Goal: Transaction & Acquisition: Purchase product/service

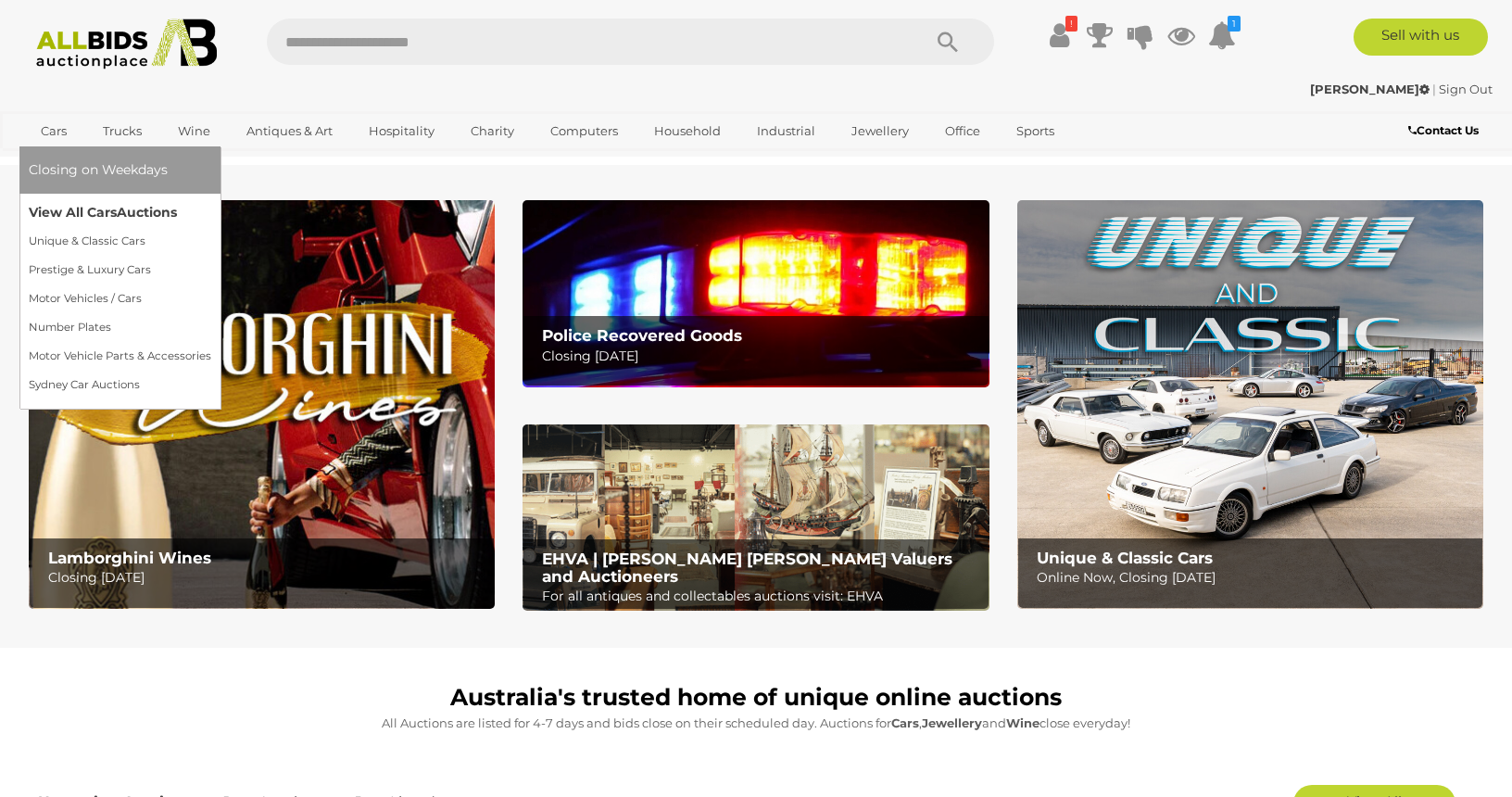
click at [63, 209] on link "View All Cars Auctions" at bounding box center [120, 212] width 182 height 29
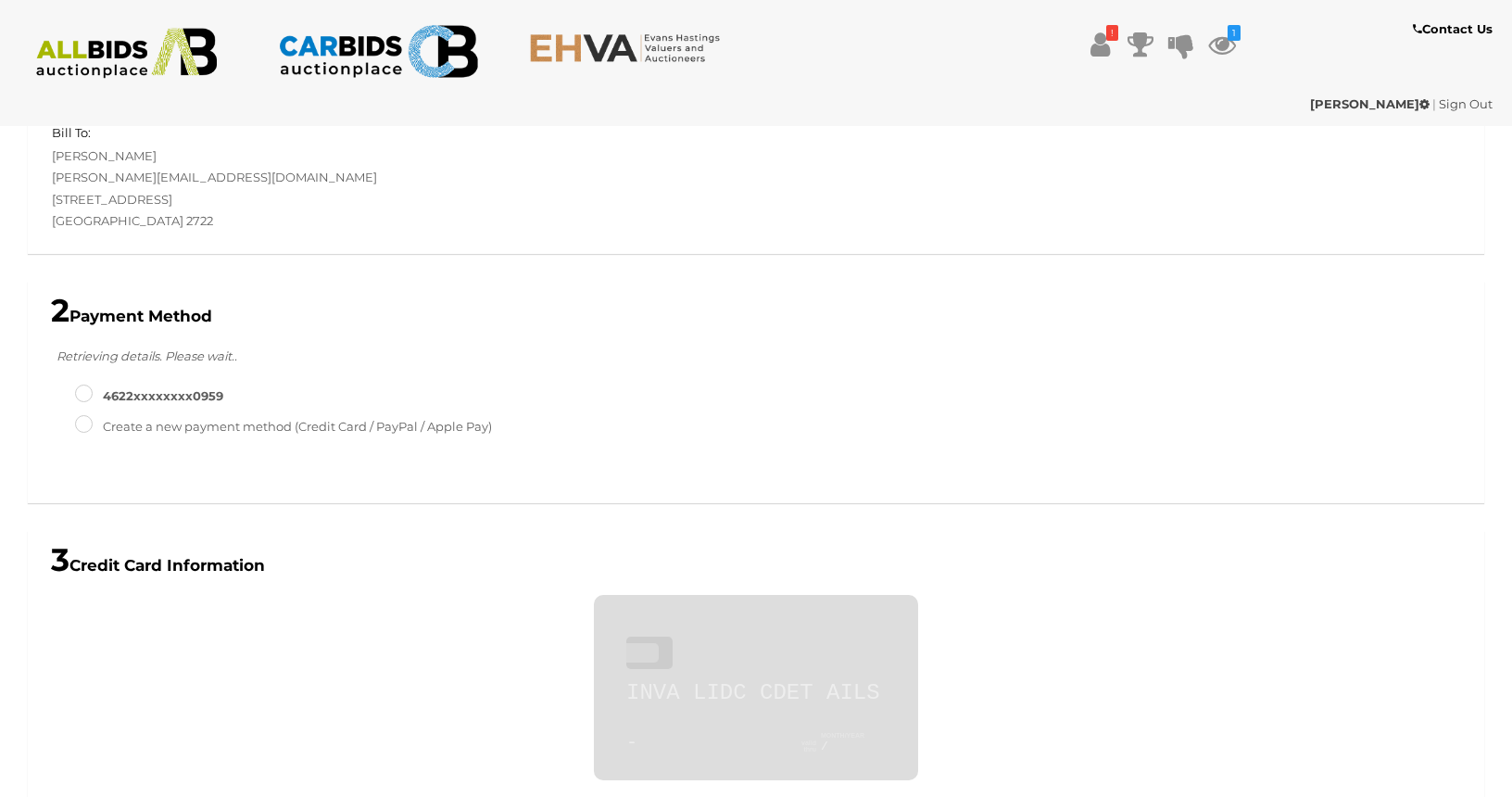
scroll to position [552, 0]
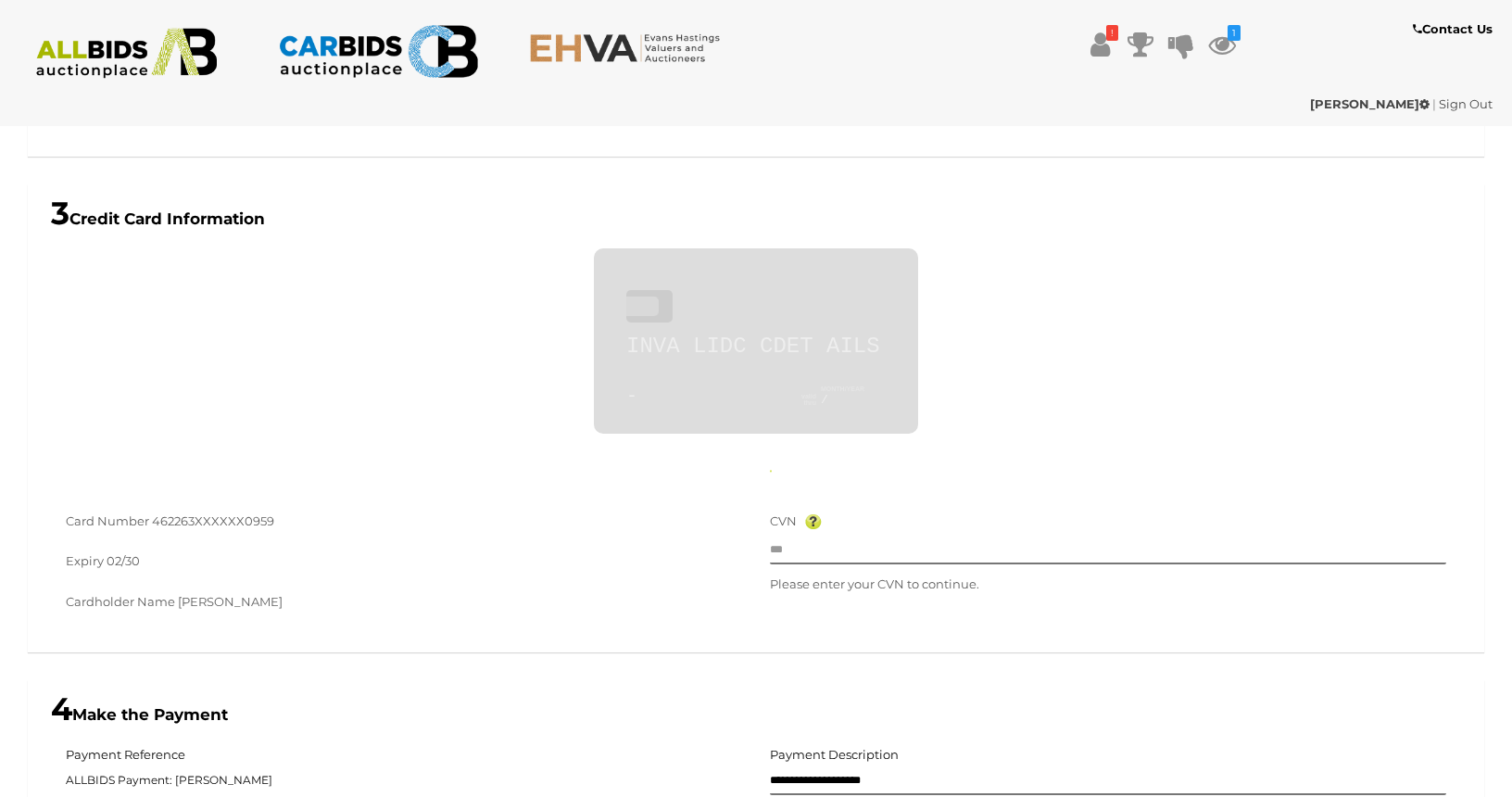
type input "**********"
click at [815, 550] on input "text" at bounding box center [1108, 550] width 677 height 28
type input "***"
click at [714, 603] on div "Cardholder Name Andrew Logan" at bounding box center [404, 605] width 677 height 26
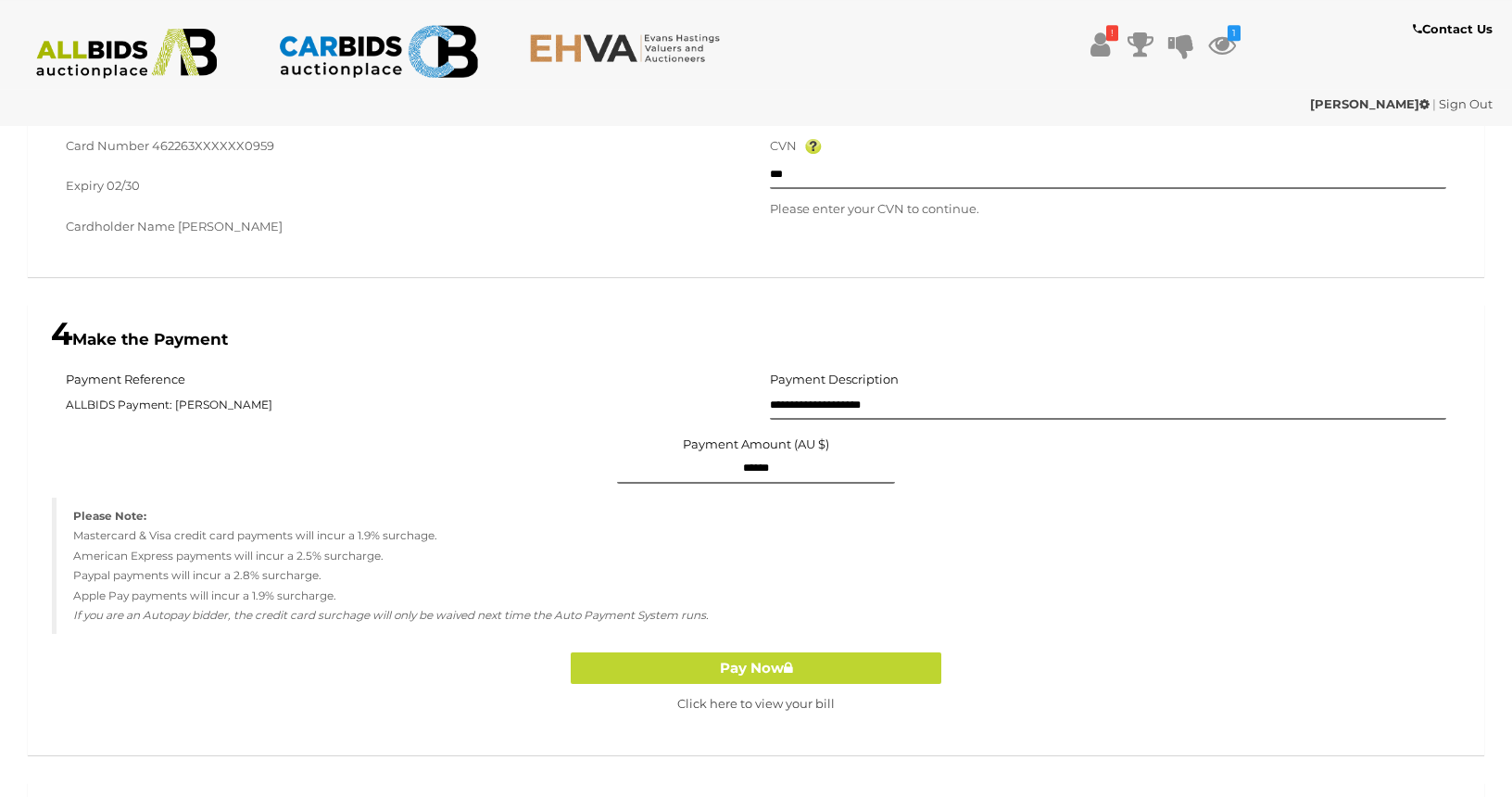
scroll to position [928, 0]
click at [755, 663] on button "Pay Now" at bounding box center [756, 668] width 371 height 33
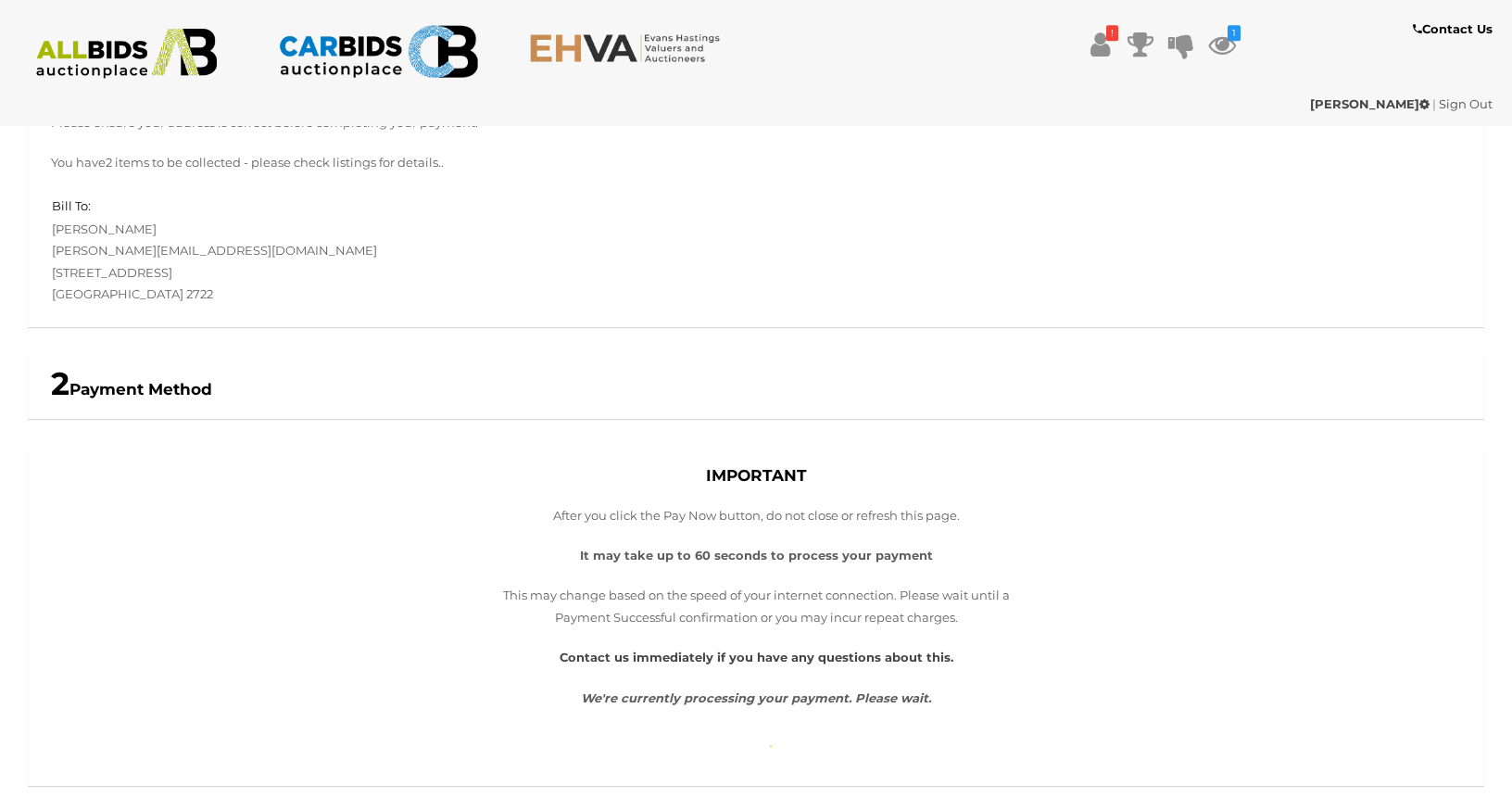
scroll to position [221, 0]
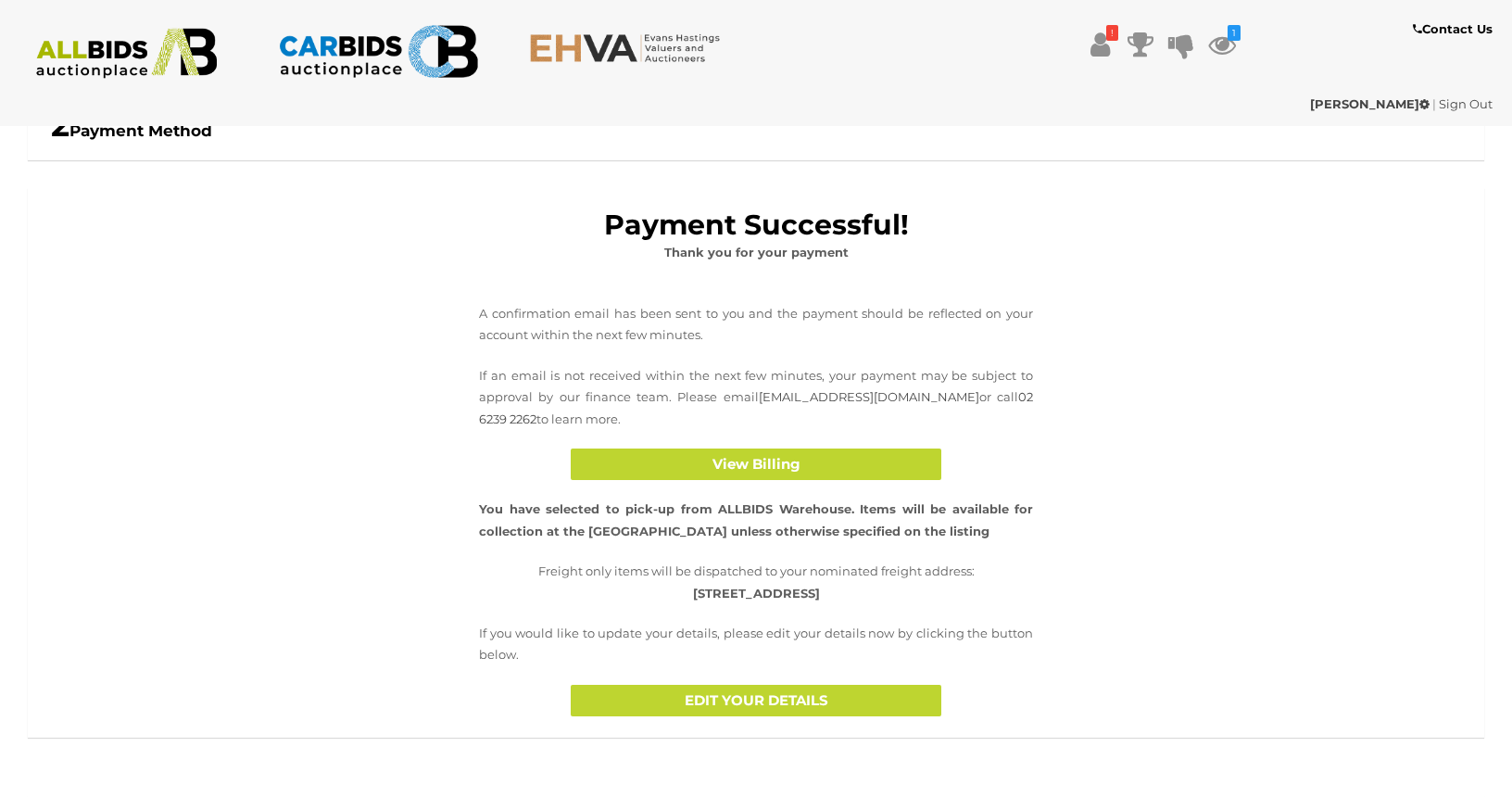
scroll to position [474, 0]
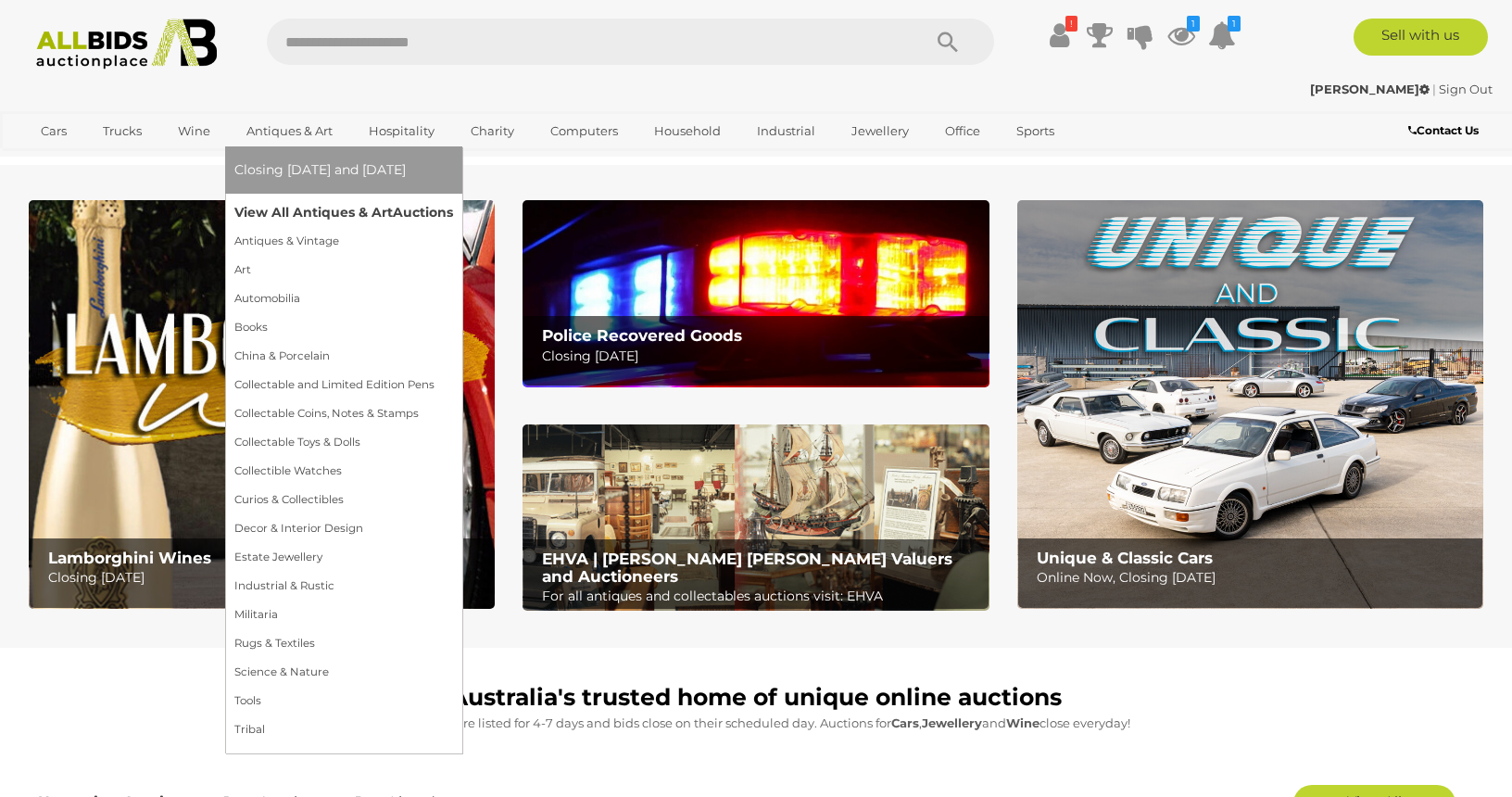
click at [277, 207] on link "View All Antiques & Art Auctions" at bounding box center [344, 212] width 219 height 29
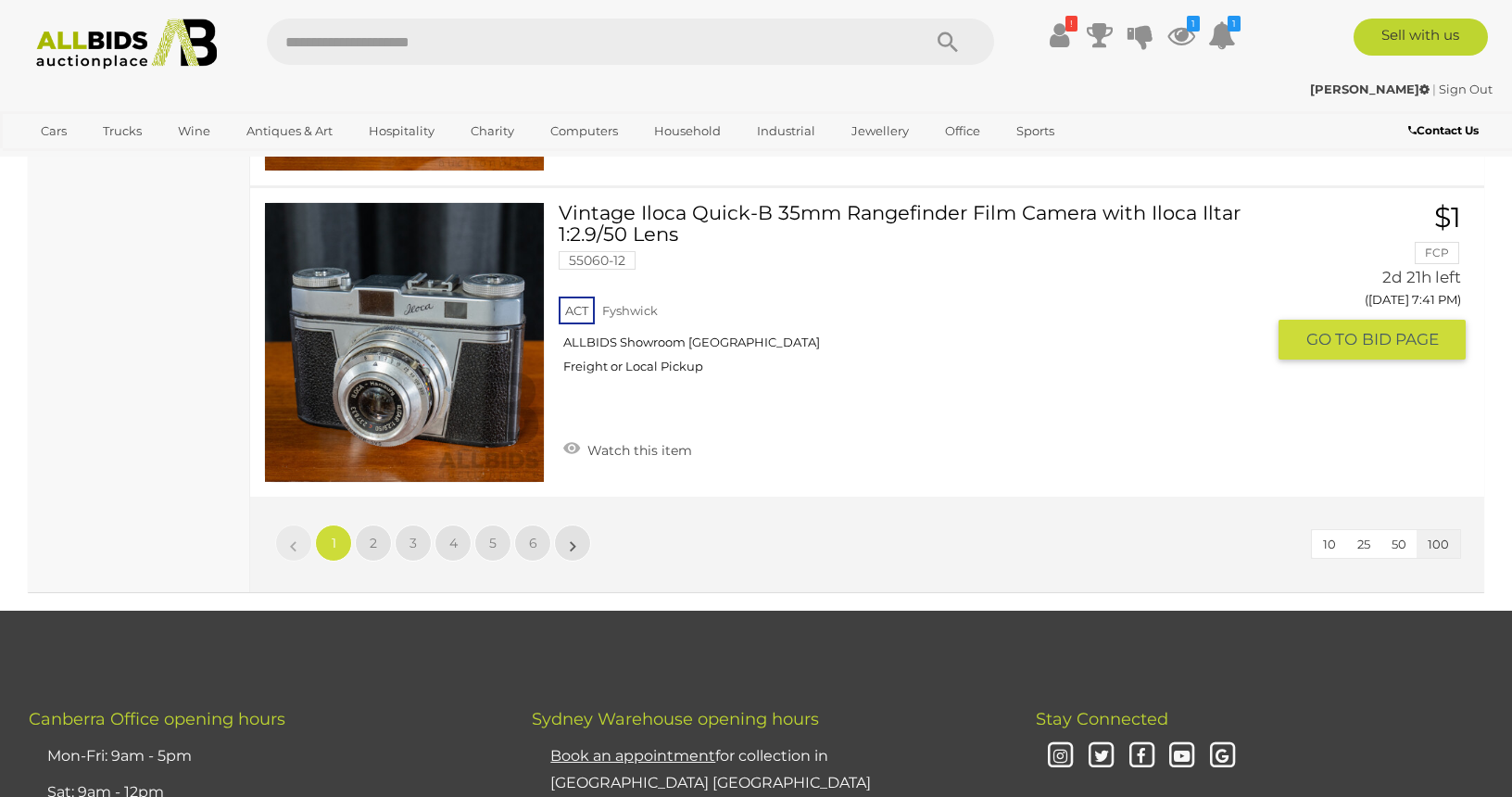
scroll to position [31310, 0]
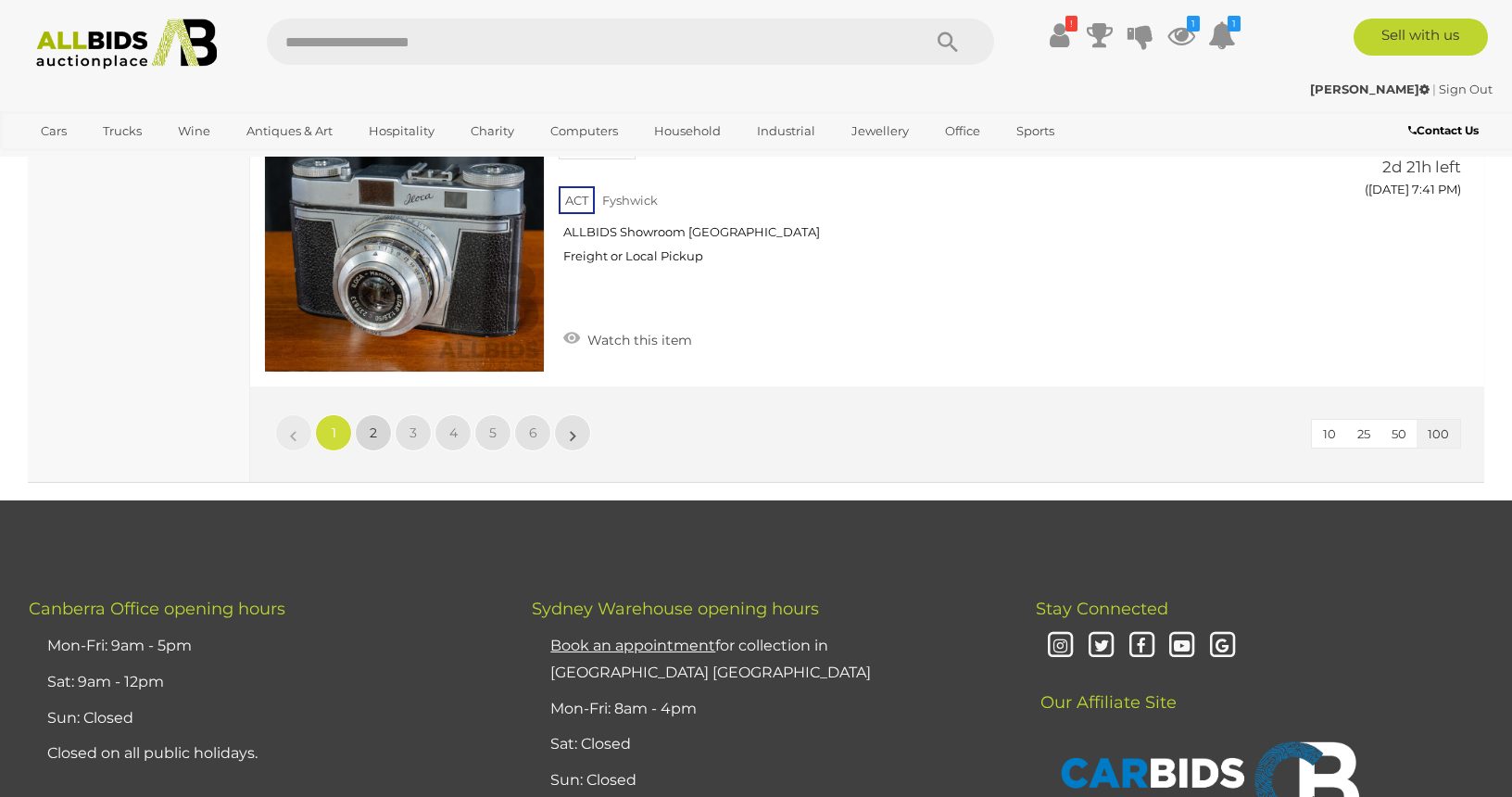
click at [378, 420] on link "2" at bounding box center [374, 433] width 37 height 37
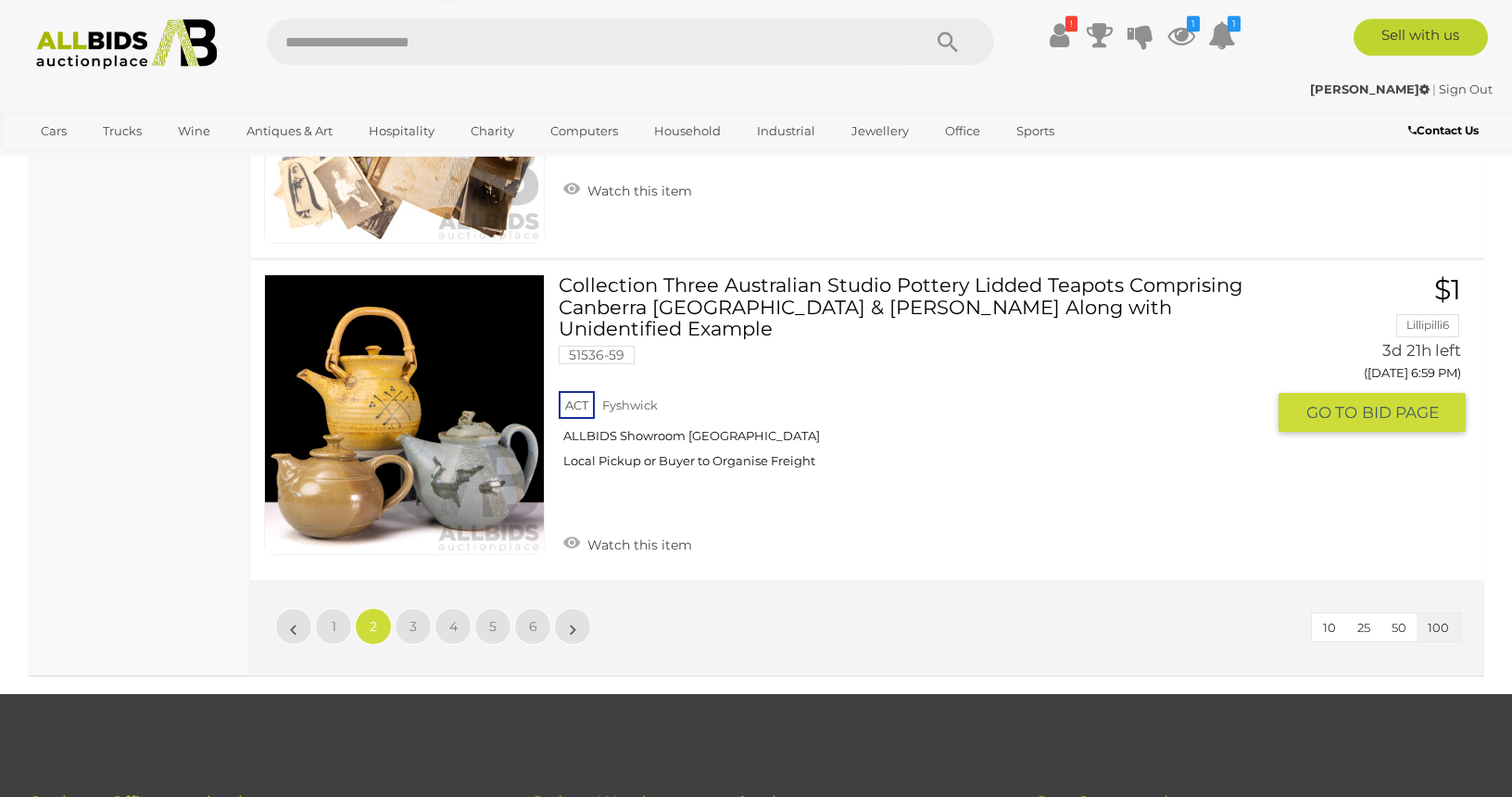
scroll to position [31341, 0]
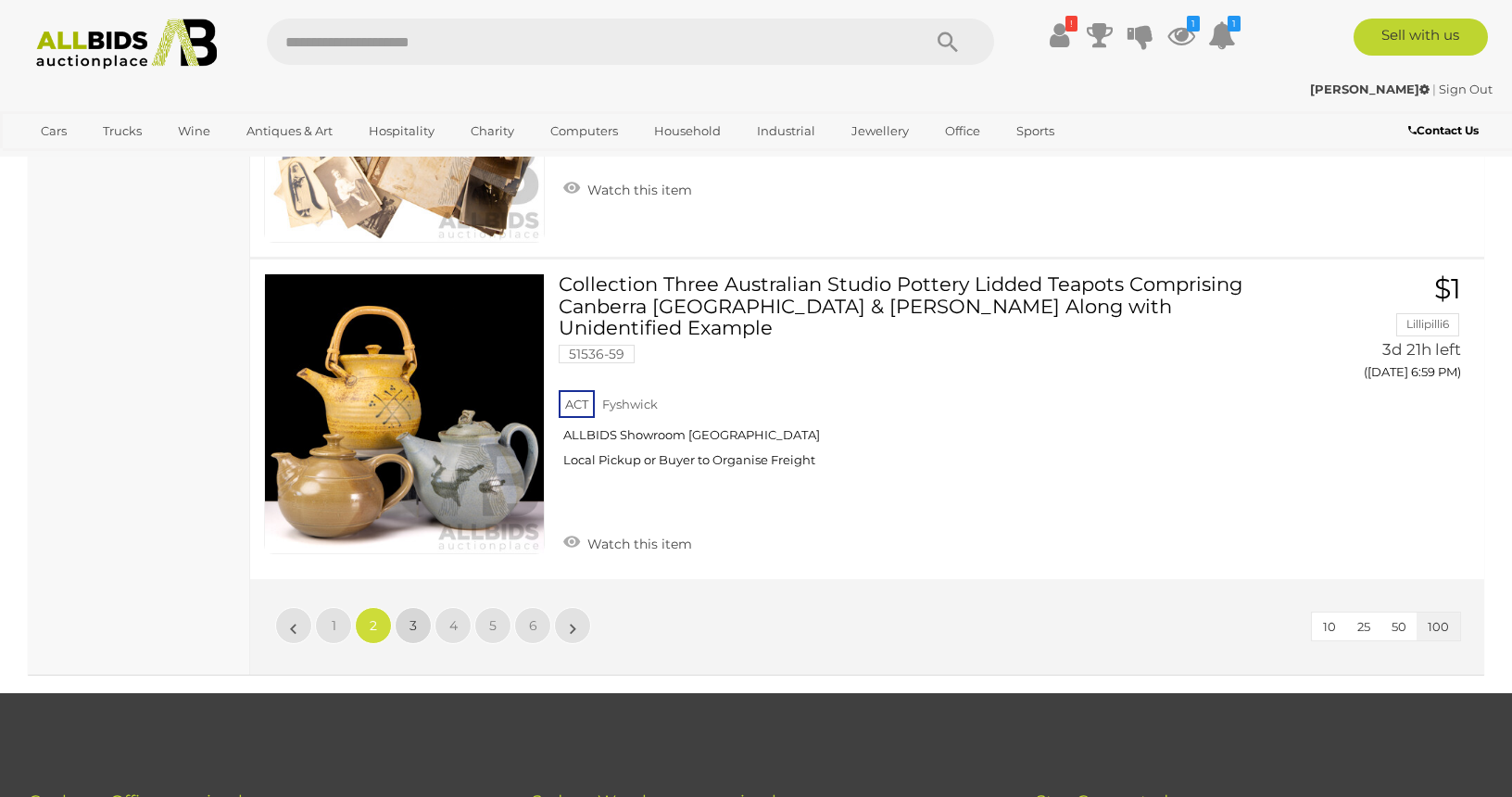
click at [416, 617] on span "3" at bounding box center [413, 625] width 7 height 17
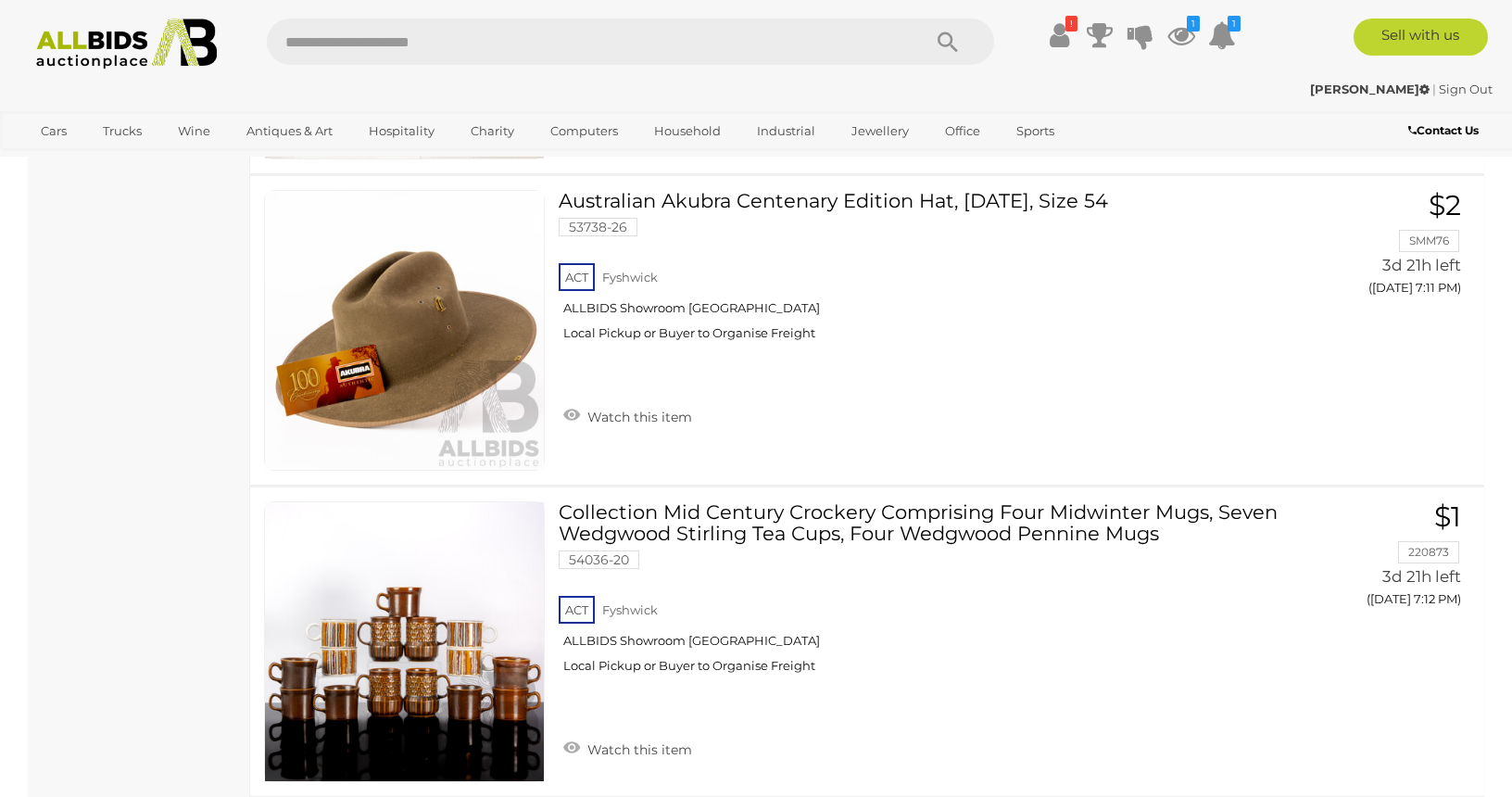
scroll to position [6645, 0]
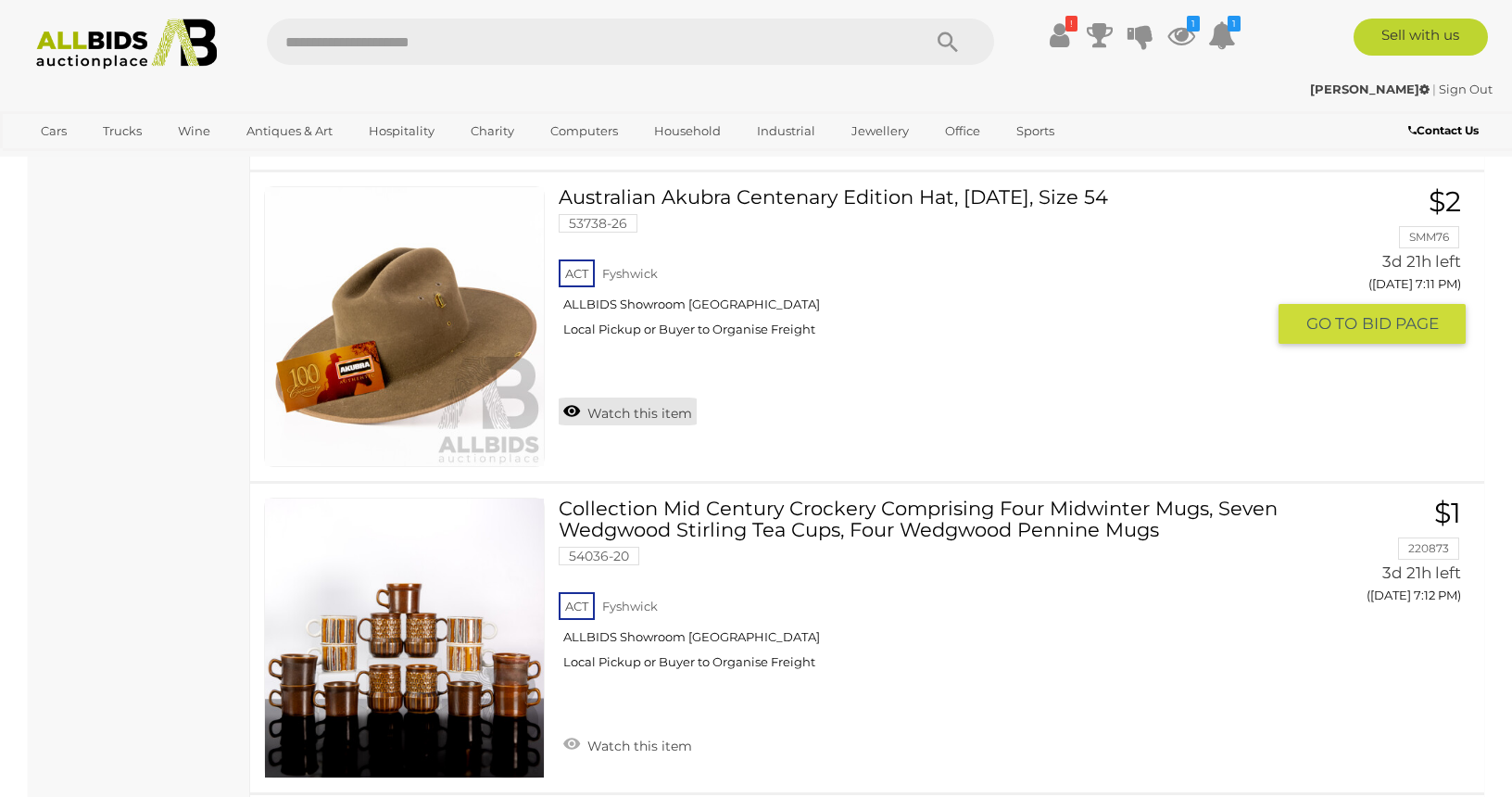
click at [620, 397] on link "Watch this item" at bounding box center [628, 411] width 138 height 28
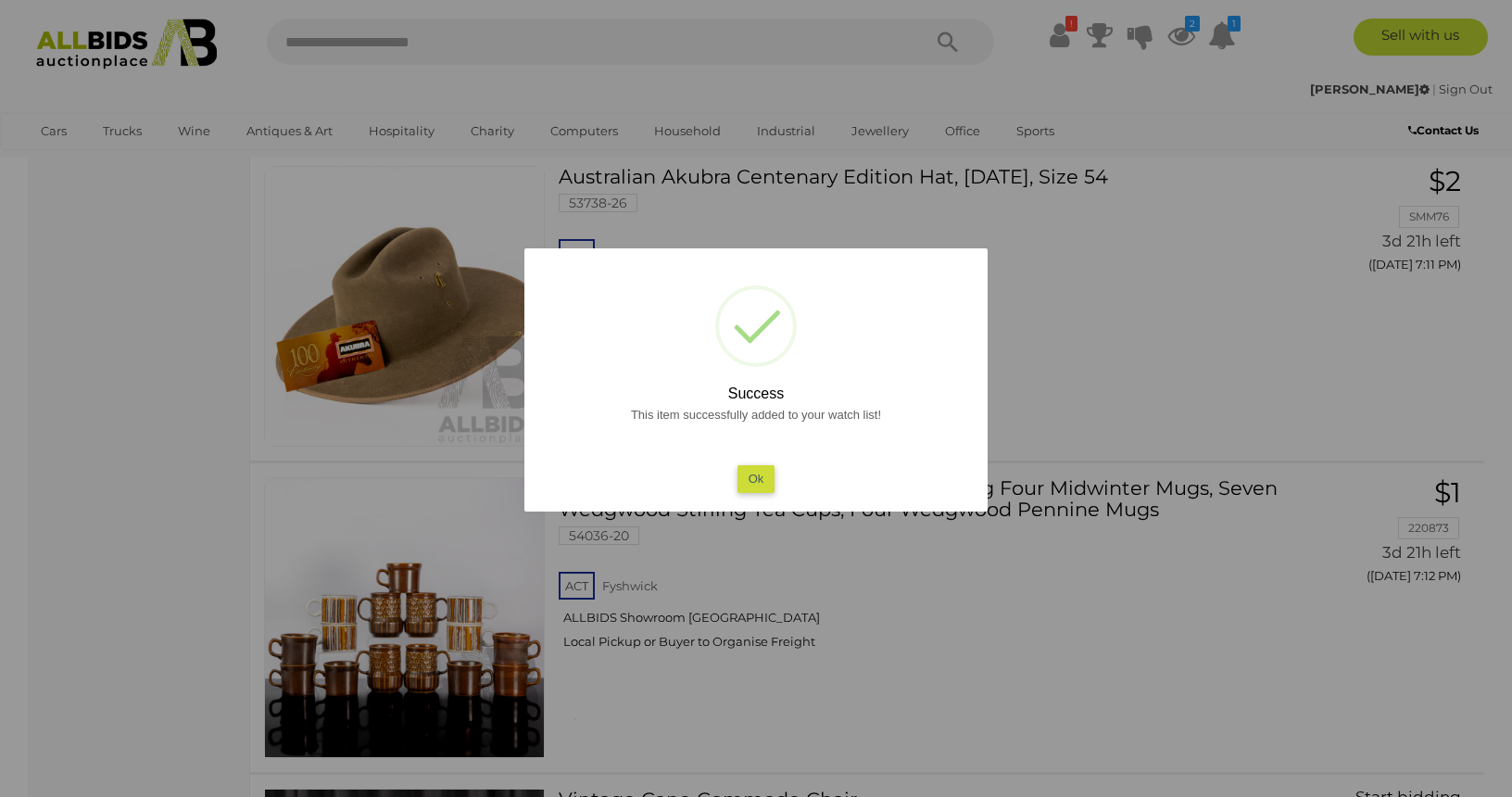
click at [757, 480] on button "Ok" at bounding box center [756, 478] width 38 height 27
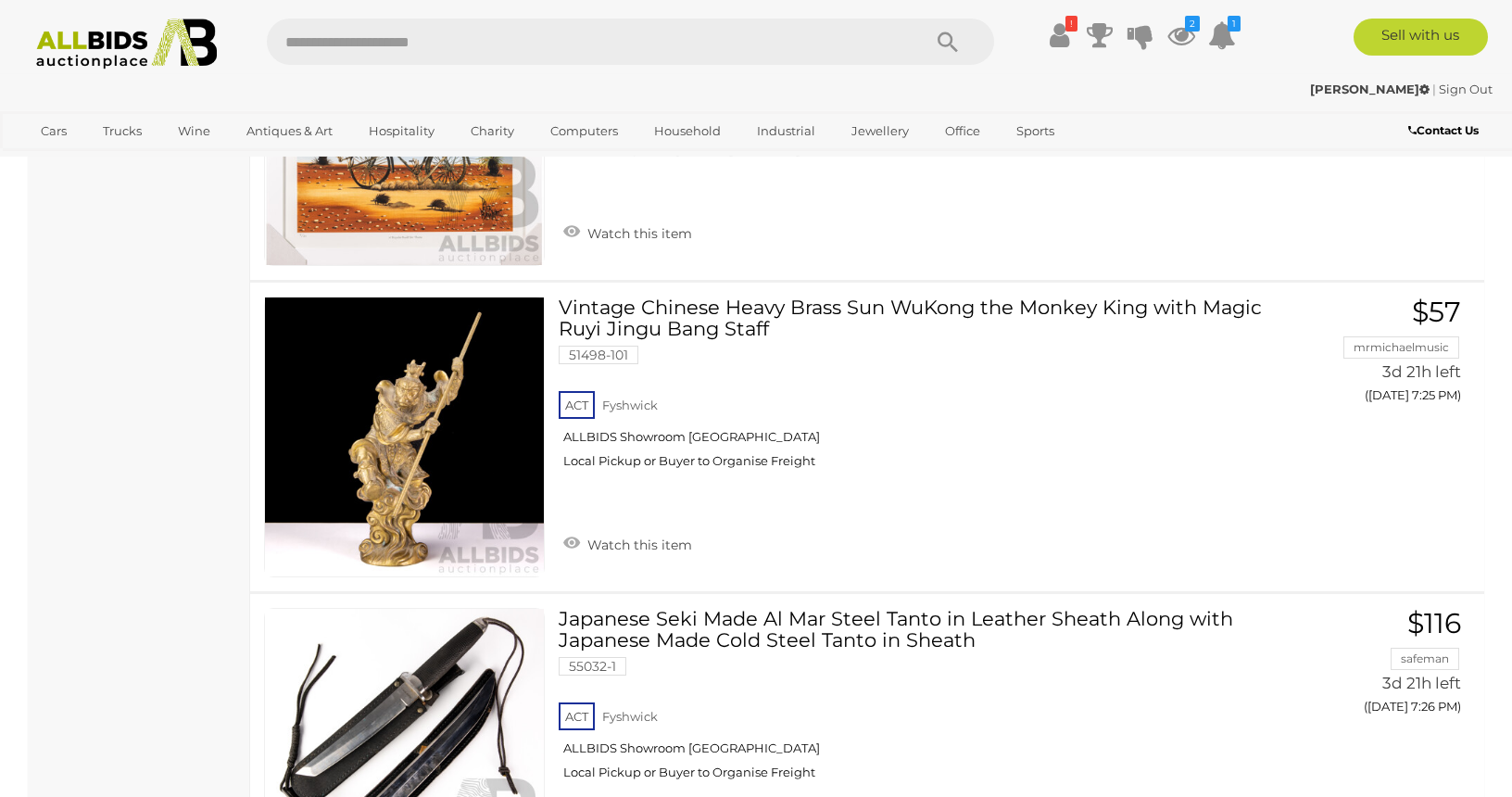
scroll to position [14694, 0]
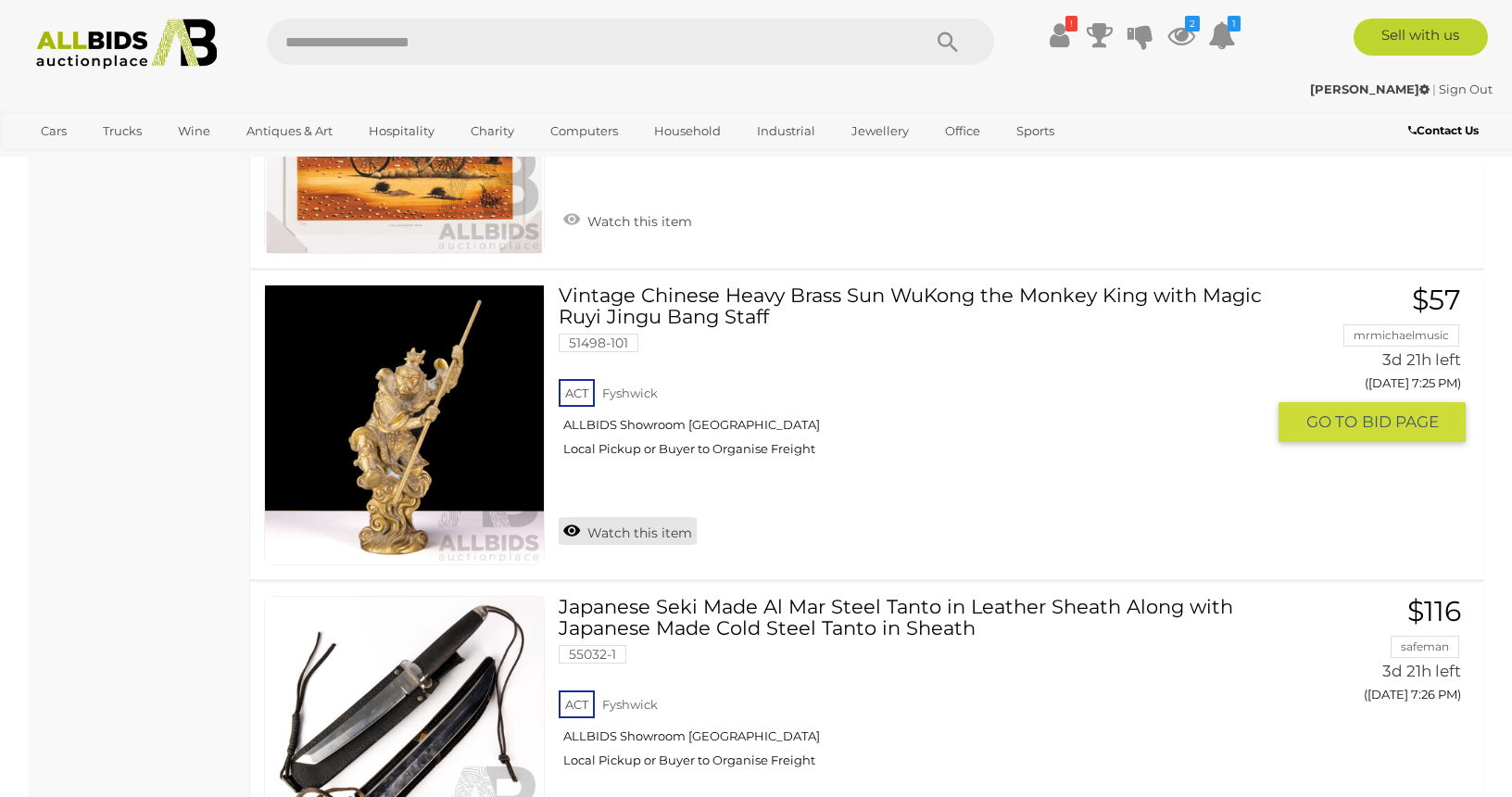
click at [667, 517] on link "Watch this item" at bounding box center [628, 531] width 138 height 28
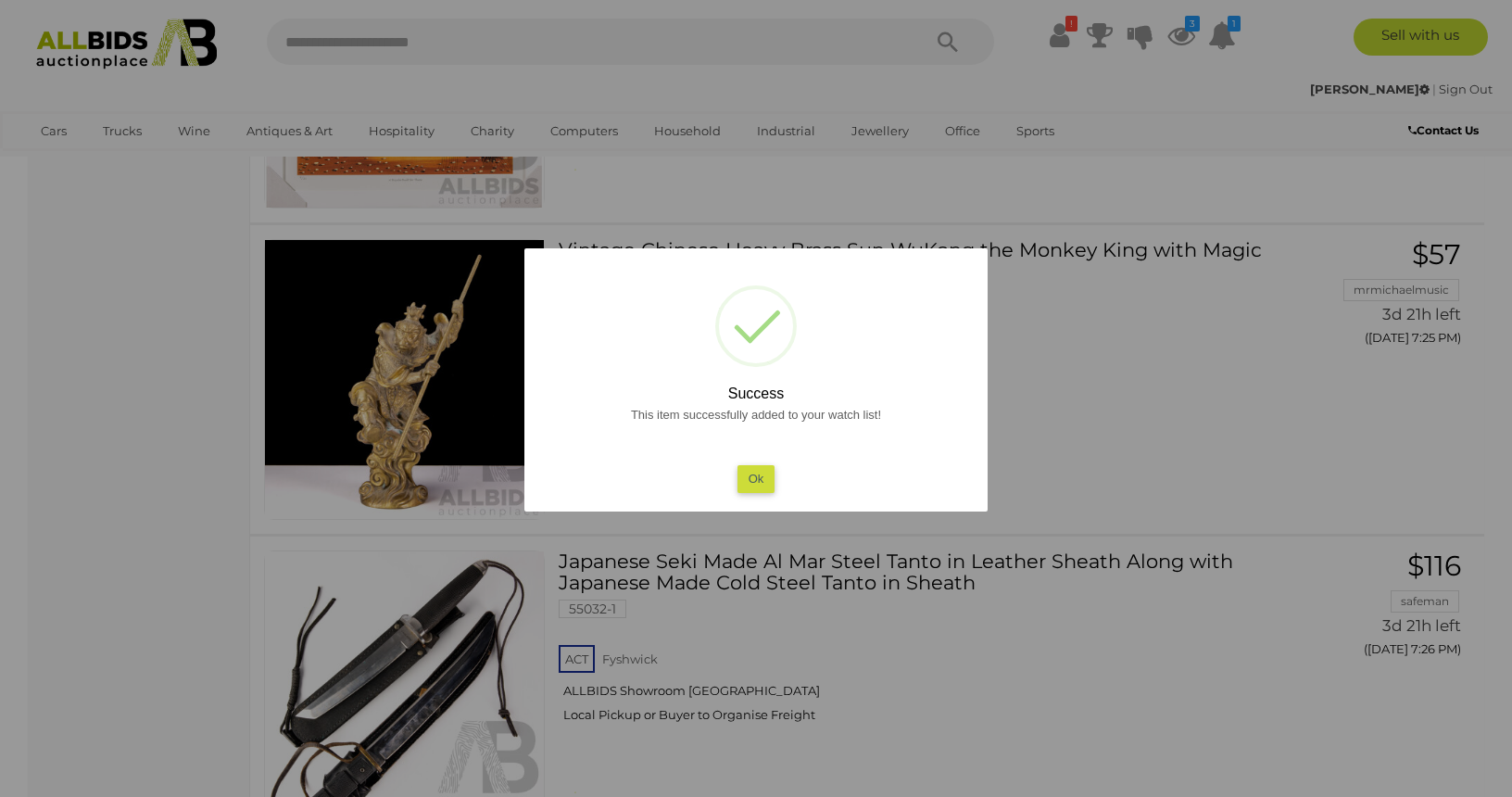
click at [757, 480] on button "Ok" at bounding box center [756, 478] width 38 height 27
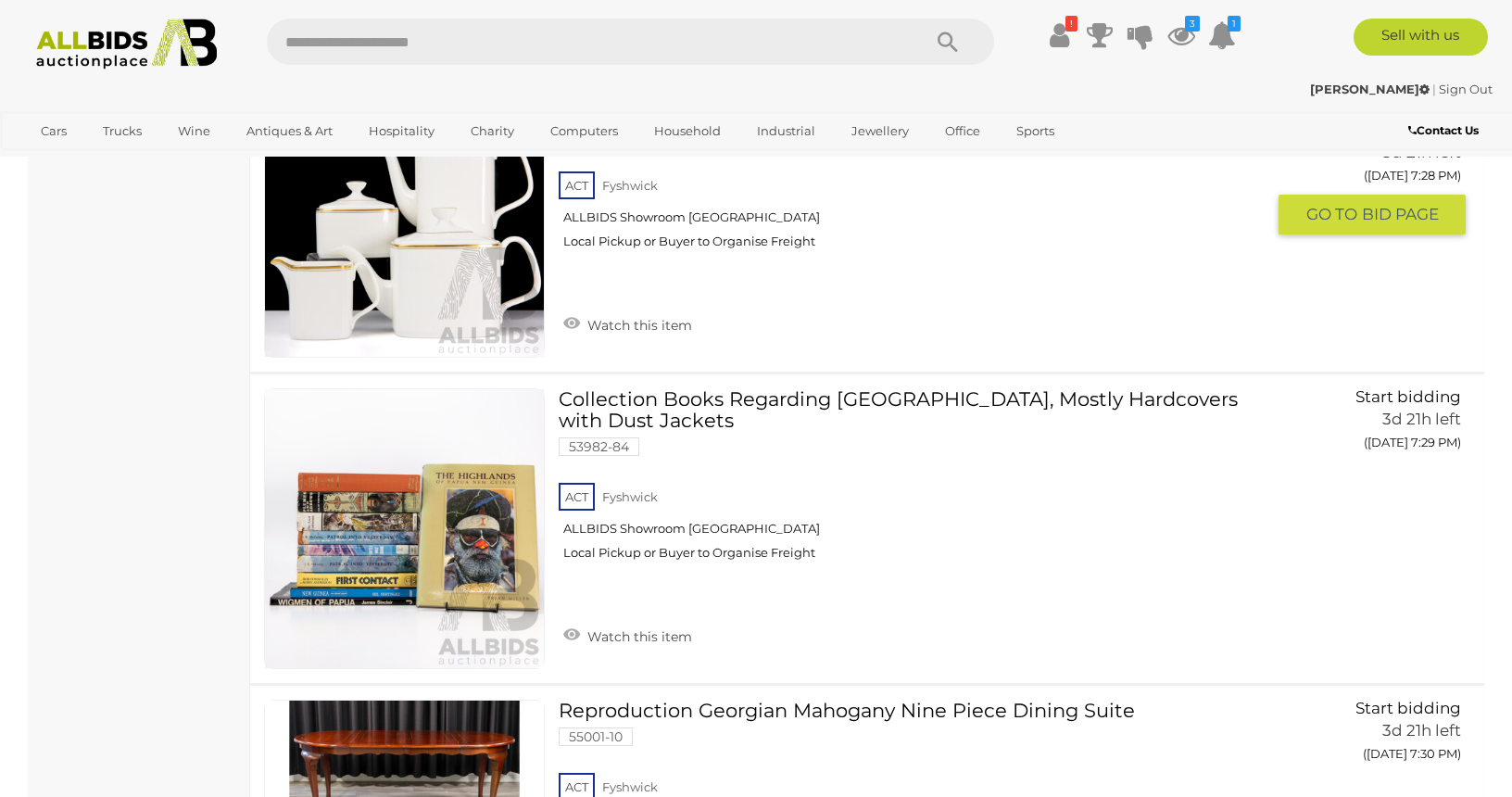
scroll to position [16568, 0]
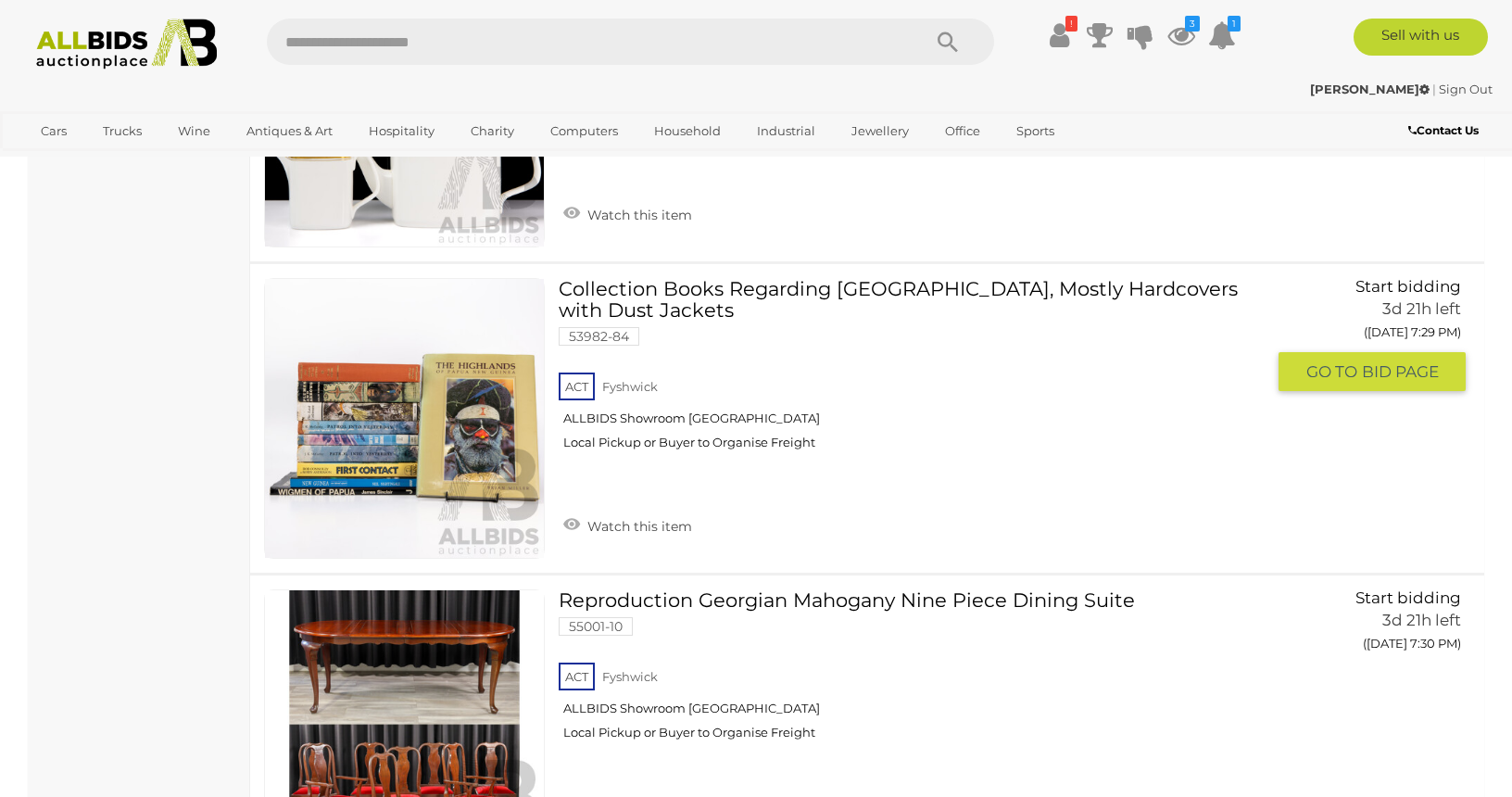
click at [1334, 362] on span "GO TO" at bounding box center [1334, 372] width 55 height 21
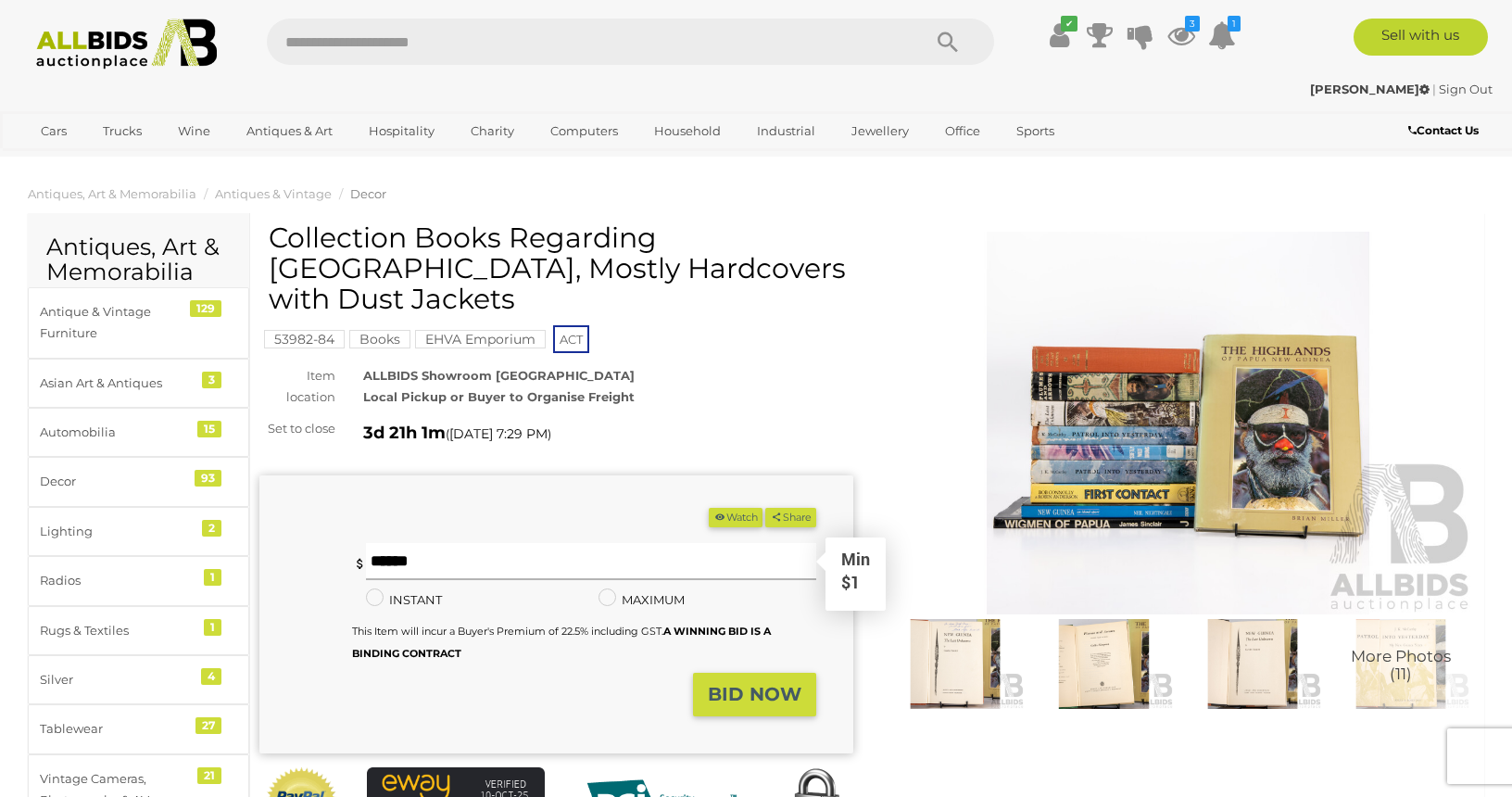
click at [463, 565] on input "text" at bounding box center [592, 562] width 450 height 37
type input "*"
click at [740, 703] on strong "BID NOW" at bounding box center [755, 694] width 93 height 22
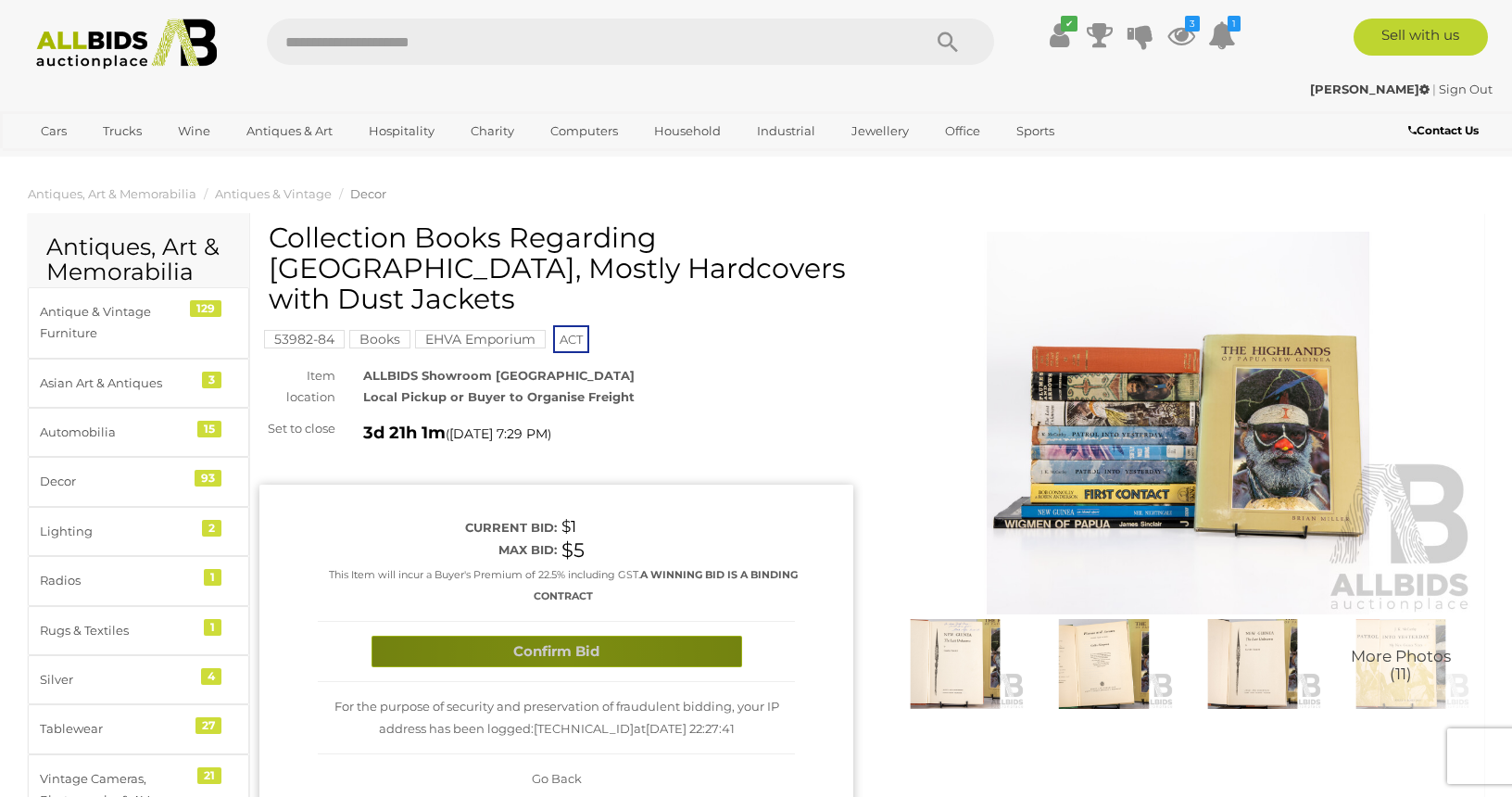
click at [565, 658] on button "Confirm Bid" at bounding box center [557, 651] width 371 height 33
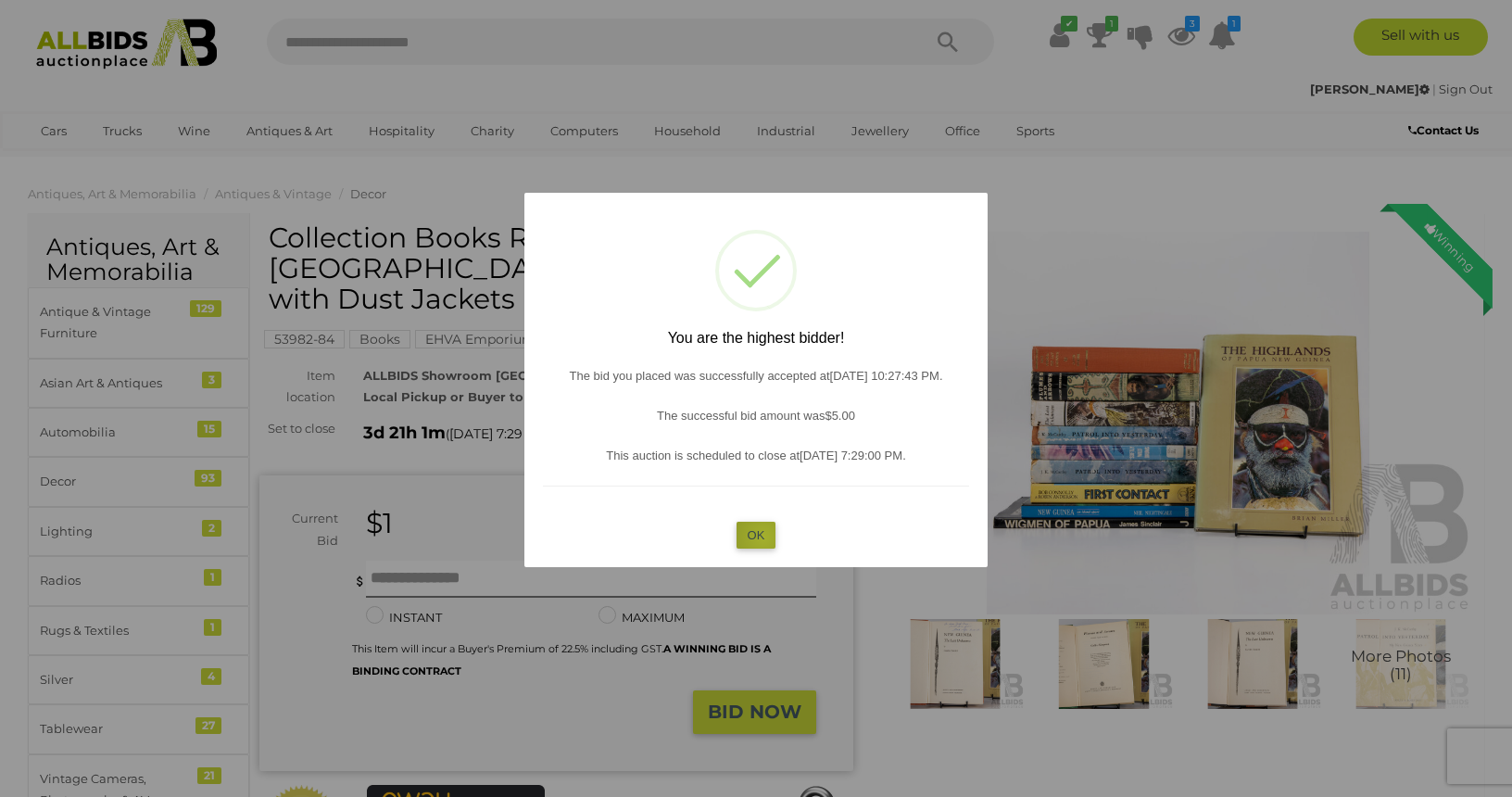
click at [763, 536] on button "OK" at bounding box center [756, 534] width 40 height 27
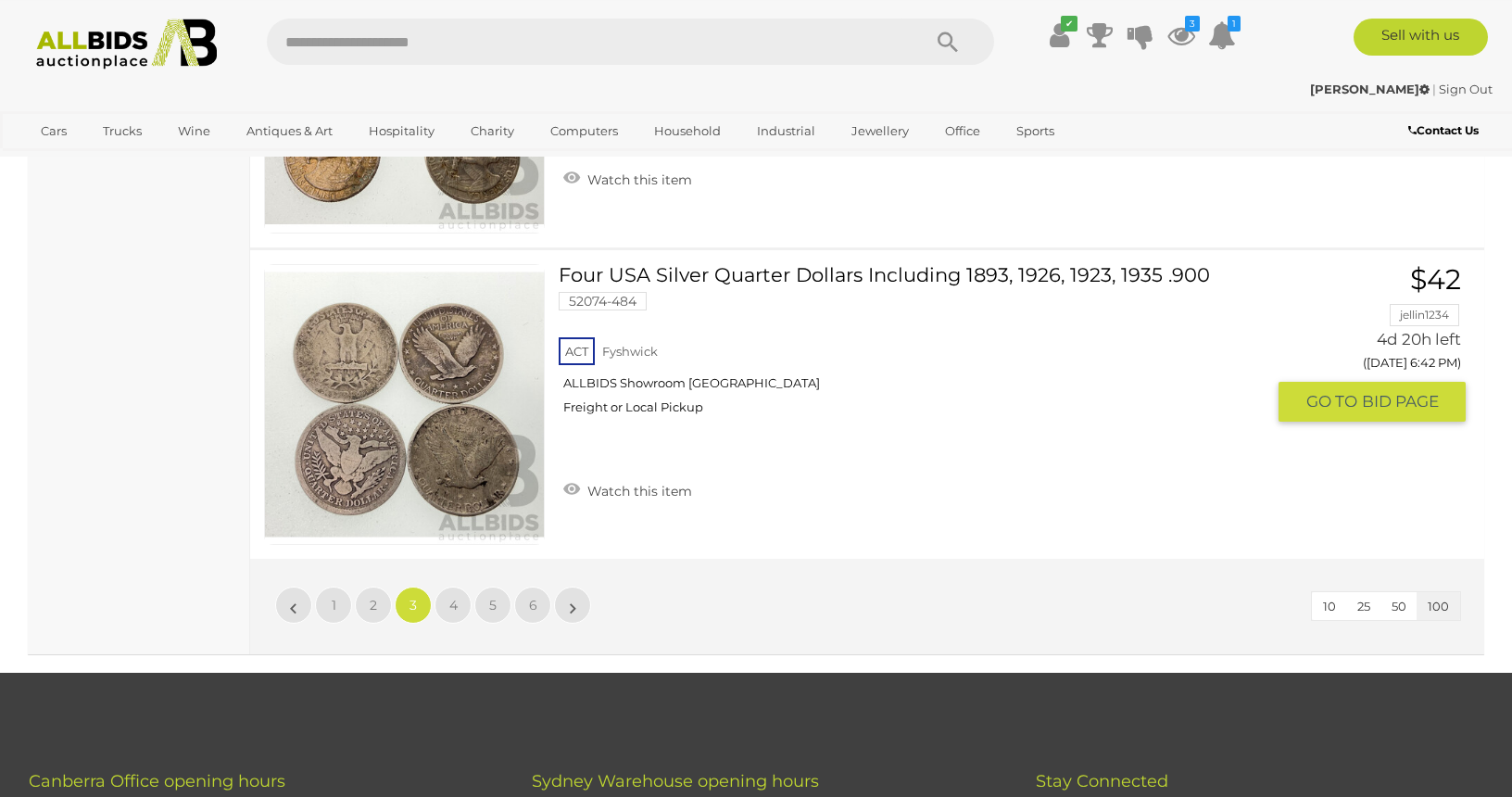
scroll to position [31468, 0]
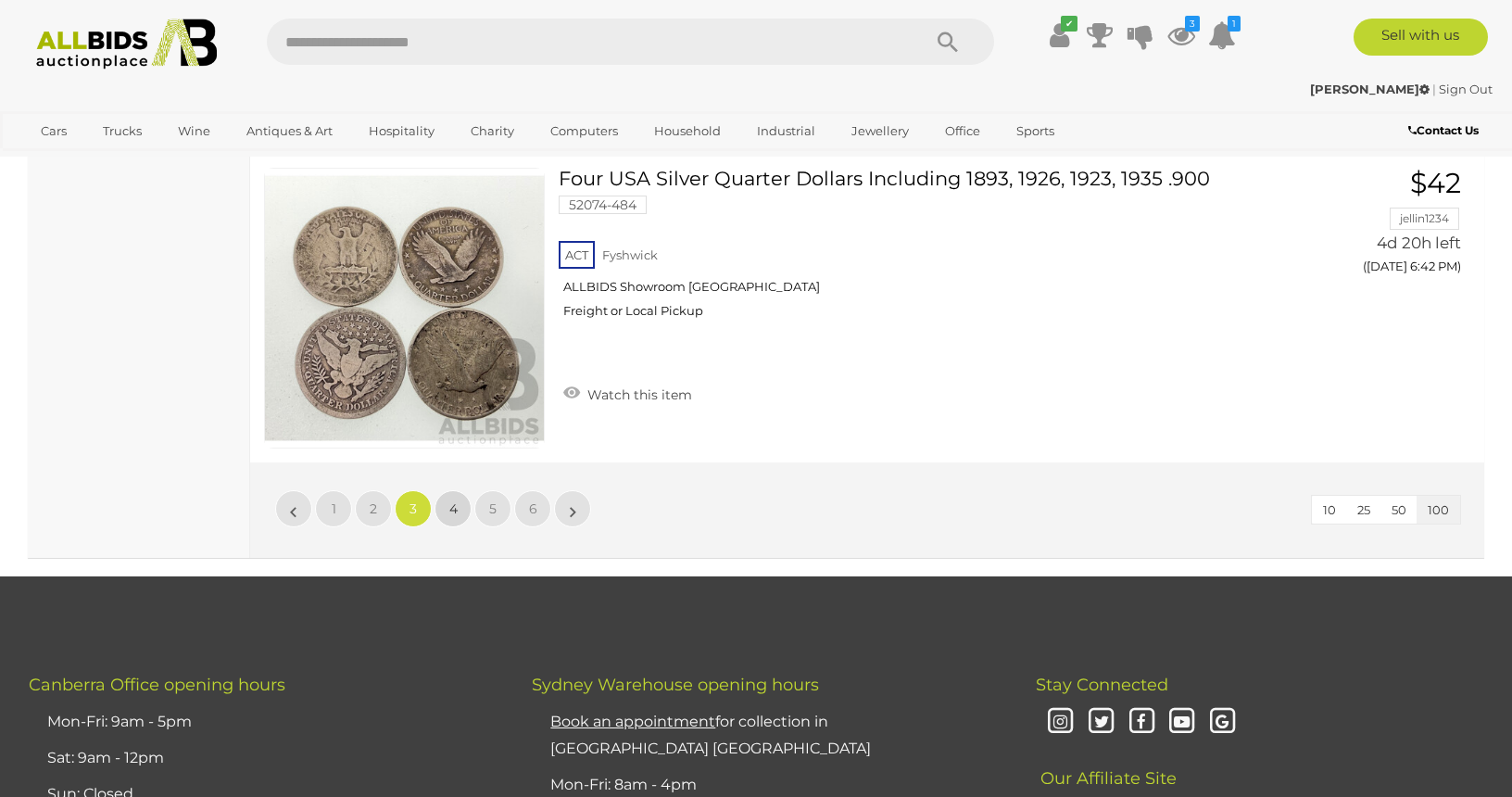
click at [452, 500] on span "4" at bounding box center [453, 508] width 8 height 17
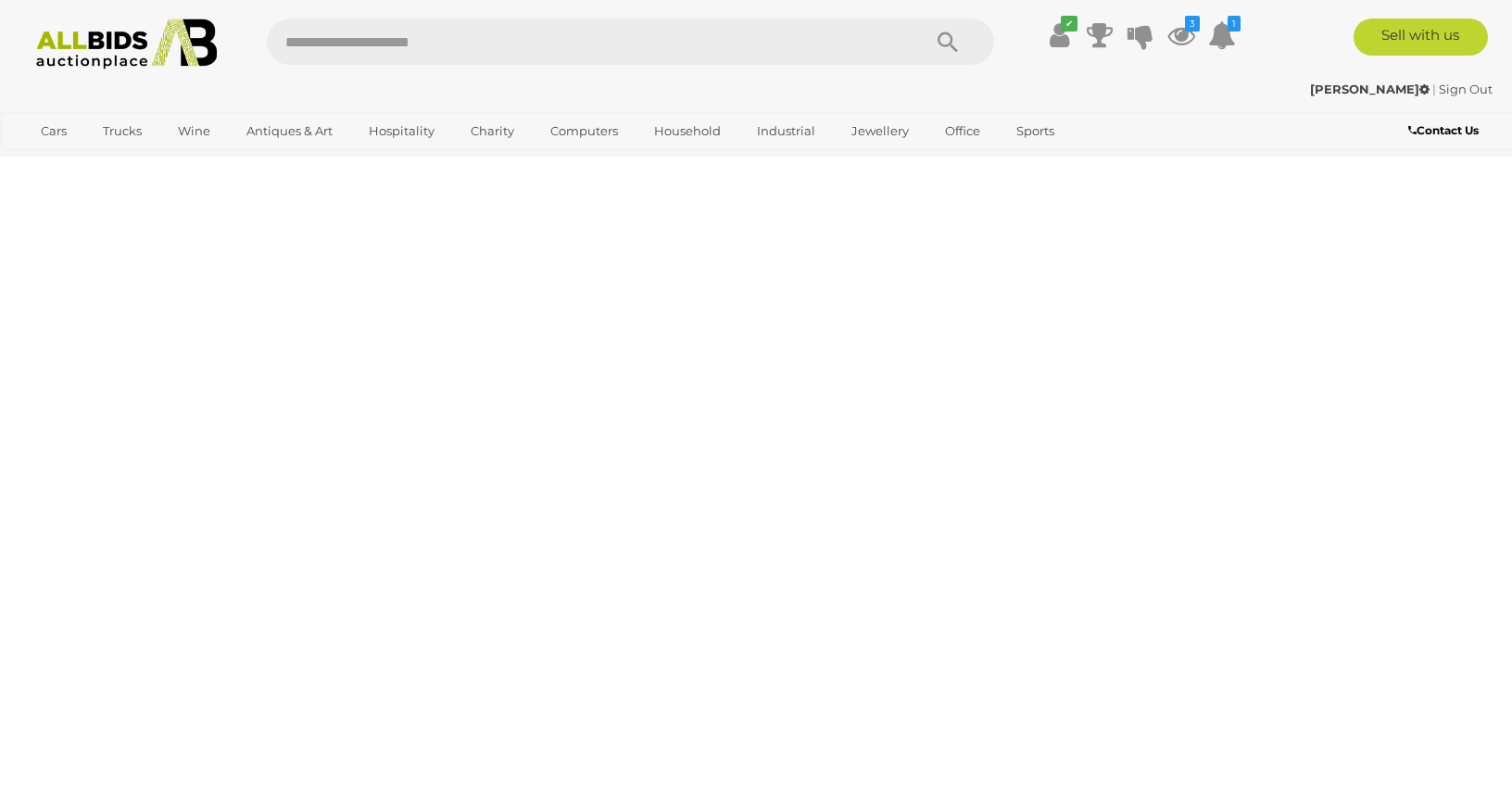
scroll to position [362, 0]
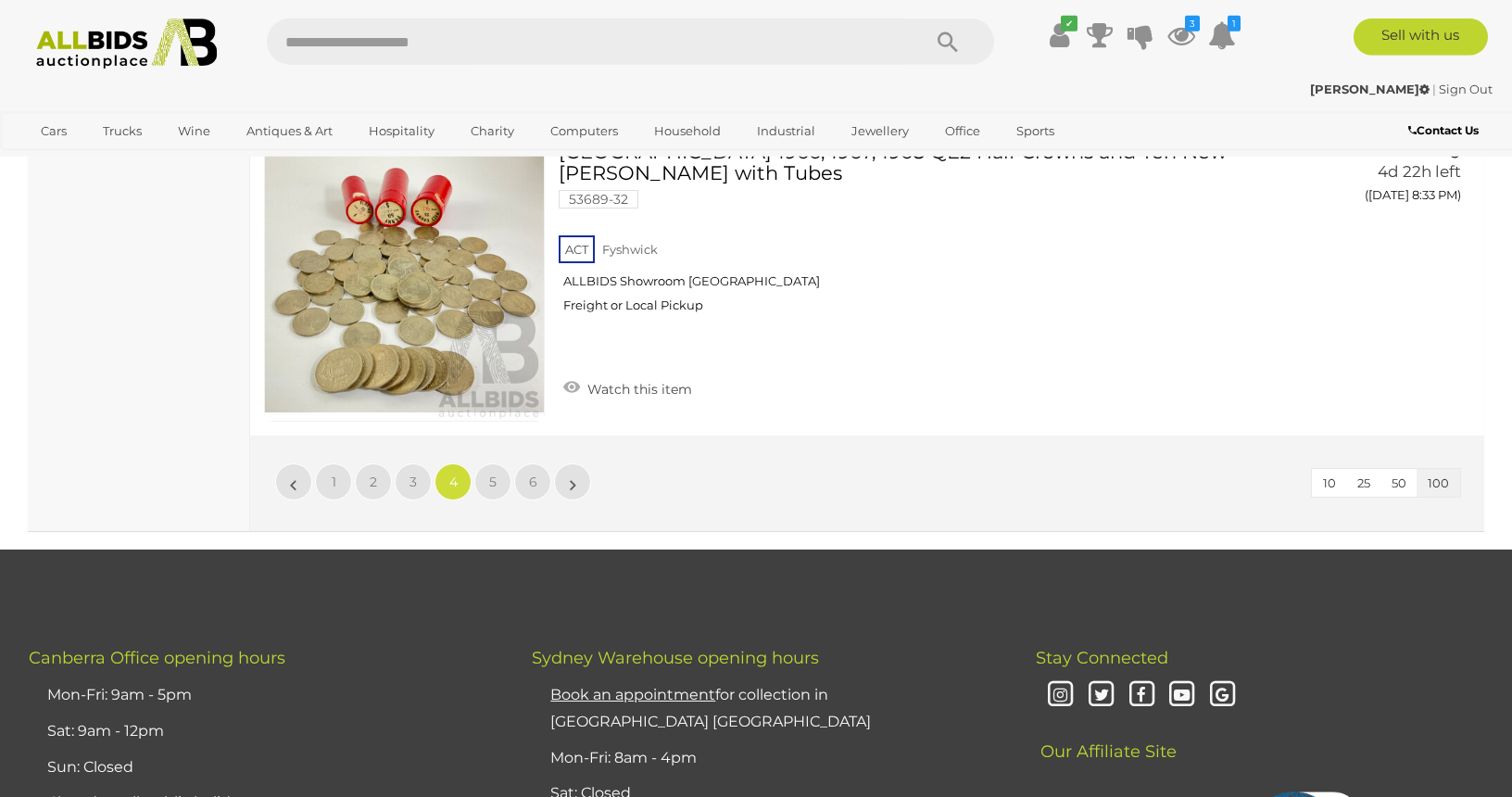
scroll to position [31451, 0]
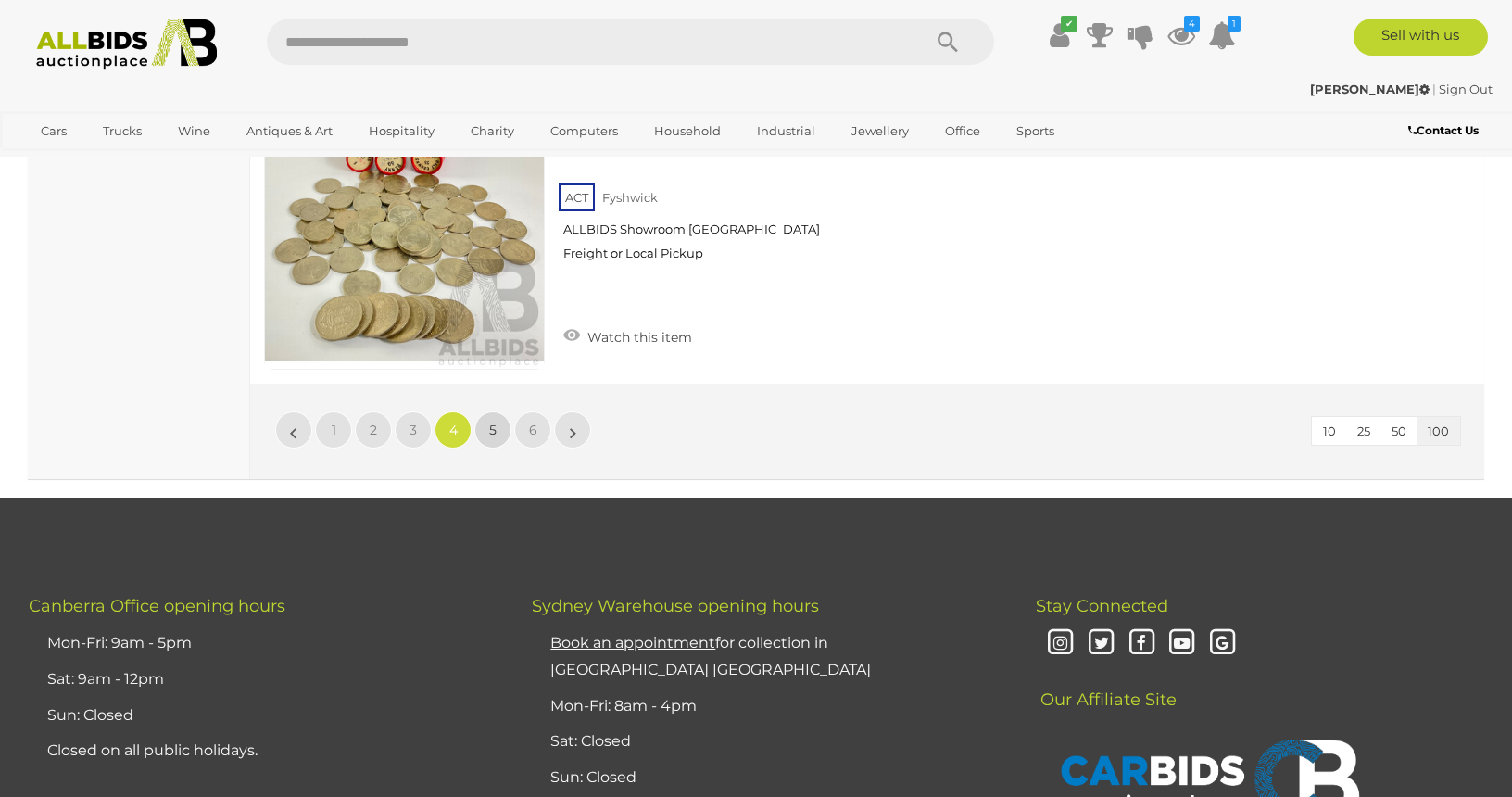
click at [492, 421] on span "5" at bounding box center [493, 430] width 7 height 17
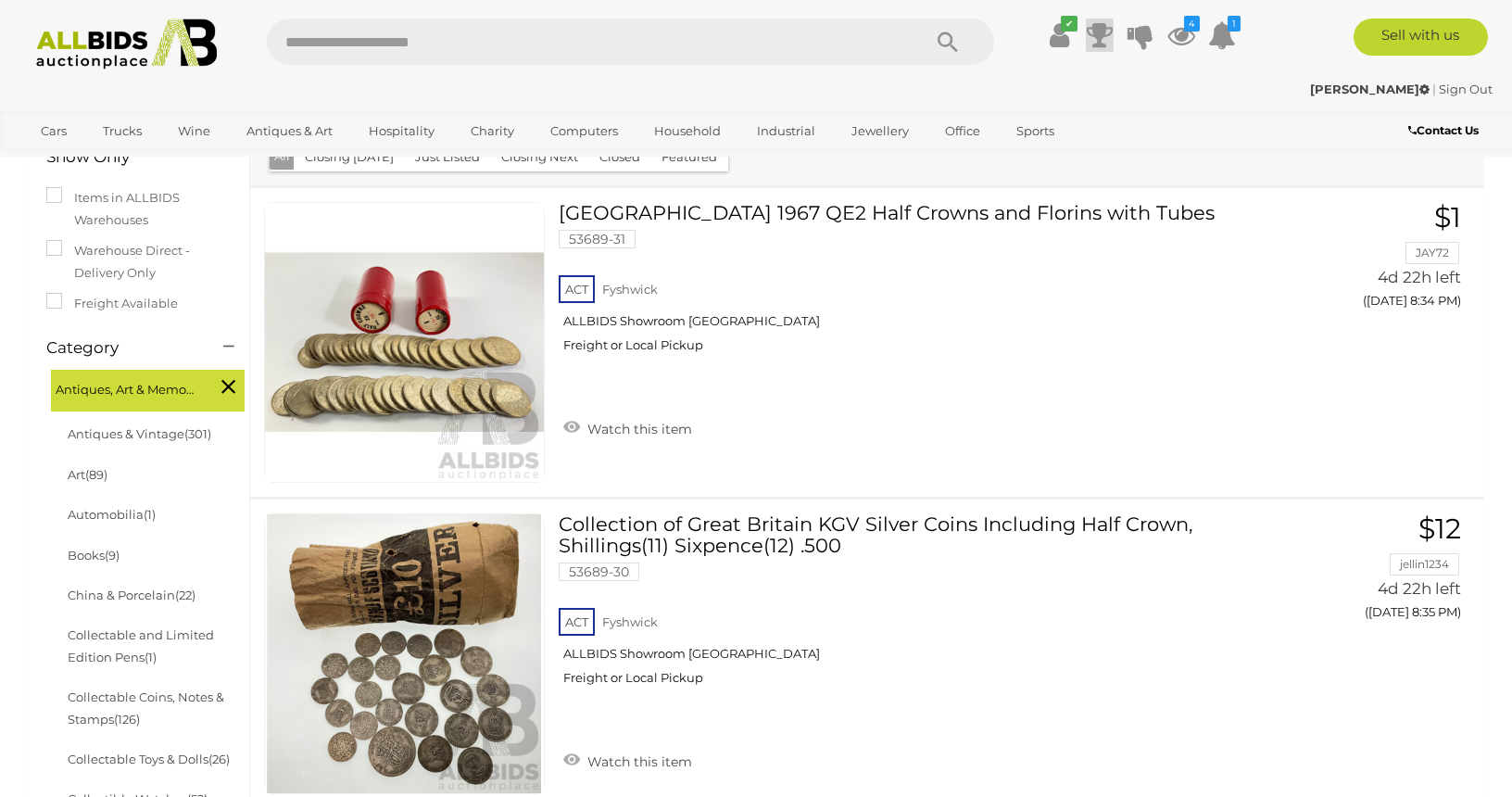
click at [1094, 31] on icon at bounding box center [1100, 36] width 26 height 34
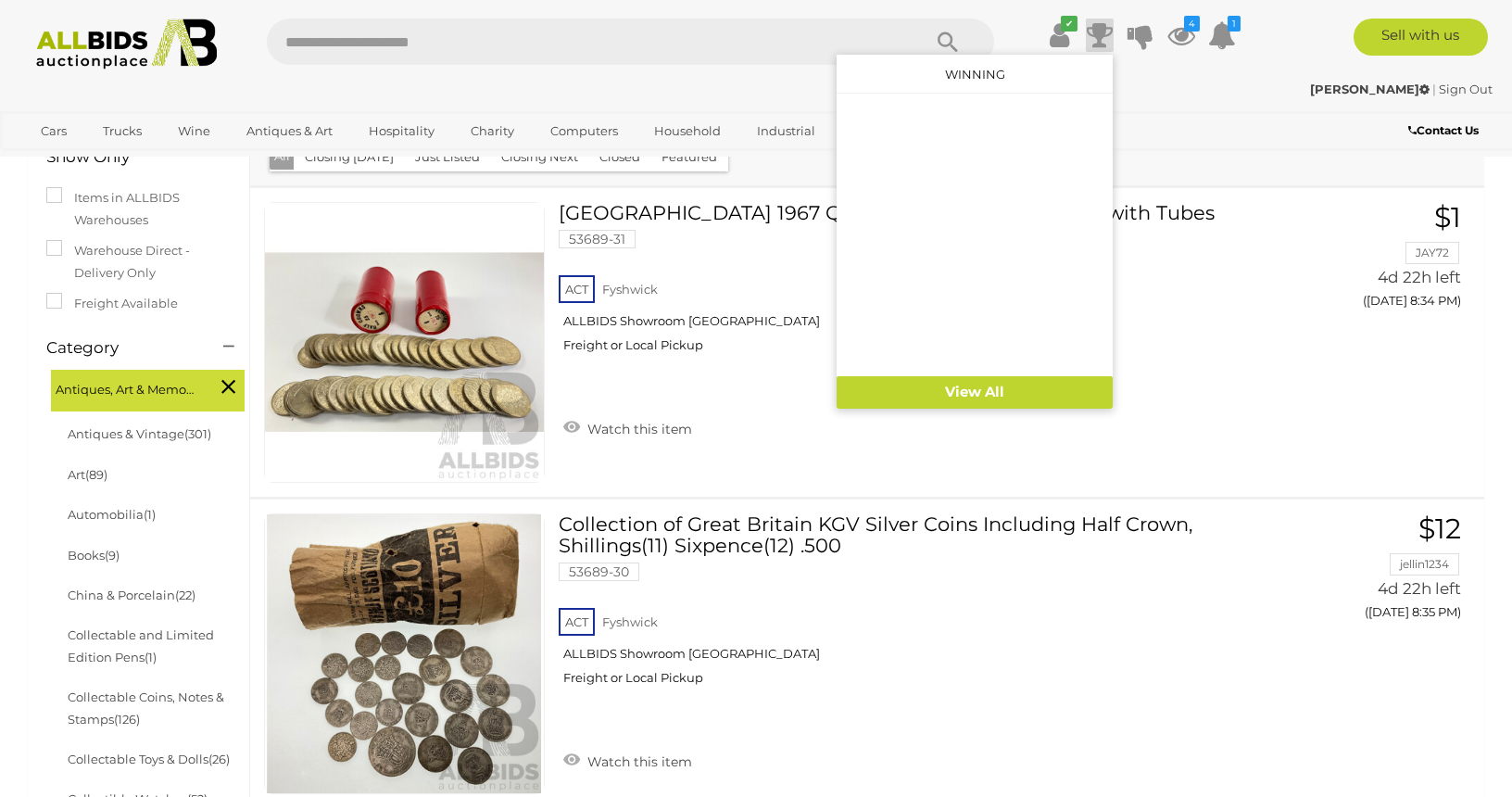
click at [1094, 31] on icon at bounding box center [1100, 36] width 26 height 34
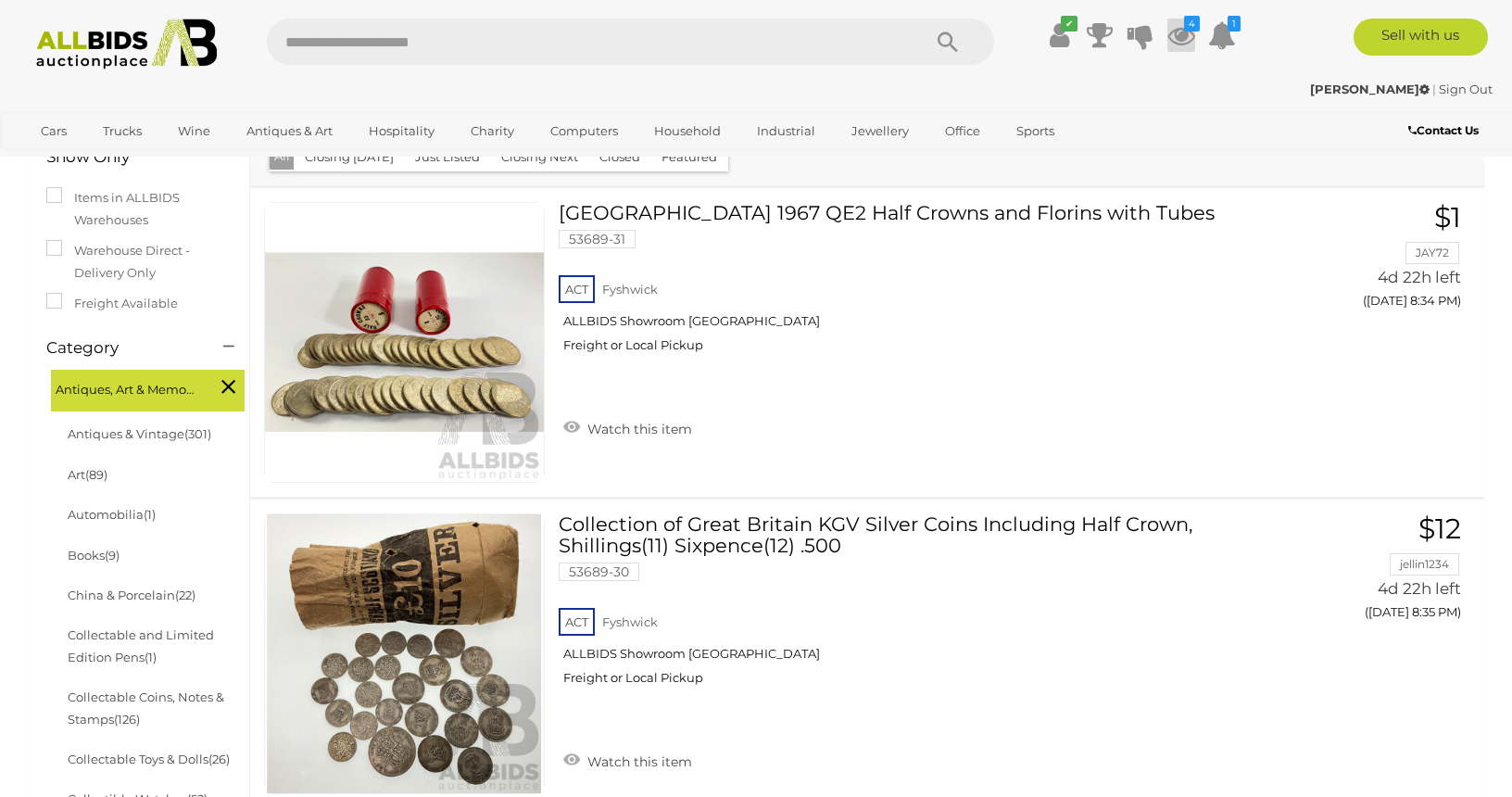
click at [1187, 31] on icon "4" at bounding box center [1191, 23] width 16 height 16
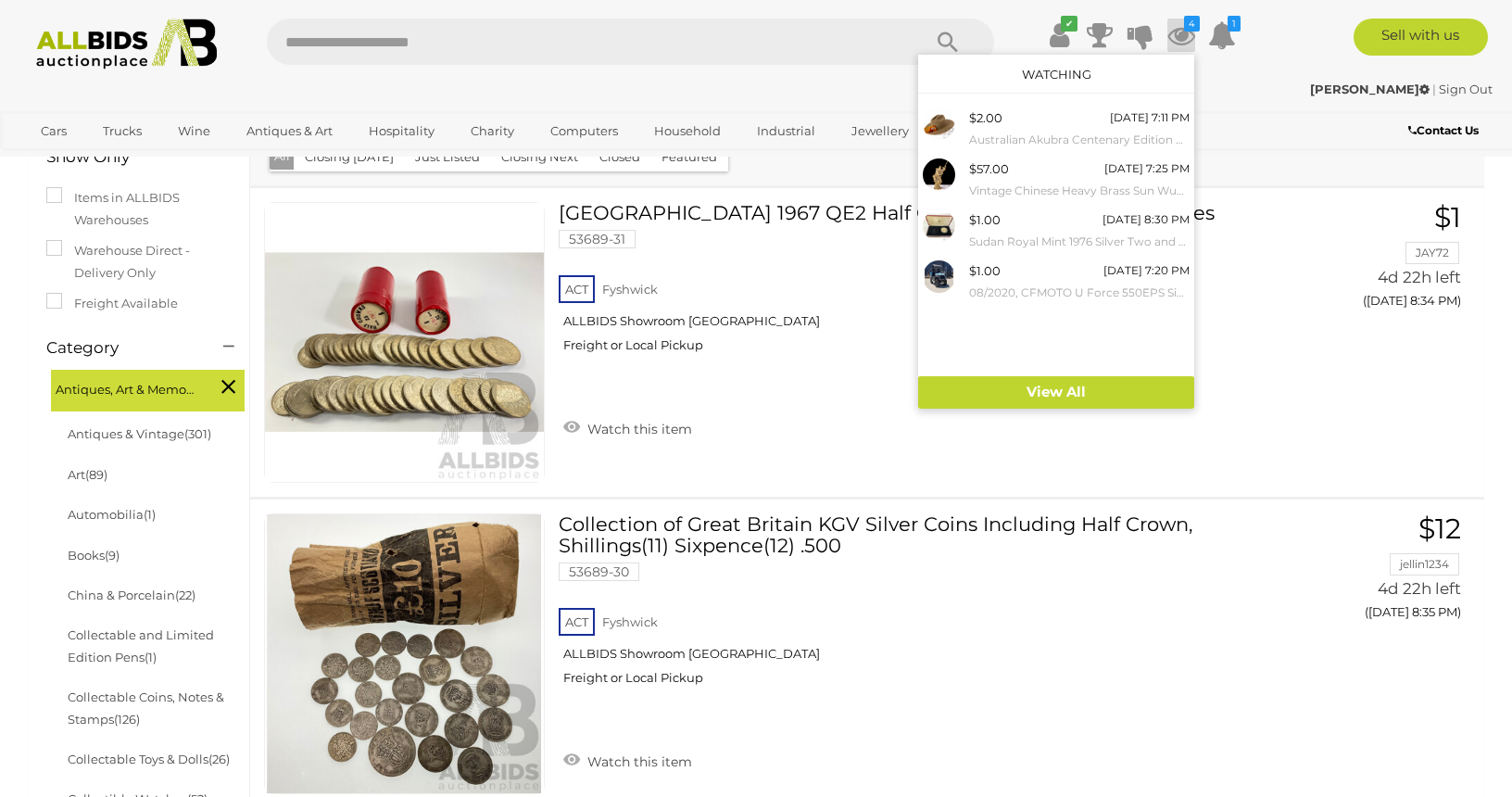
click at [1187, 31] on icon "4" at bounding box center [1191, 23] width 16 height 16
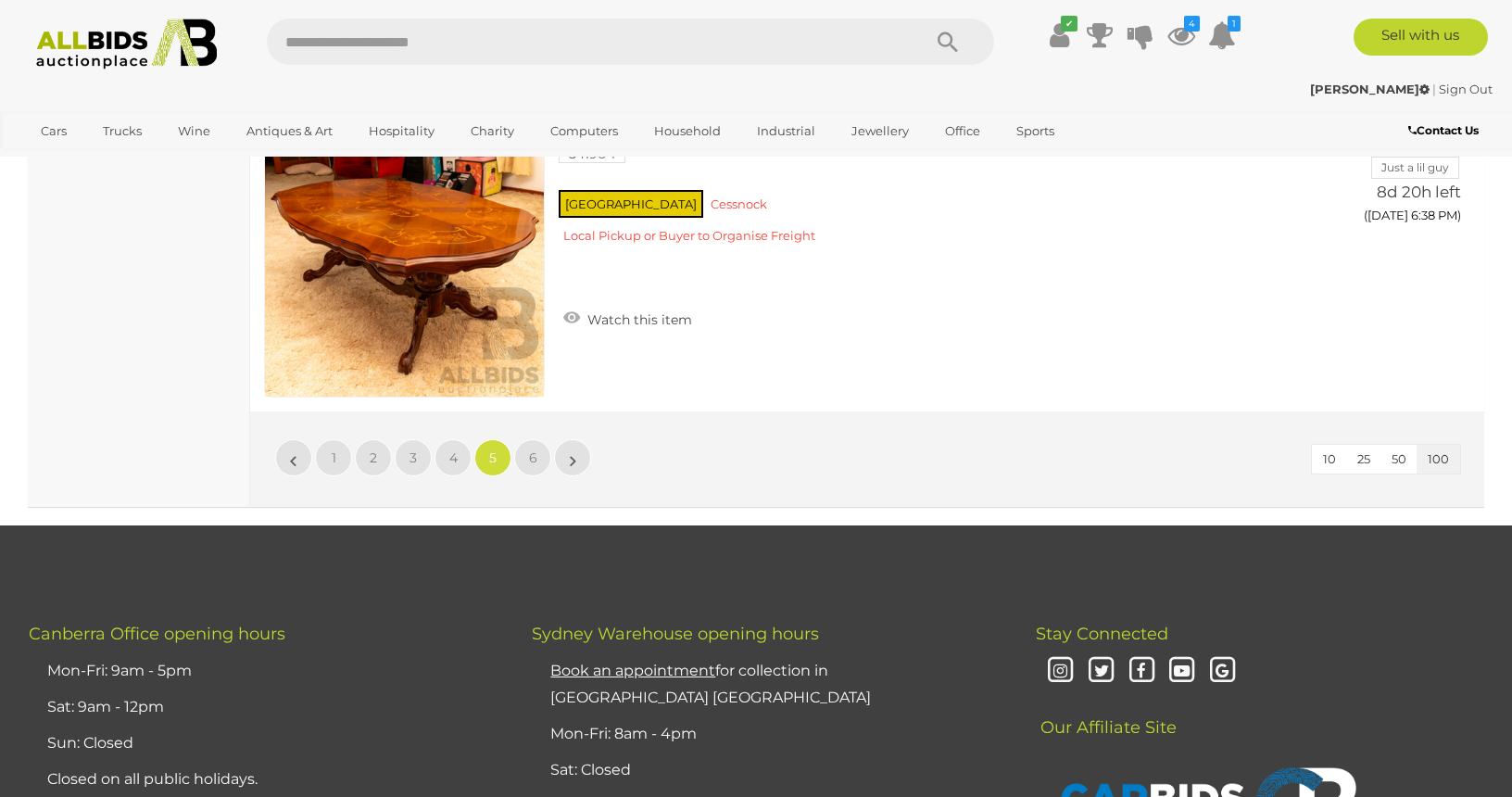
scroll to position [31010, 0]
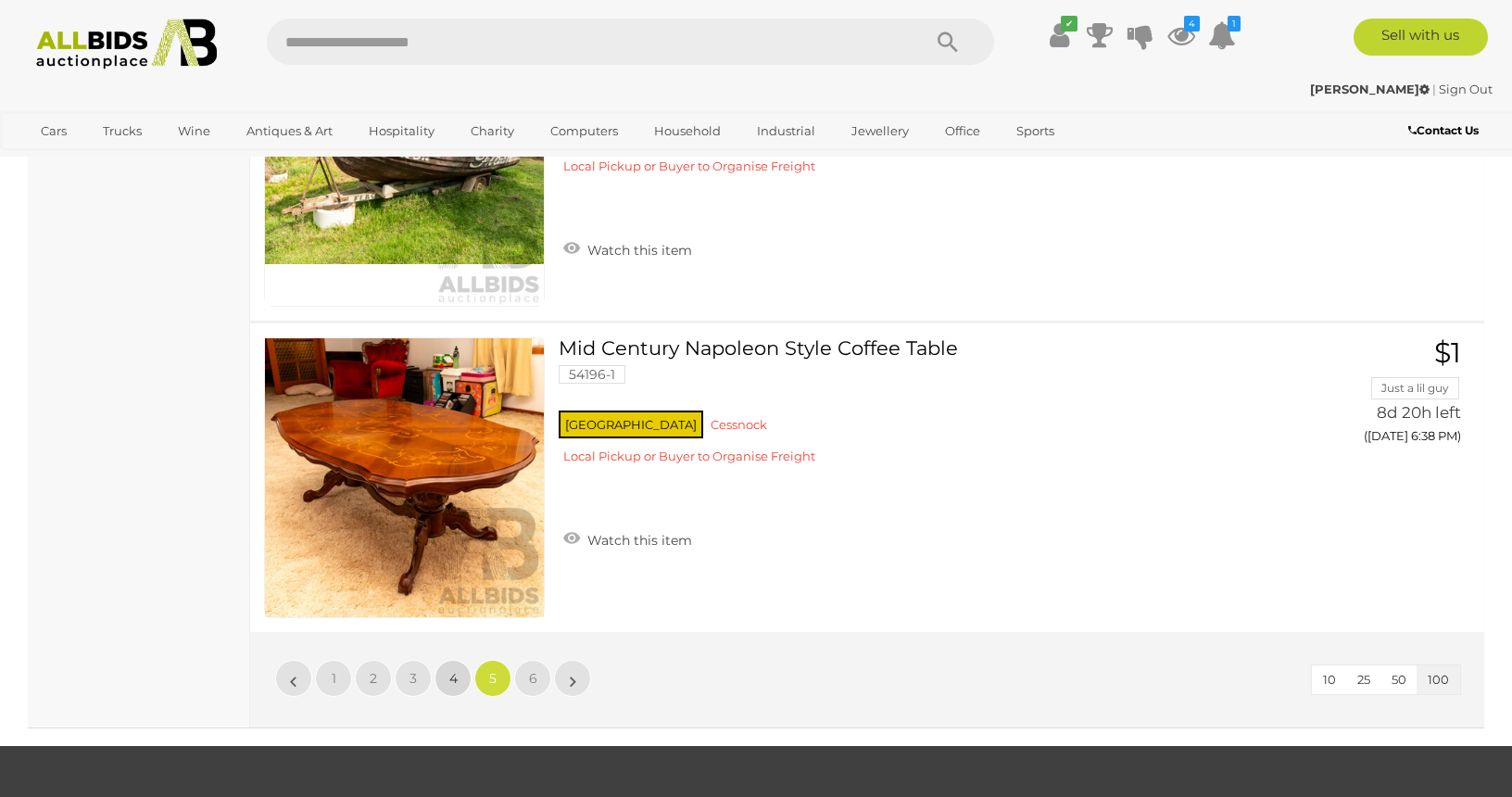
click at [448, 660] on link "4" at bounding box center [453, 678] width 37 height 37
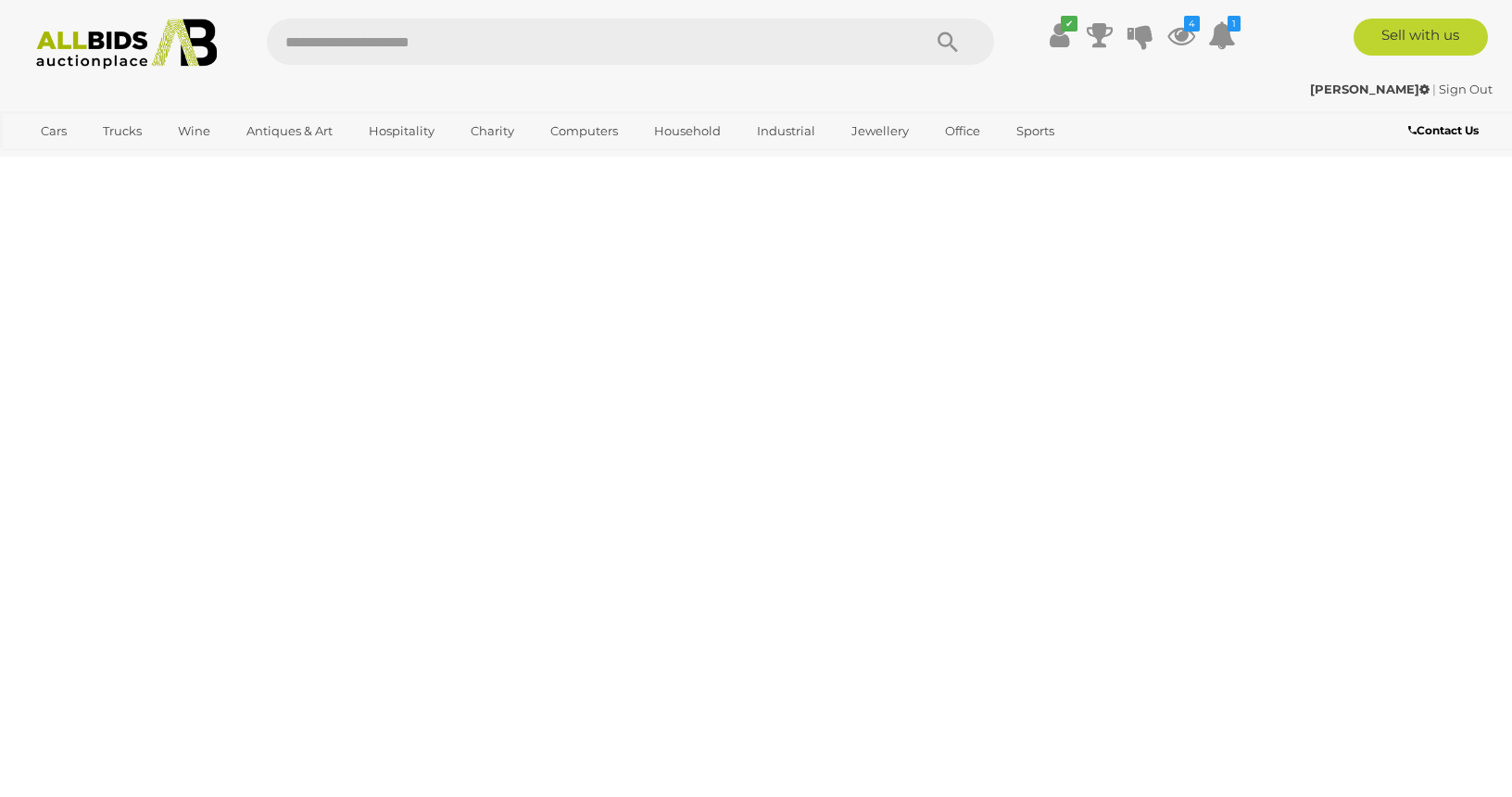
scroll to position [362, 0]
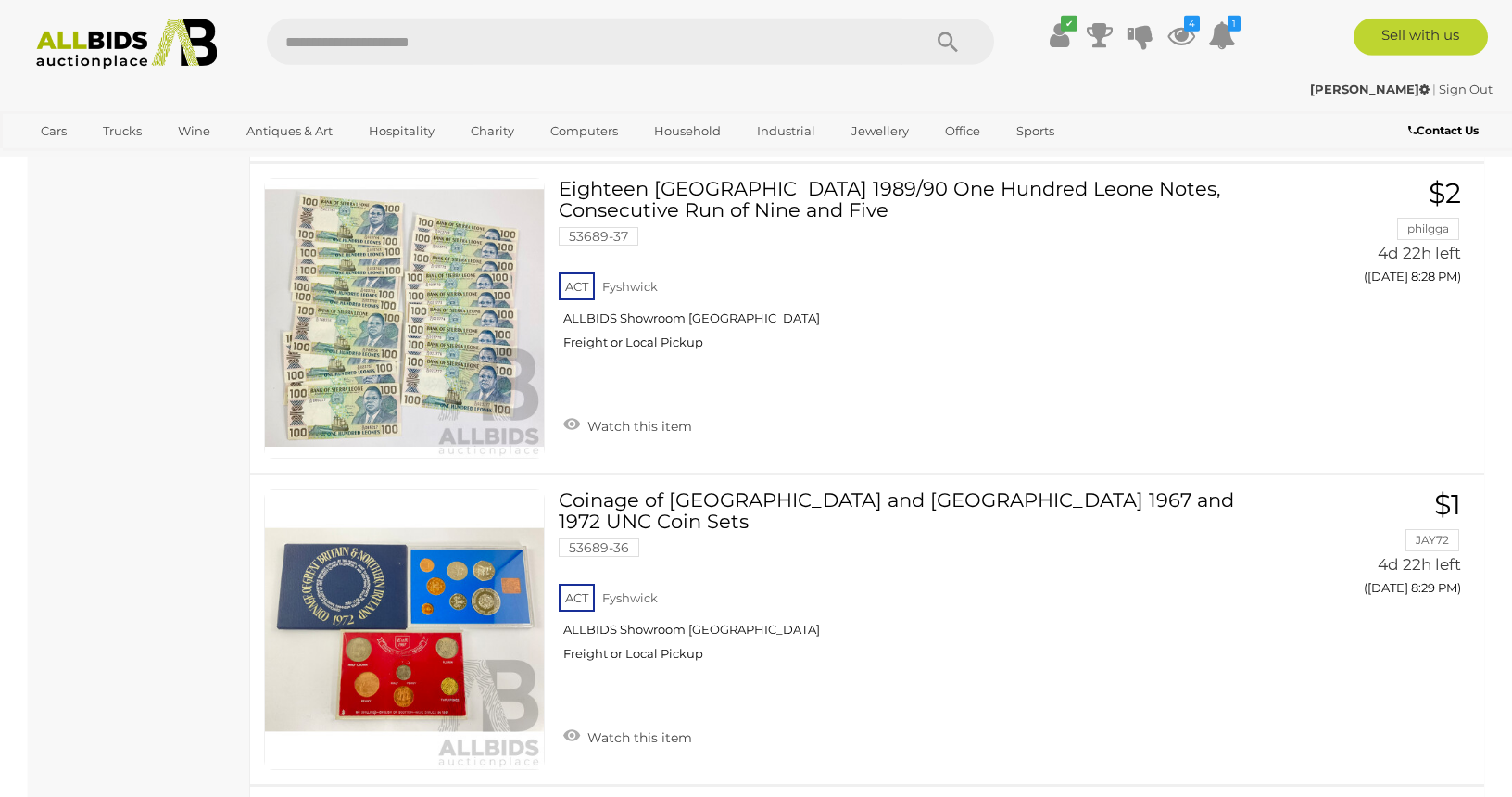
scroll to position [29986, 0]
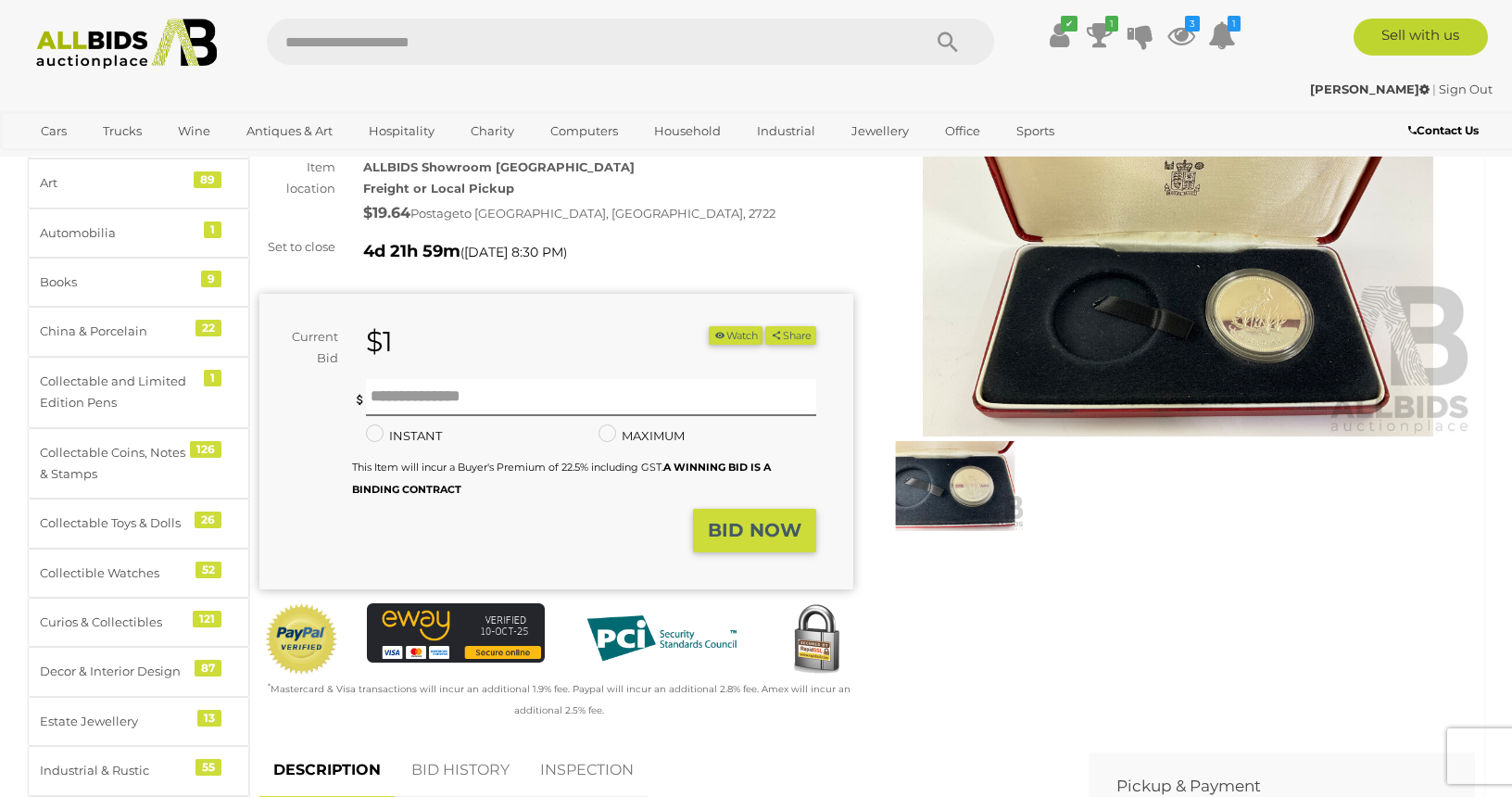
scroll to position [110, 0]
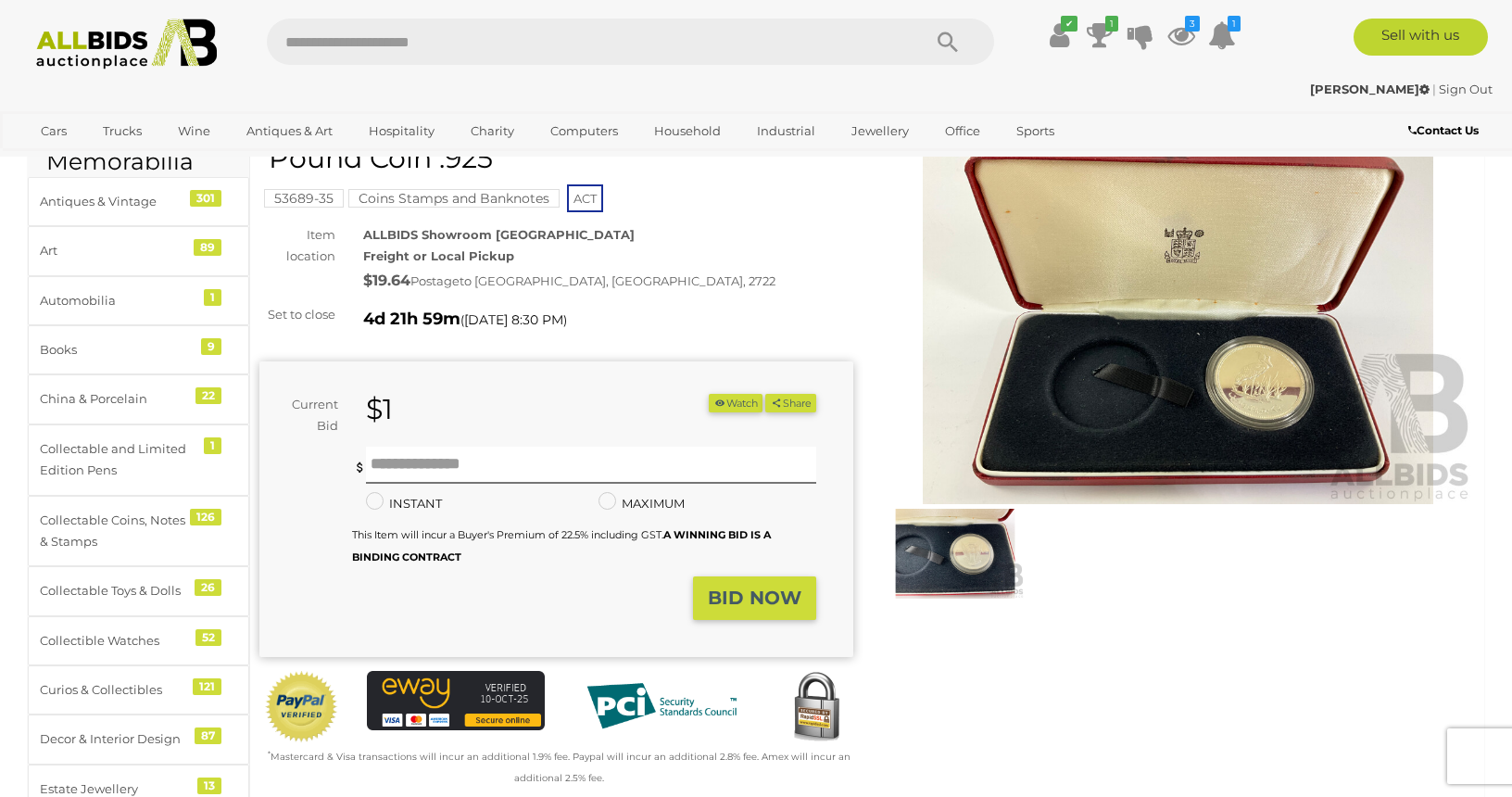
click at [729, 403] on button "Watch" at bounding box center [736, 403] width 54 height 20
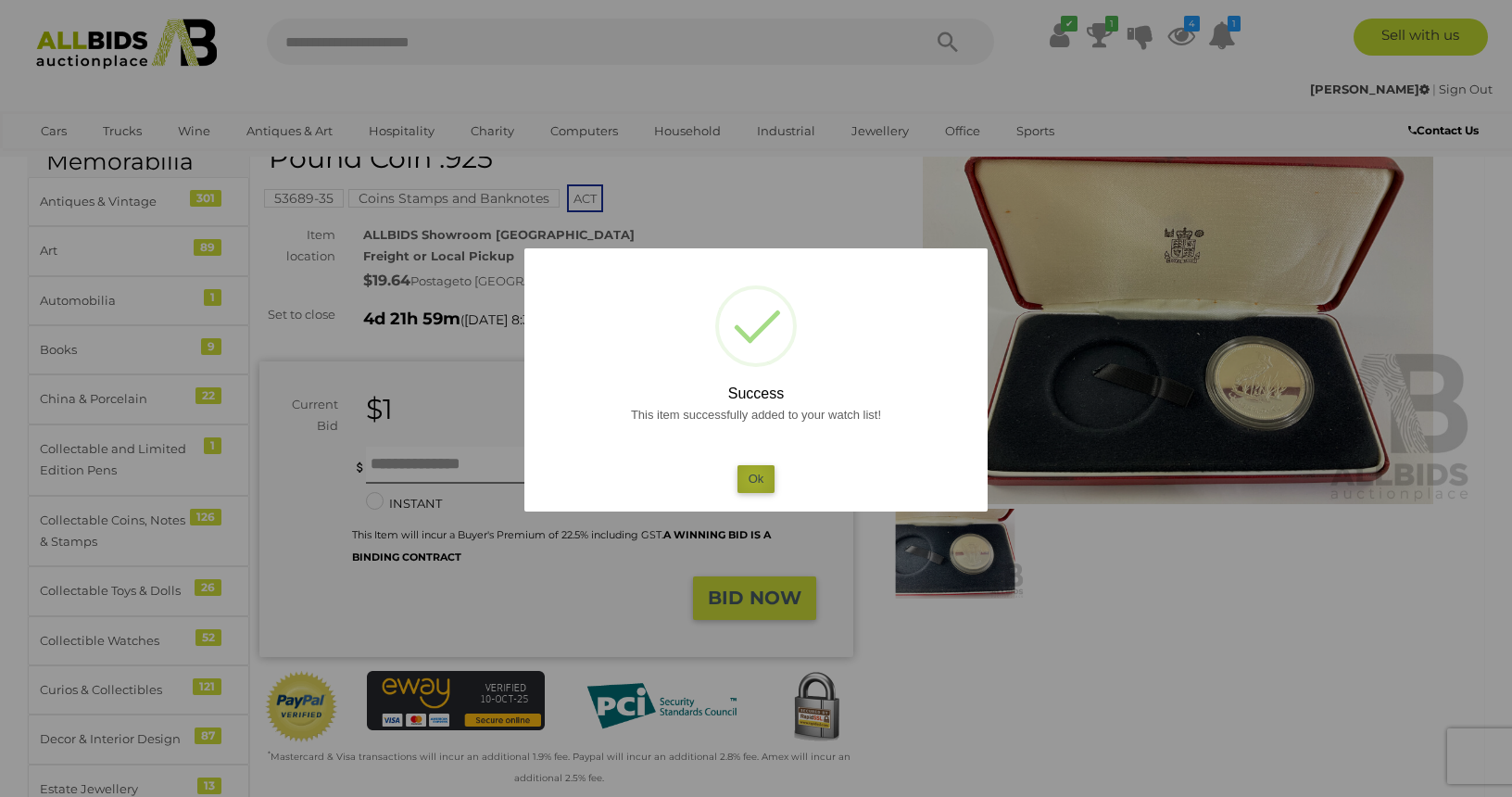
click at [754, 478] on button "Ok" at bounding box center [756, 478] width 38 height 27
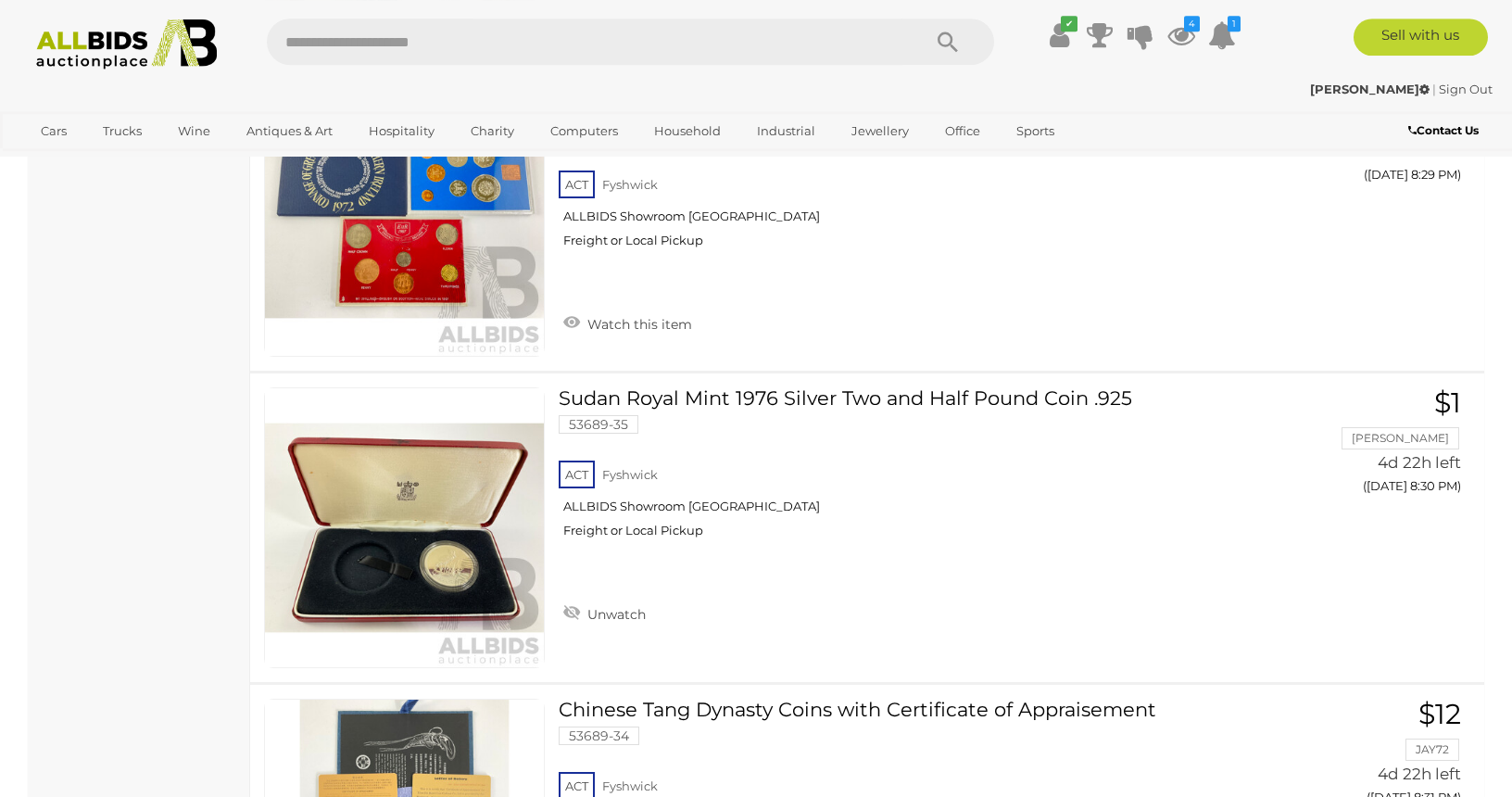
scroll to position [30207, 0]
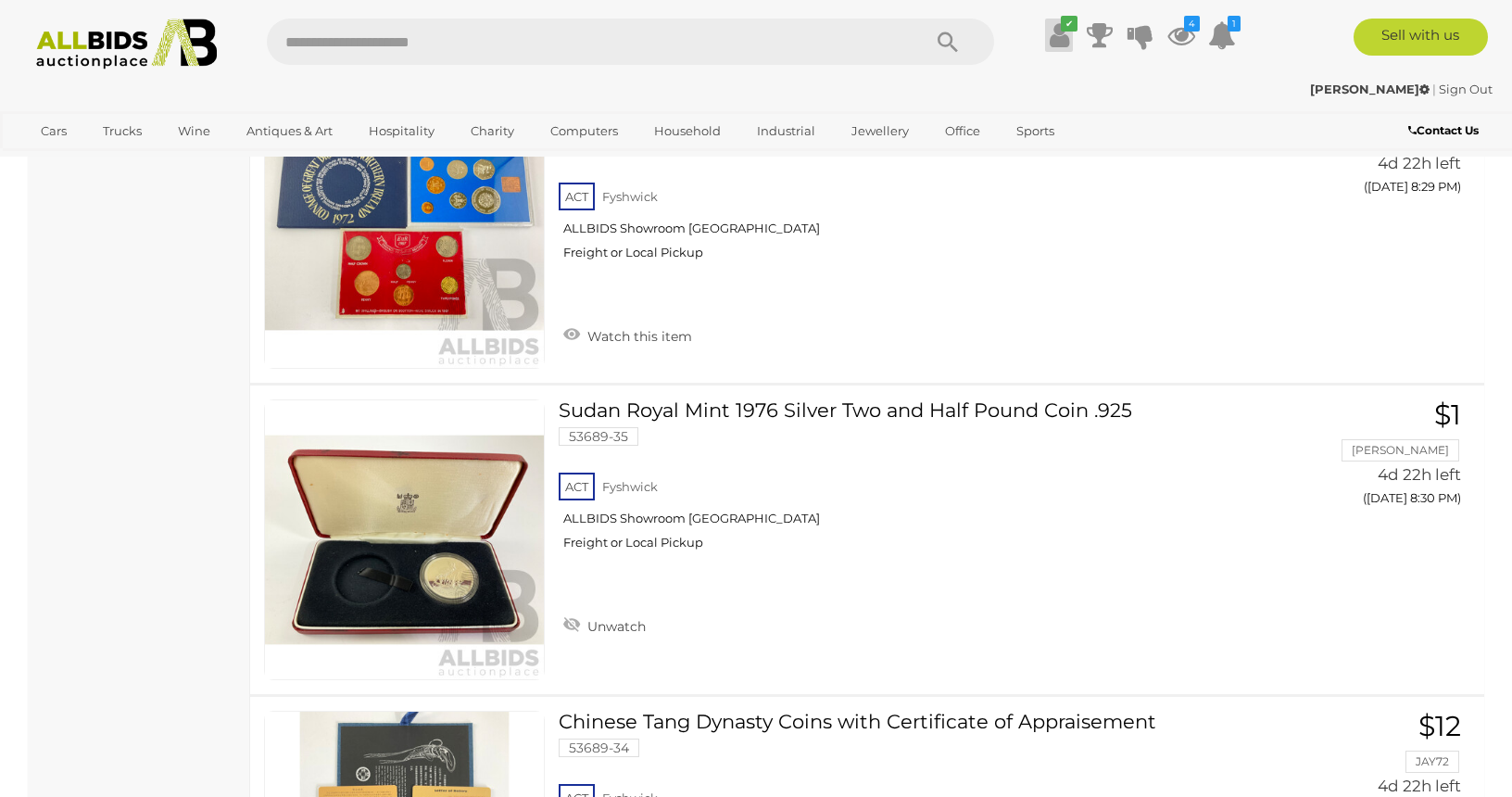
click at [1058, 30] on icon at bounding box center [1059, 36] width 20 height 34
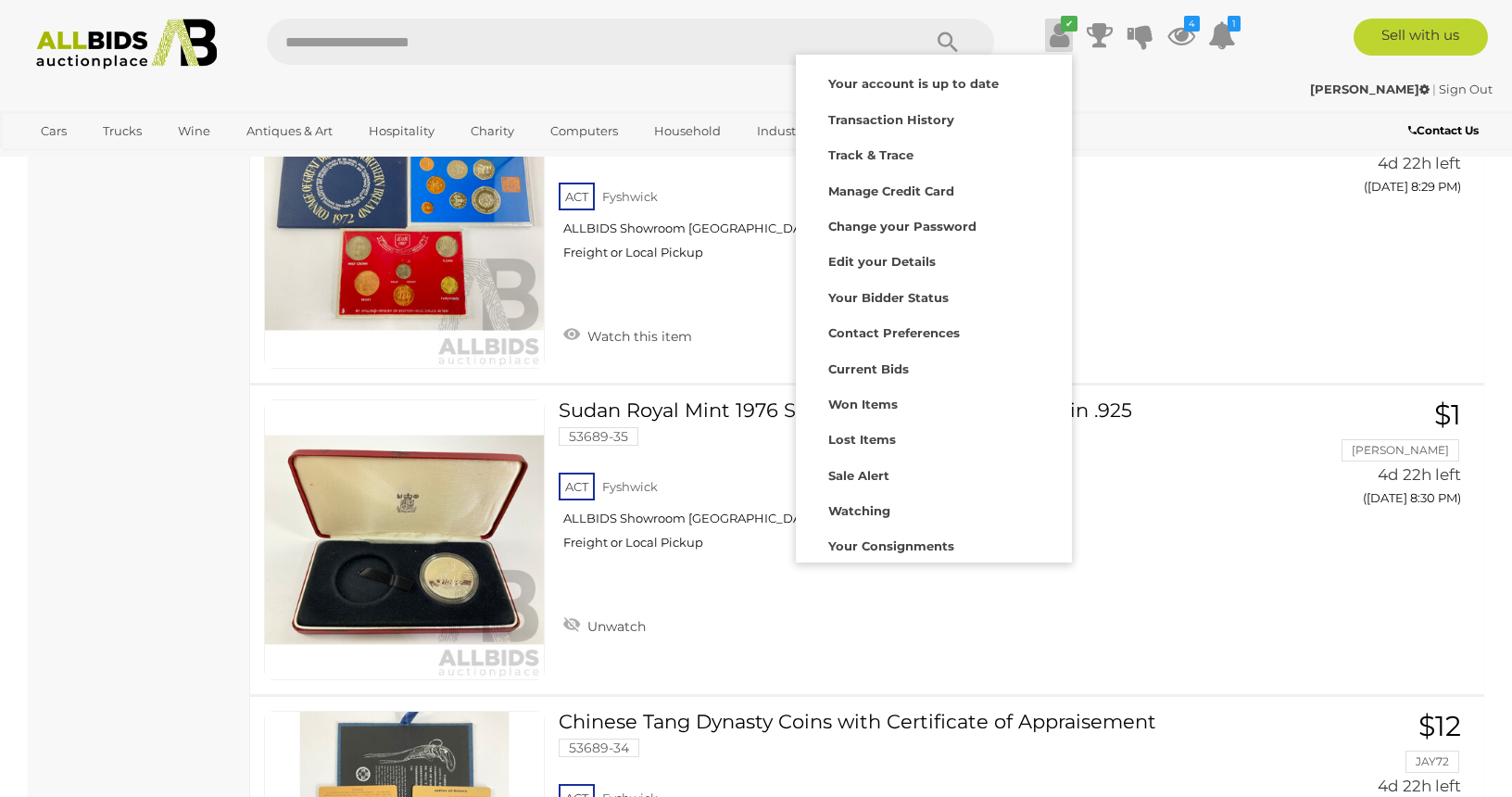
click at [1058, 30] on icon at bounding box center [1059, 36] width 20 height 34
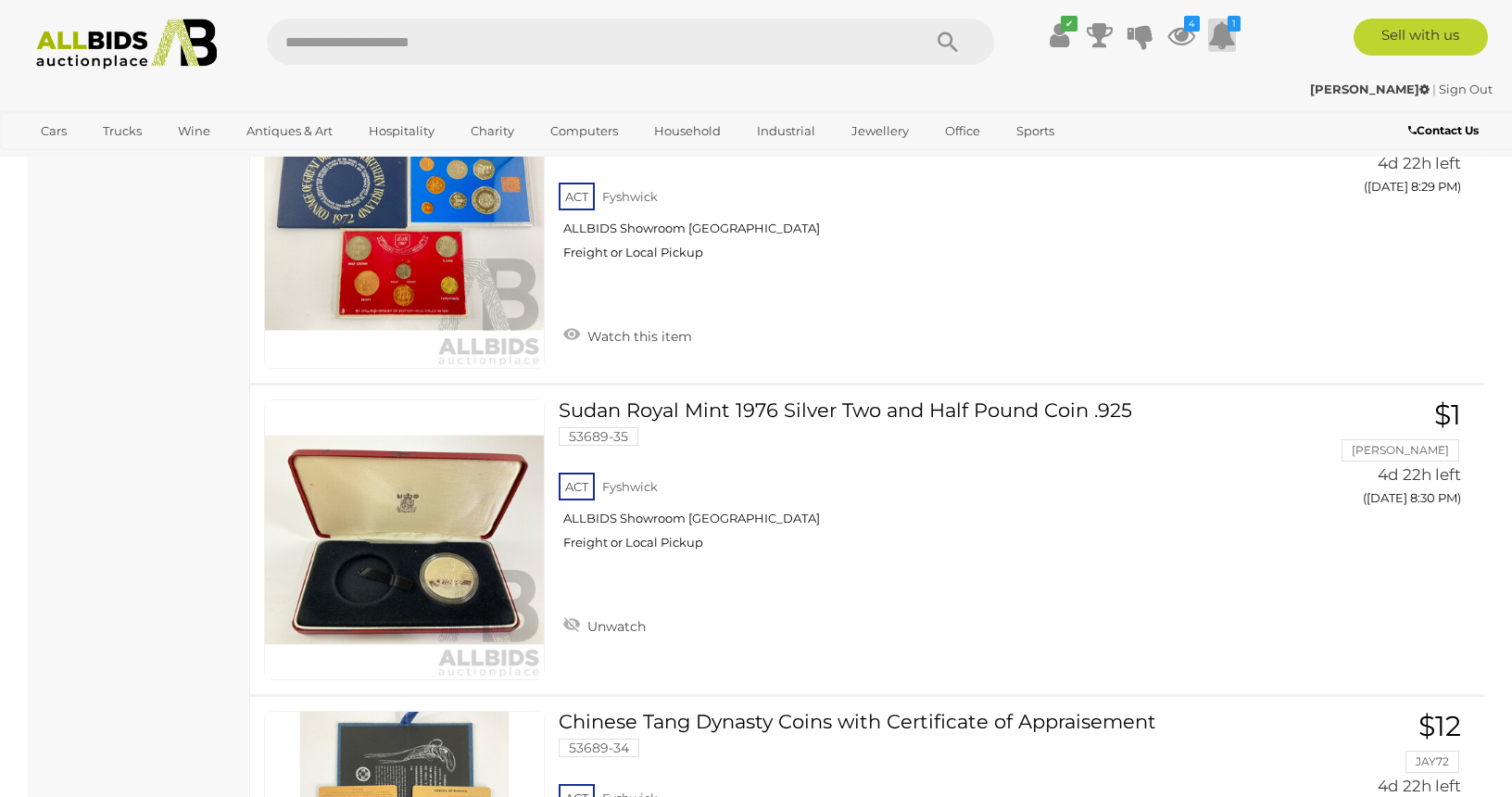
click at [1222, 29] on icon at bounding box center [1222, 36] width 28 height 34
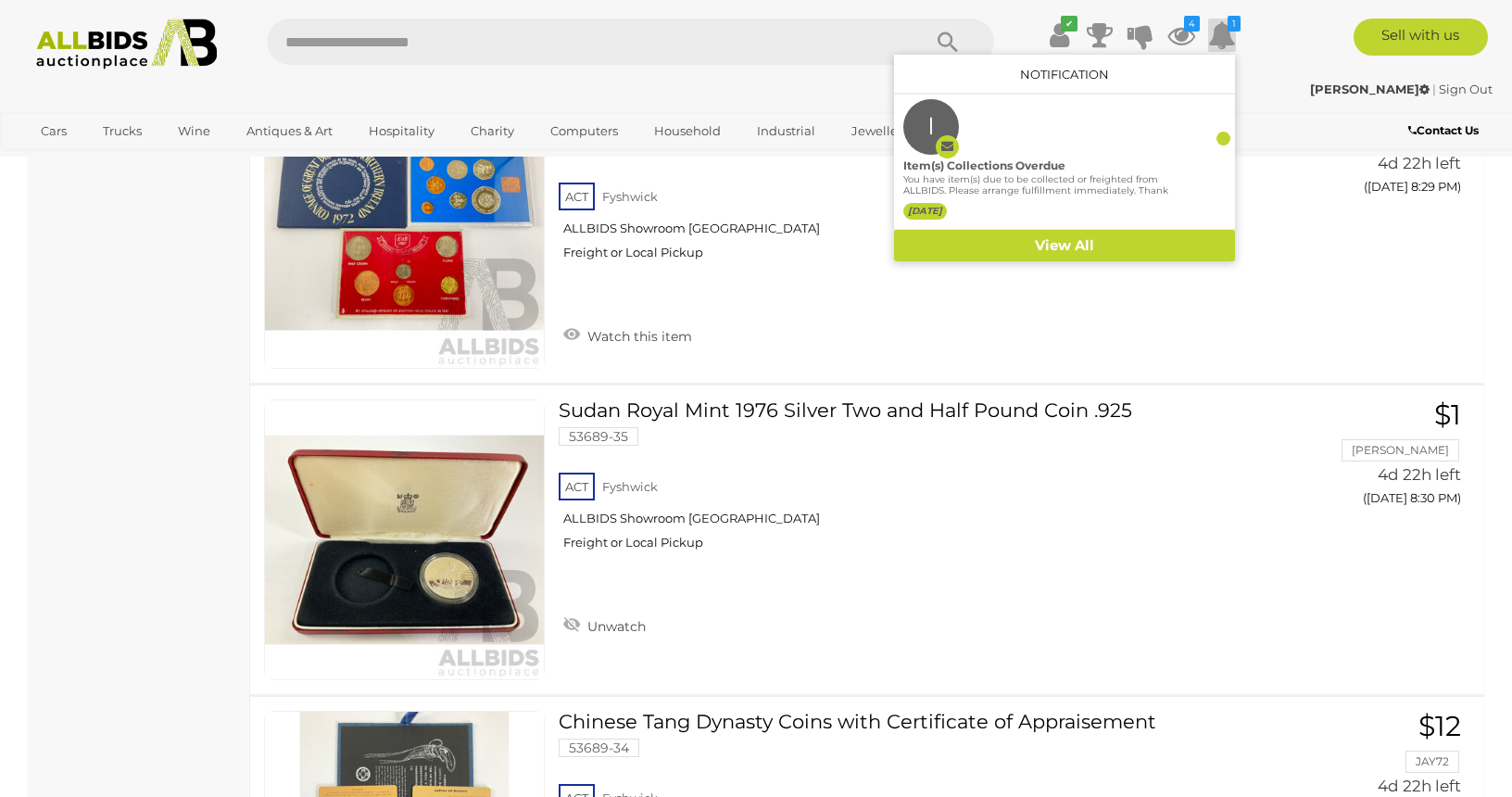
click at [1222, 29] on icon at bounding box center [1222, 36] width 28 height 34
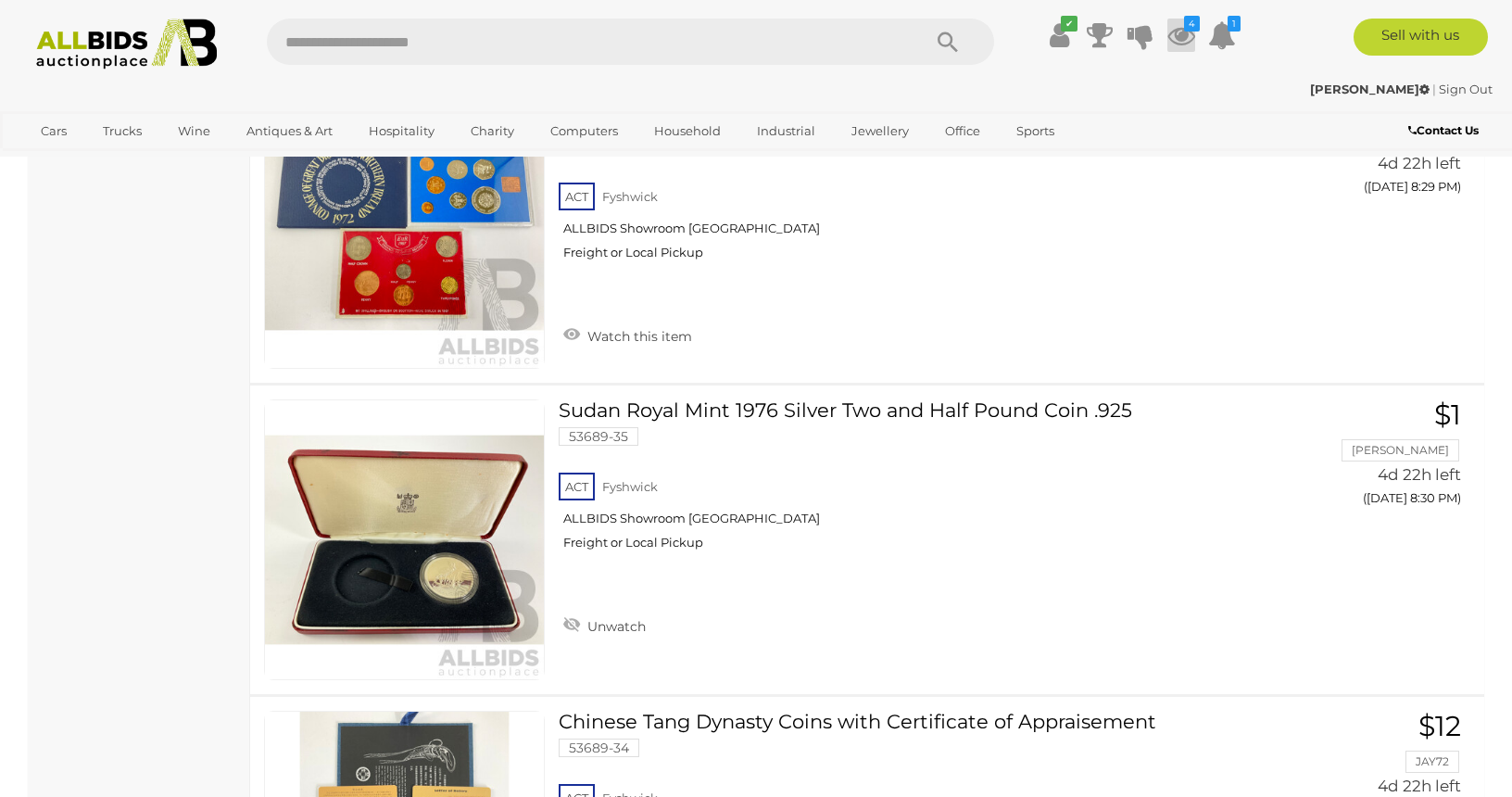
click at [1179, 36] on icon at bounding box center [1181, 36] width 28 height 34
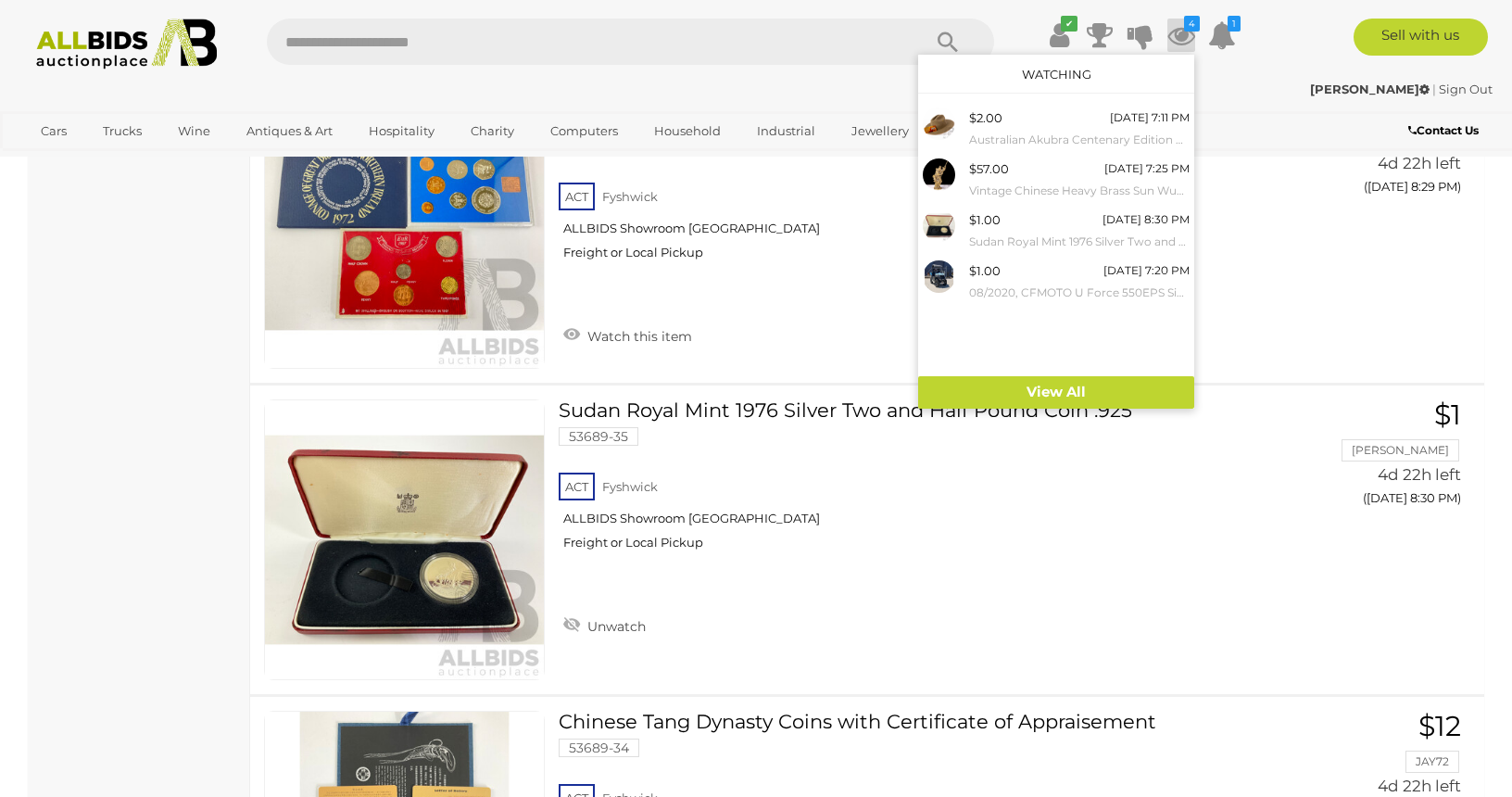
click at [1179, 36] on icon at bounding box center [1181, 36] width 28 height 34
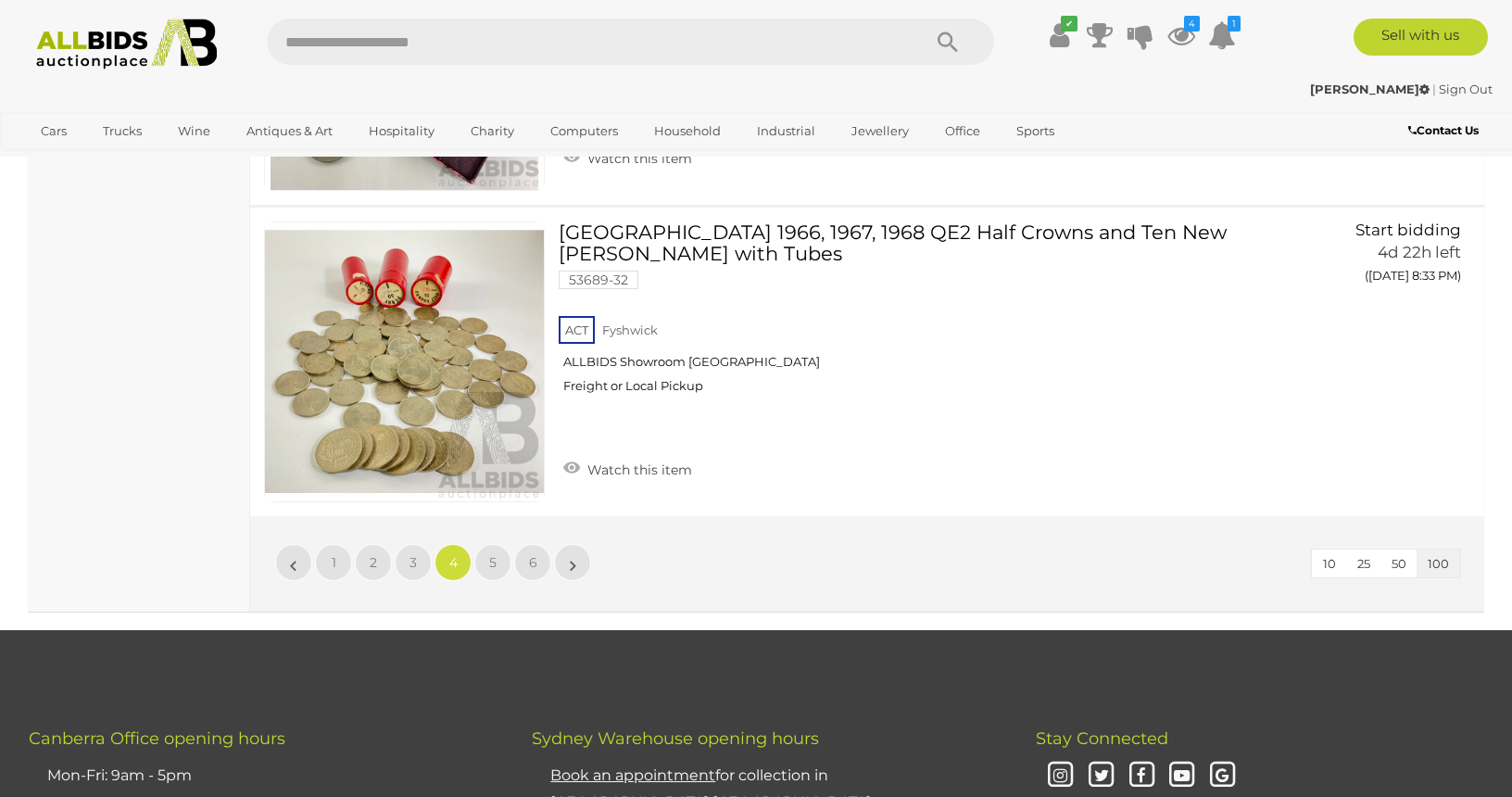
scroll to position [31275, 0]
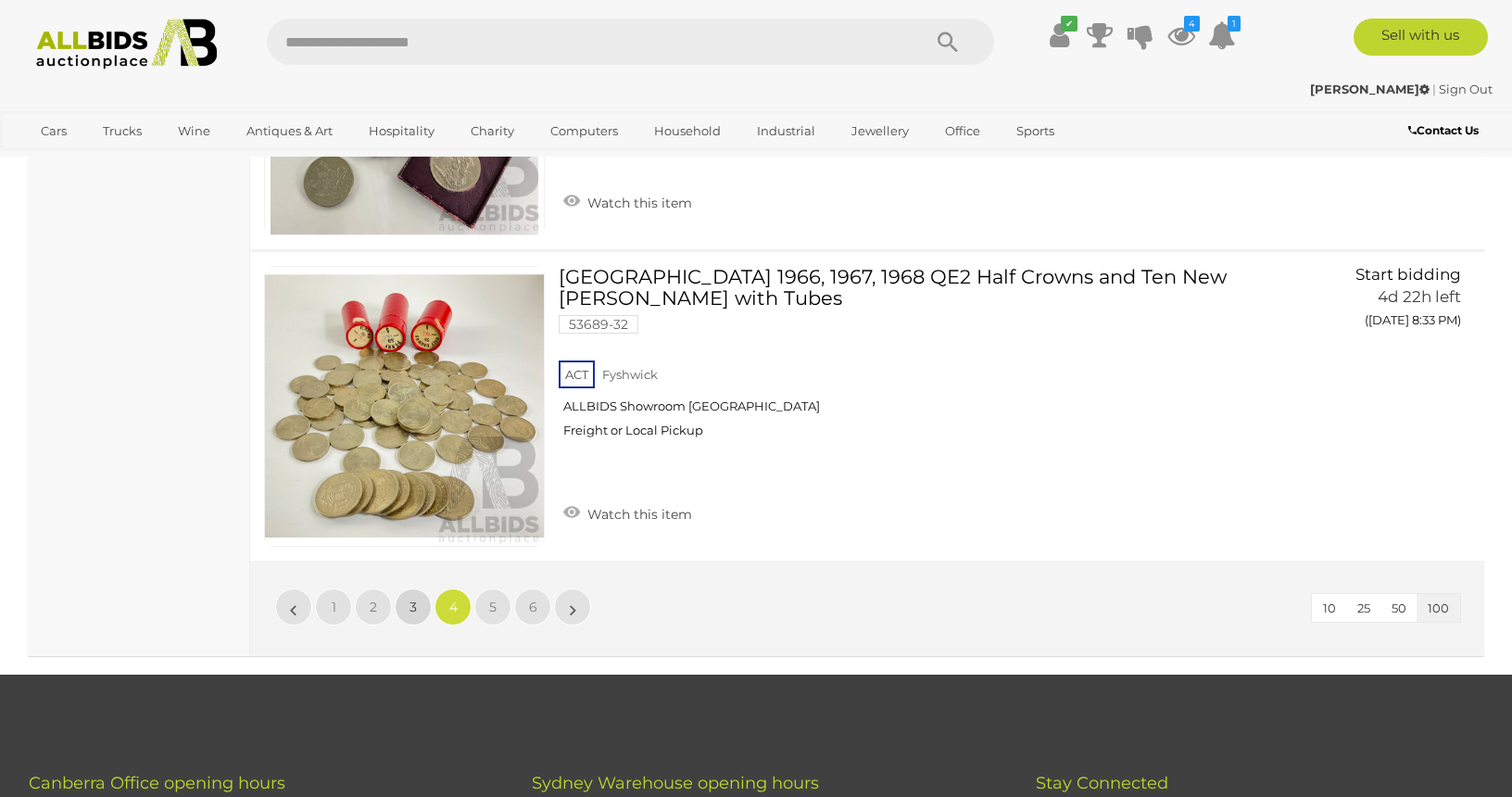
click at [418, 589] on link "3" at bounding box center [413, 607] width 37 height 37
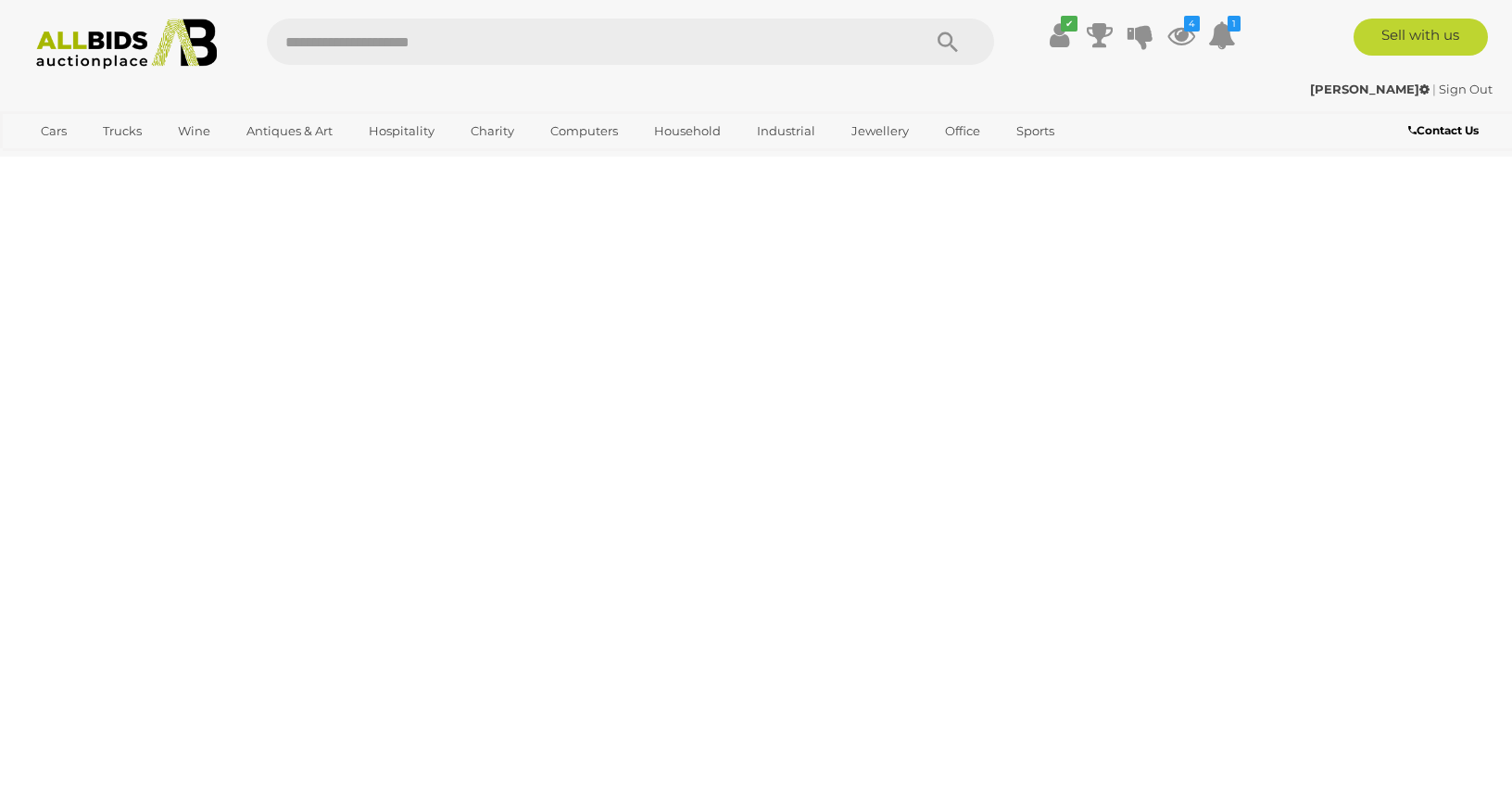
scroll to position [362, 0]
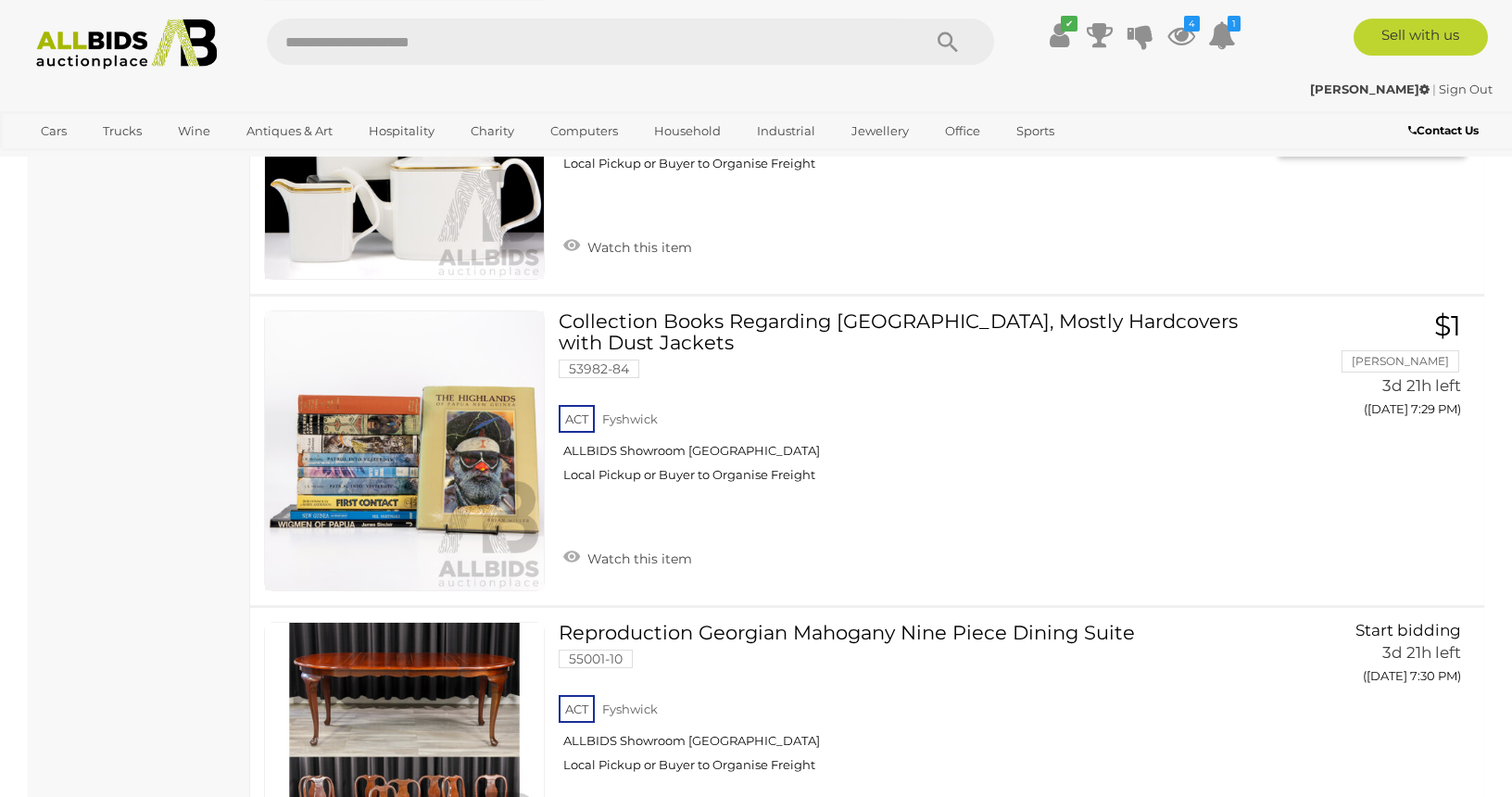
scroll to position [16568, 0]
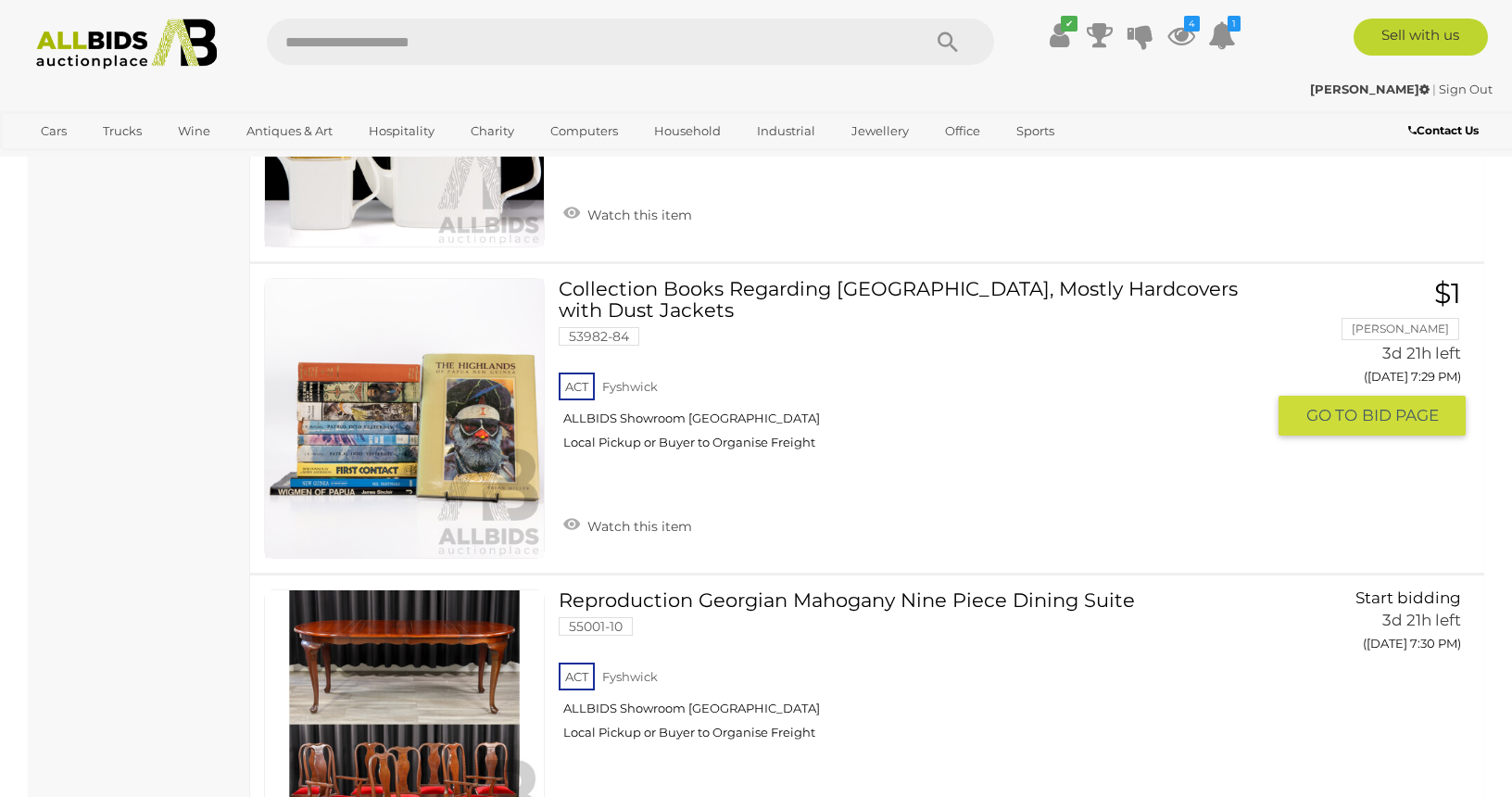
click at [1341, 405] on span "GO TO" at bounding box center [1334, 415] width 55 height 21
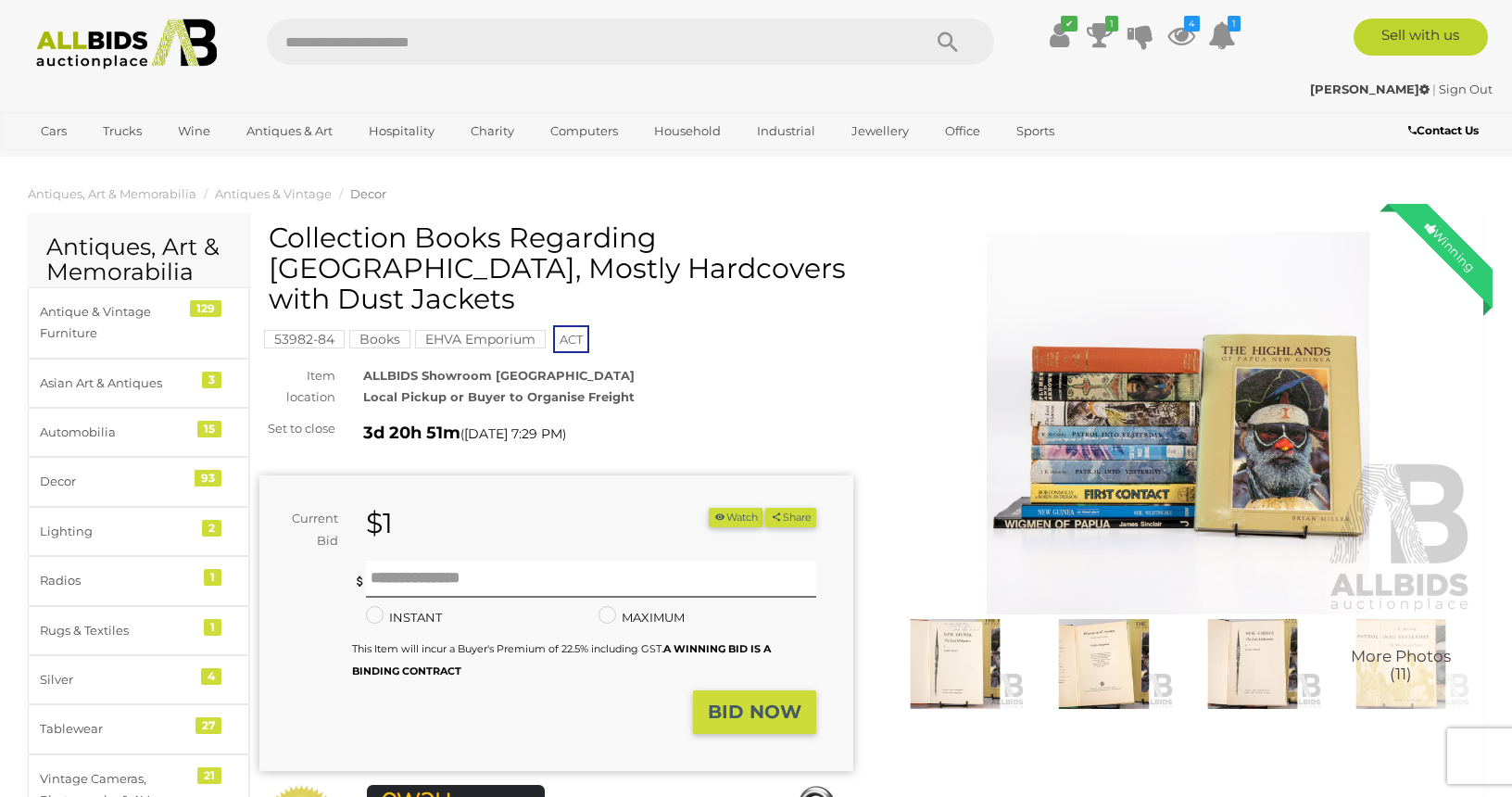
click at [1248, 663] on img at bounding box center [1252, 663] width 139 height 90
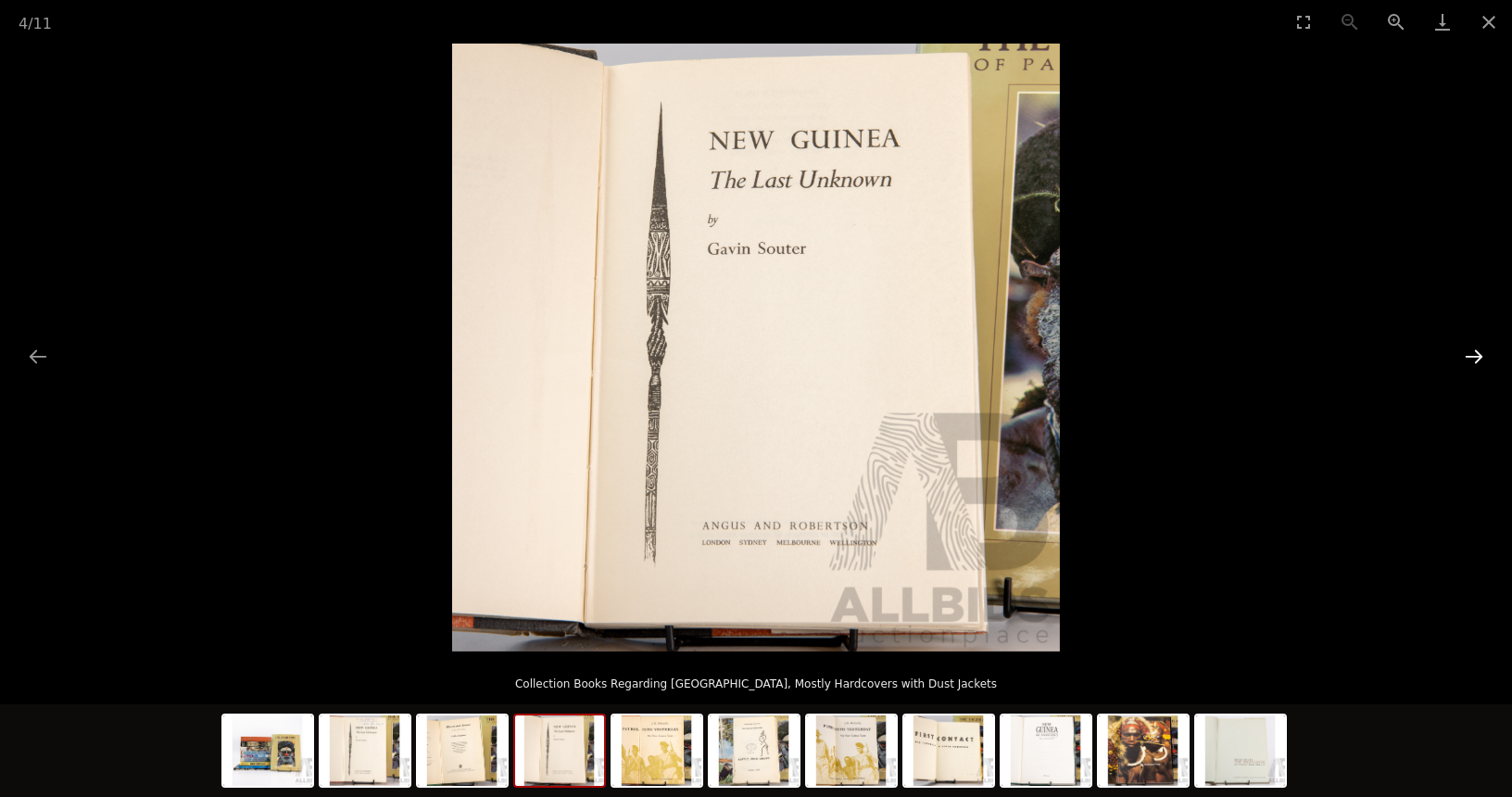
click at [1472, 352] on button "Next slide" at bounding box center [1475, 356] width 39 height 36
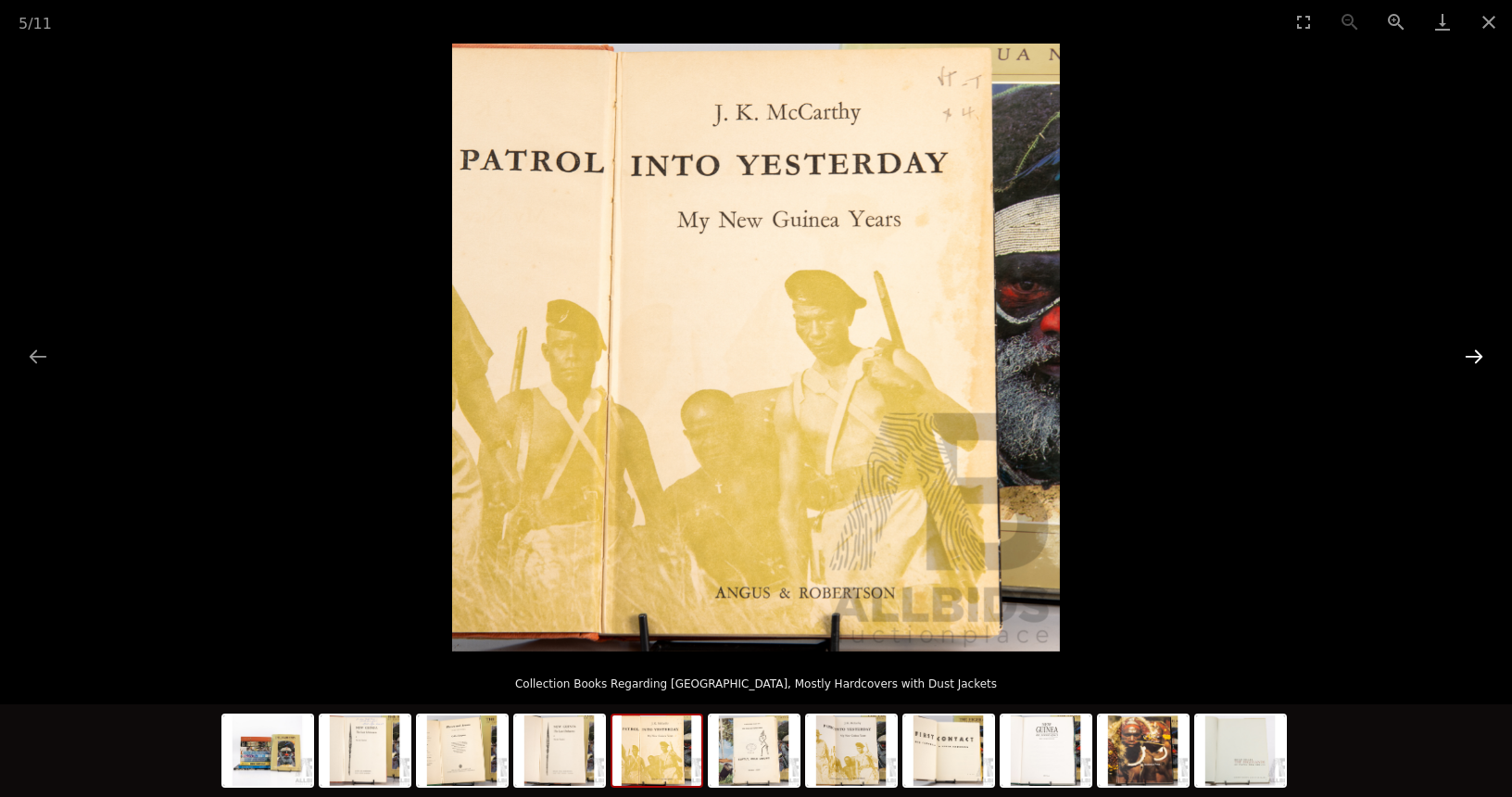
click at [1472, 352] on button "Next slide" at bounding box center [1475, 356] width 39 height 36
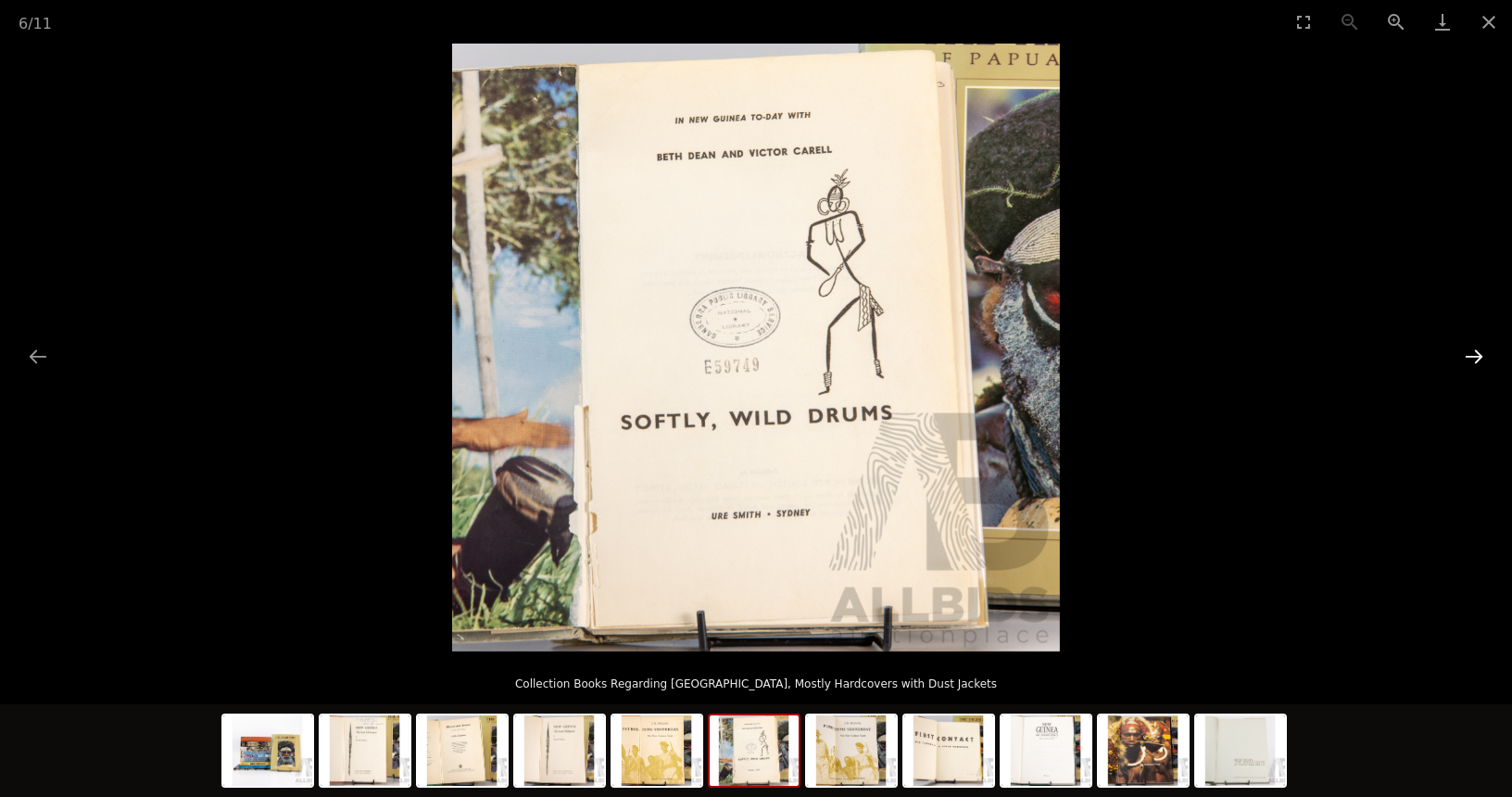
click at [1472, 352] on button "Next slide" at bounding box center [1475, 356] width 39 height 36
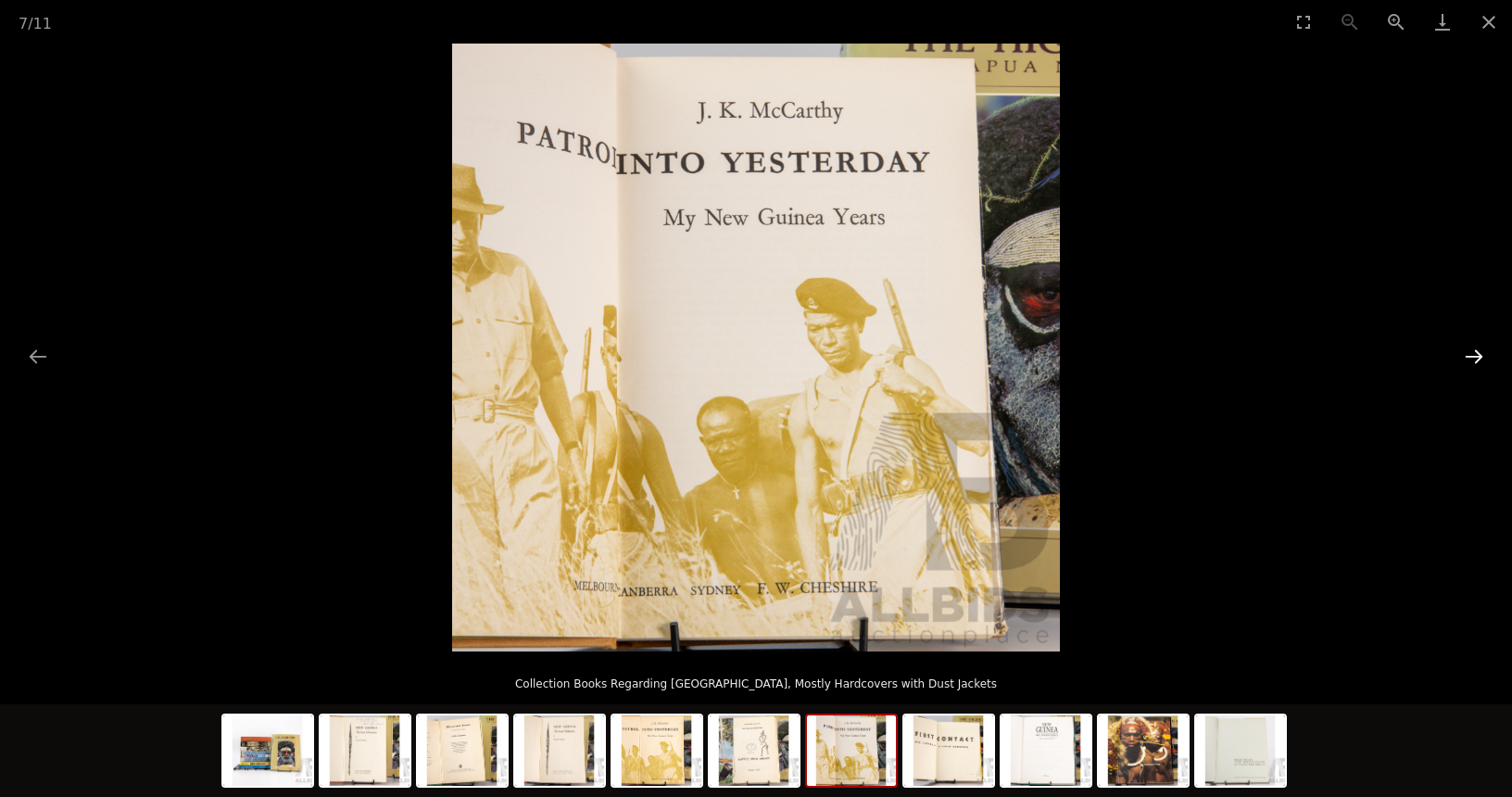
click at [1472, 352] on button "Next slide" at bounding box center [1475, 356] width 39 height 36
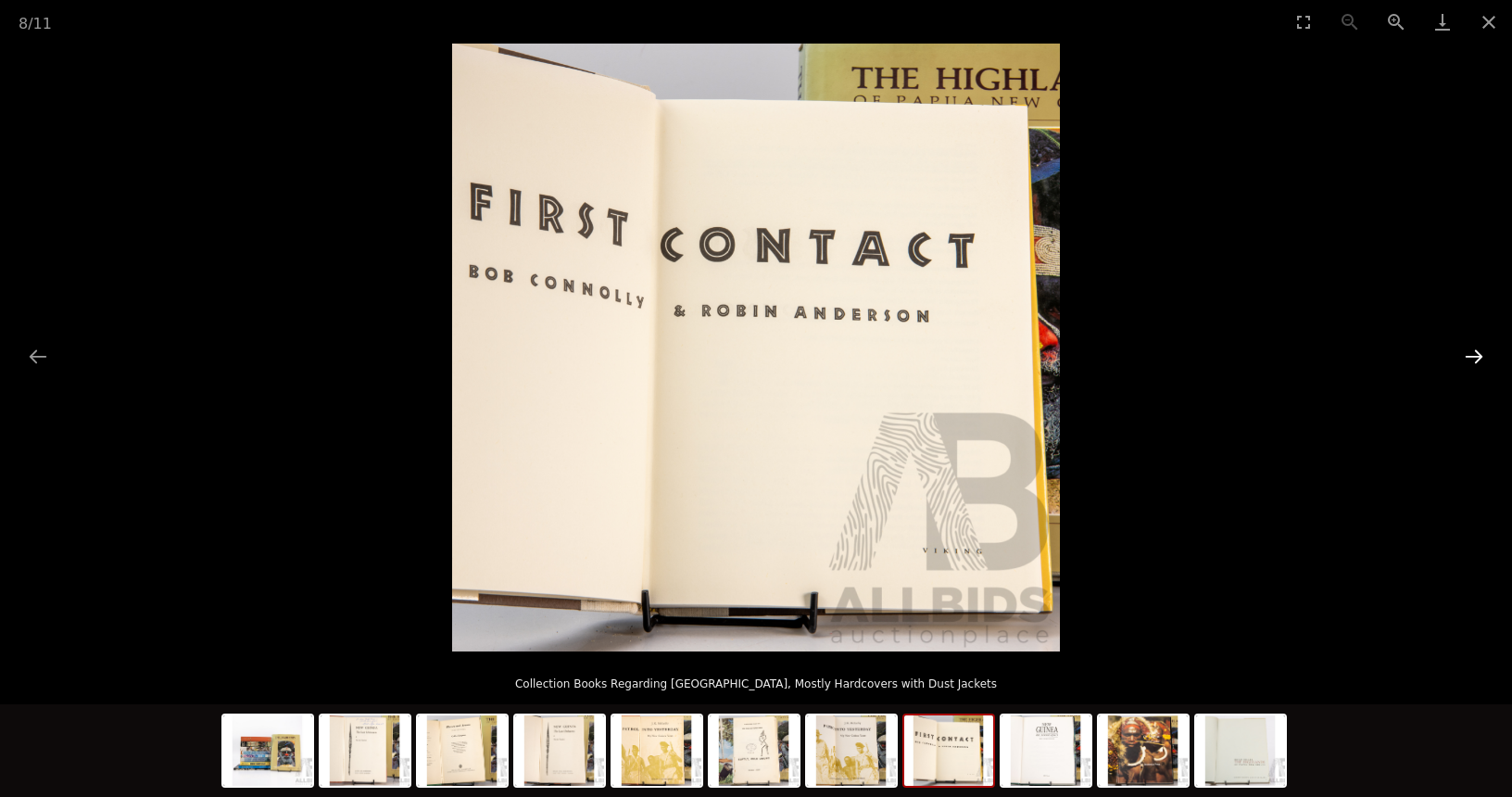
click at [1472, 352] on button "Next slide" at bounding box center [1475, 356] width 39 height 36
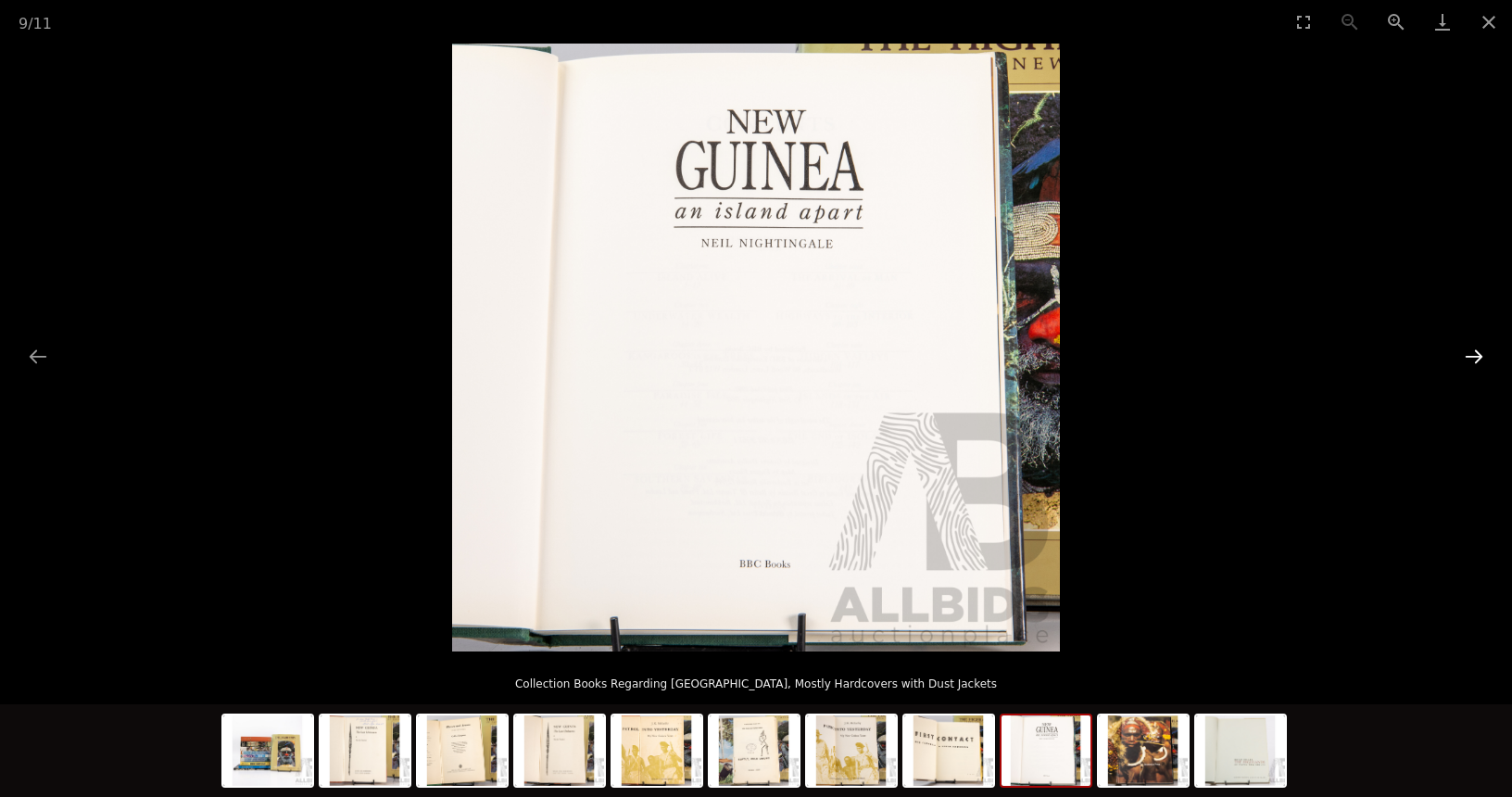
click at [1472, 352] on button "Next slide" at bounding box center [1475, 356] width 39 height 36
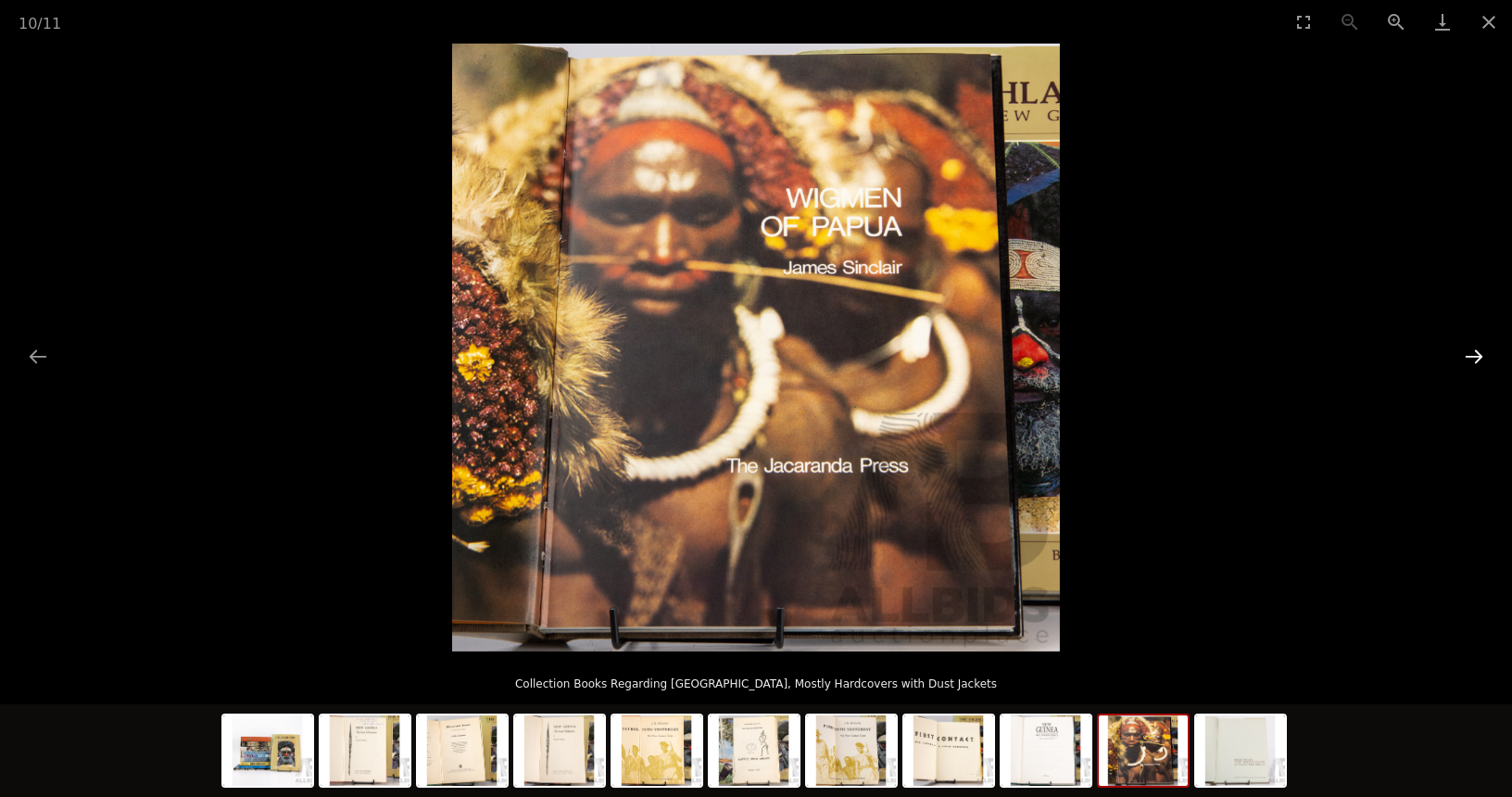
click at [1472, 352] on button "Next slide" at bounding box center [1475, 356] width 39 height 36
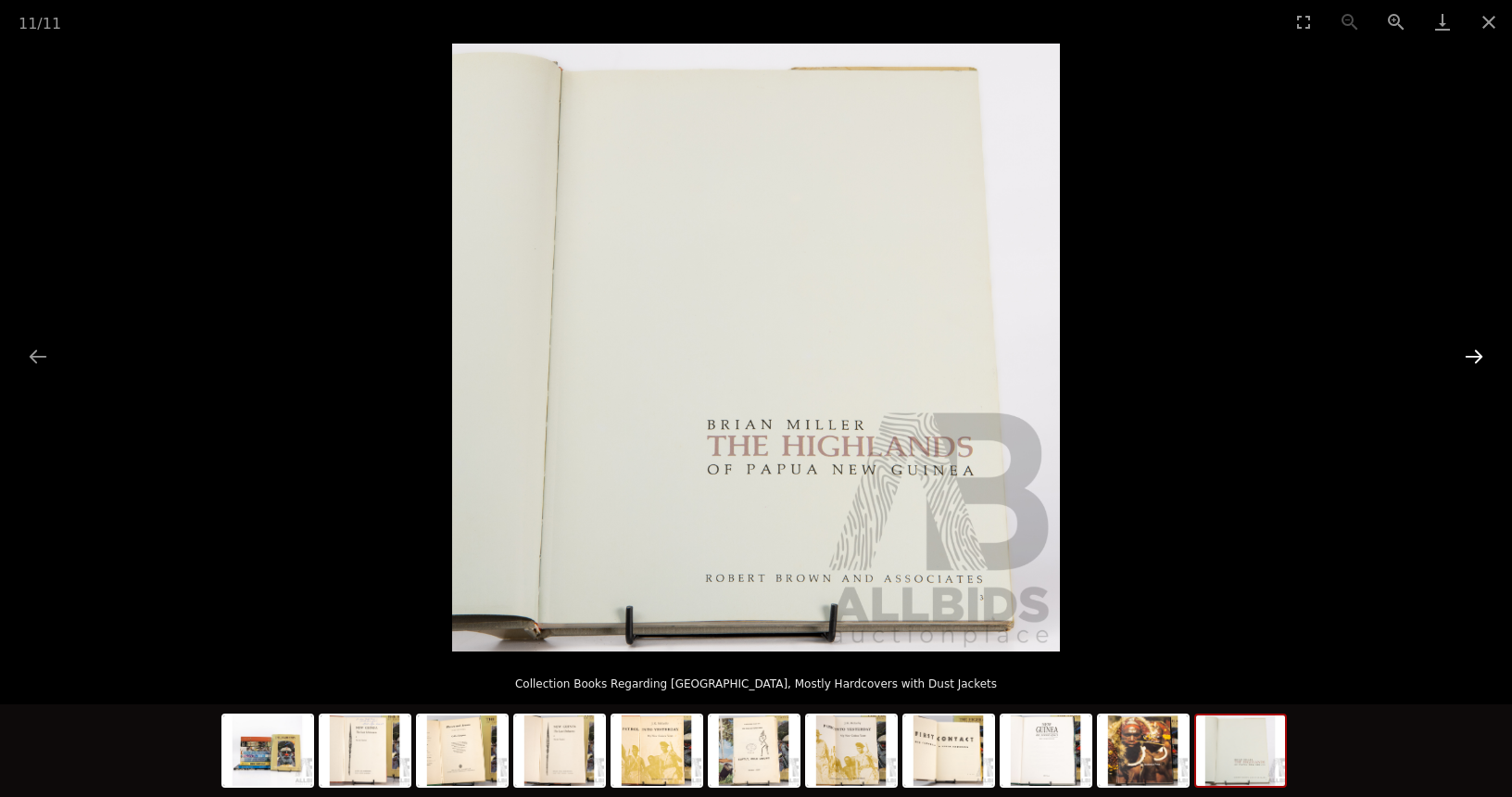
click at [1472, 352] on button "Next slide" at bounding box center [1475, 356] width 39 height 36
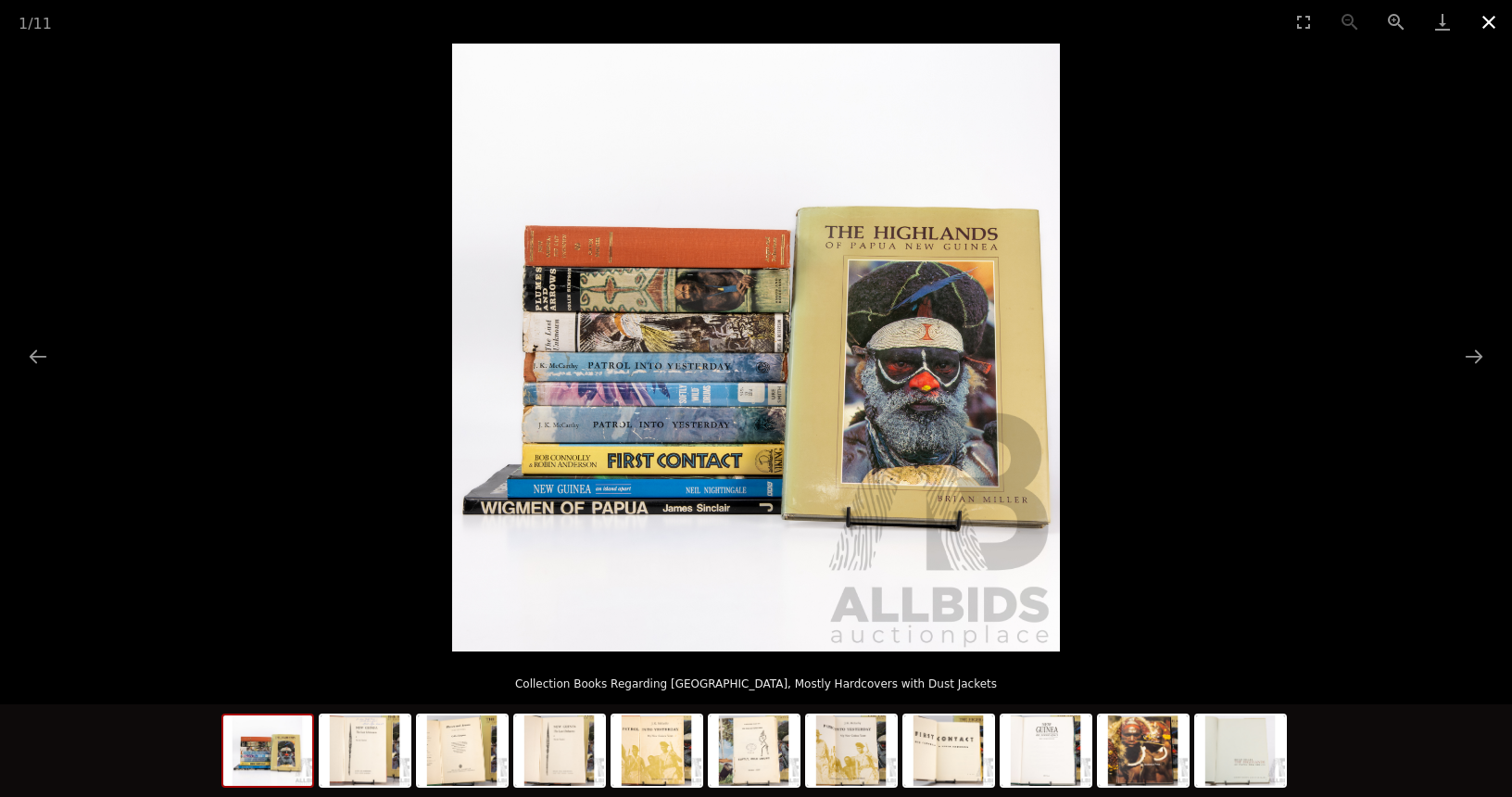
click at [1482, 29] on button "Close gallery" at bounding box center [1490, 21] width 47 height 44
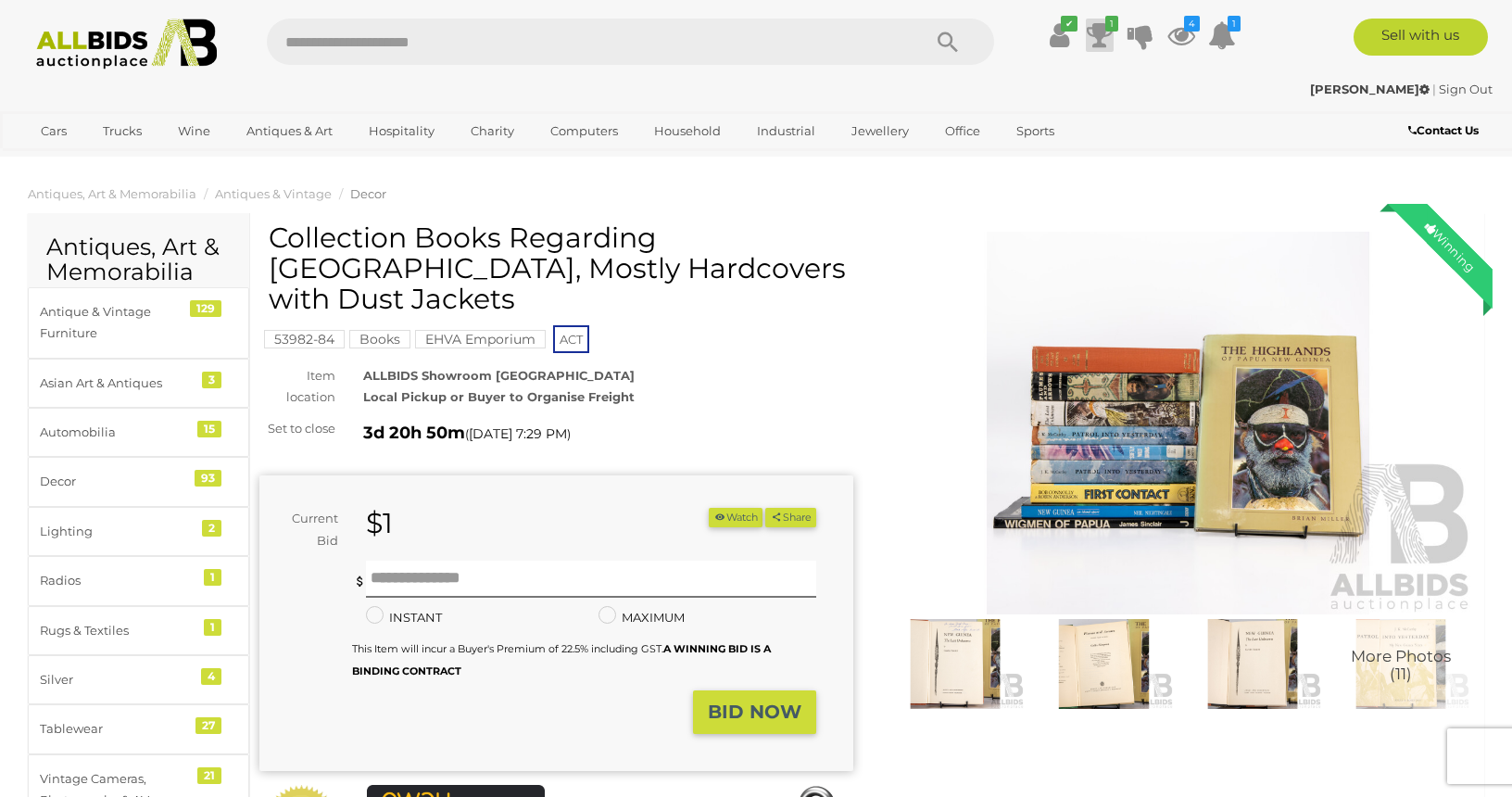
click at [1095, 26] on icon at bounding box center [1100, 36] width 26 height 34
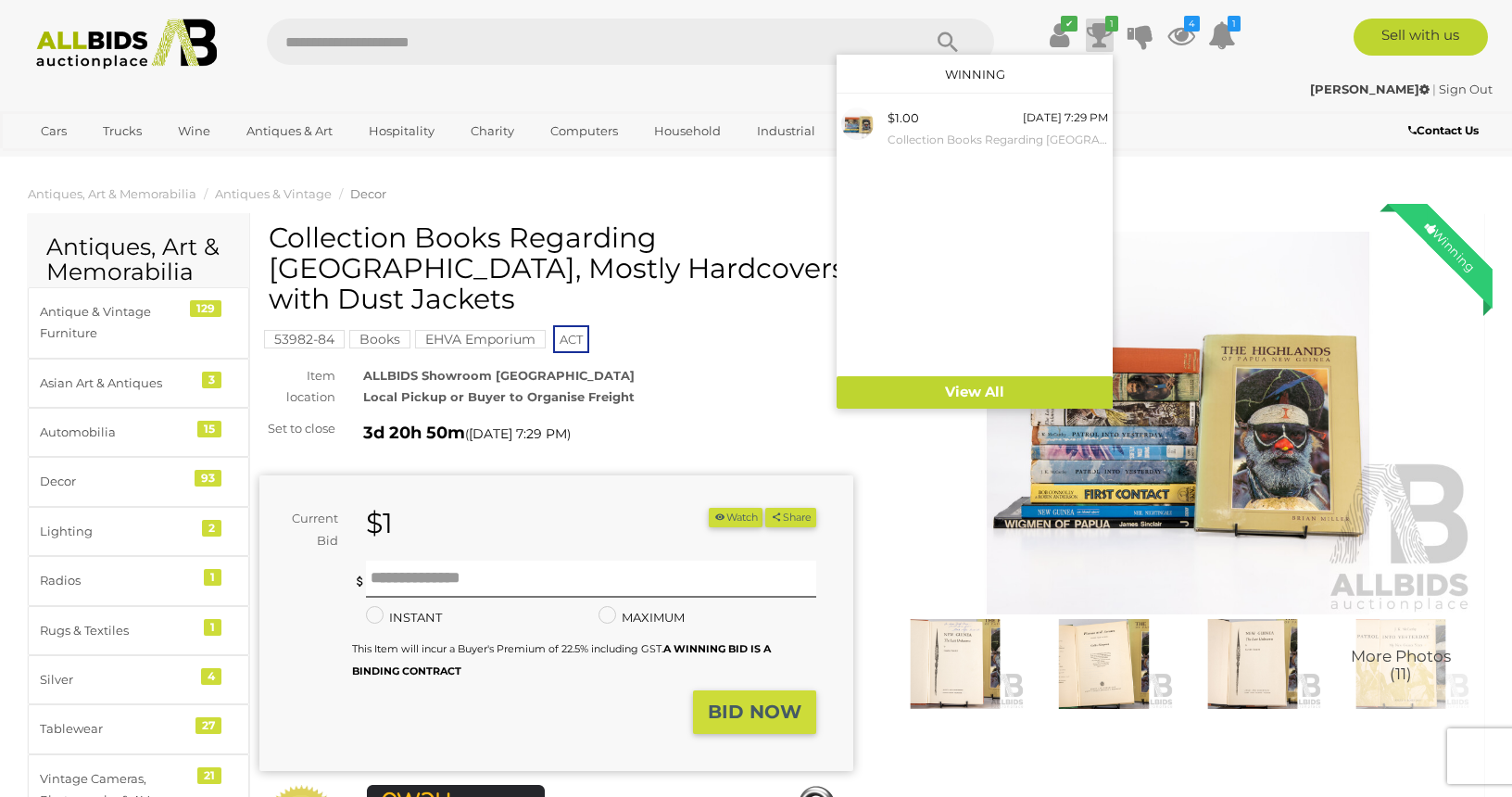
click at [747, 363] on div "Collection Books Regarding Papua New Guinea, Mostly Hardcovers with Dust Jacket…" at bounding box center [557, 562] width 594 height 680
